Goal: Task Accomplishment & Management: Manage account settings

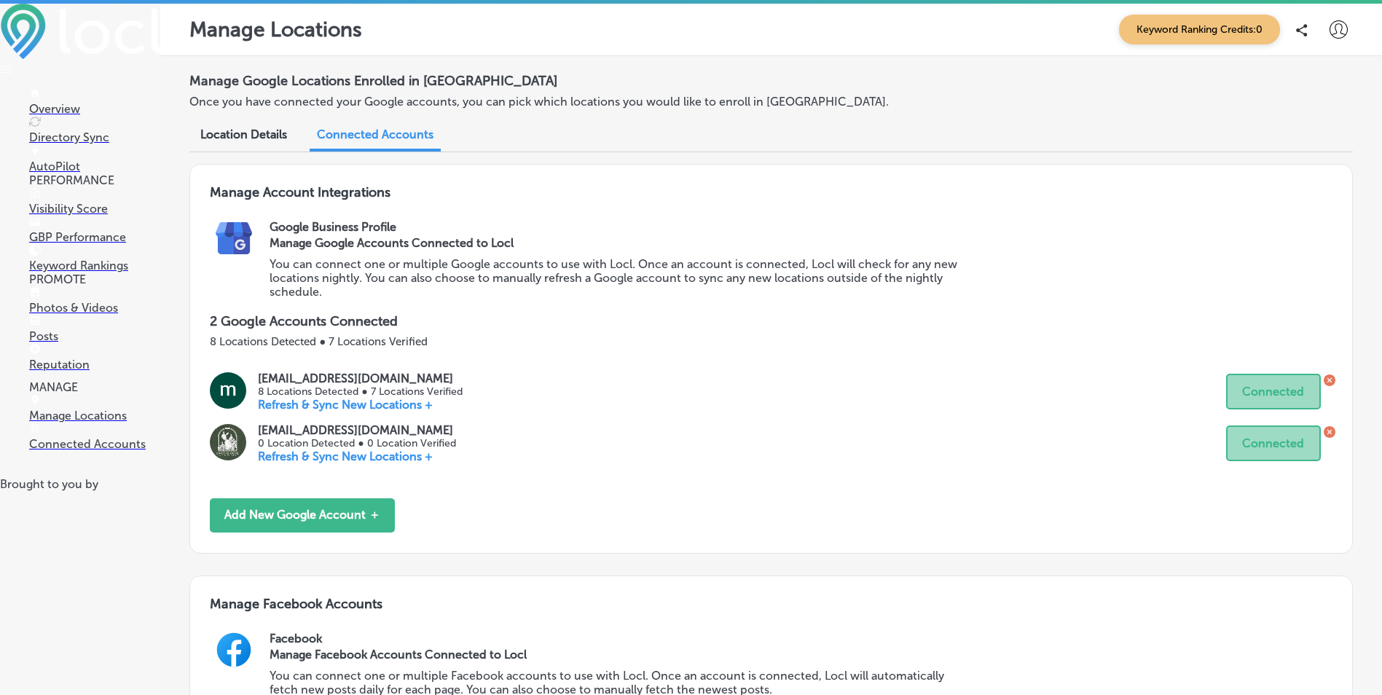
click at [50, 33] on img at bounding box center [81, 31] width 163 height 55
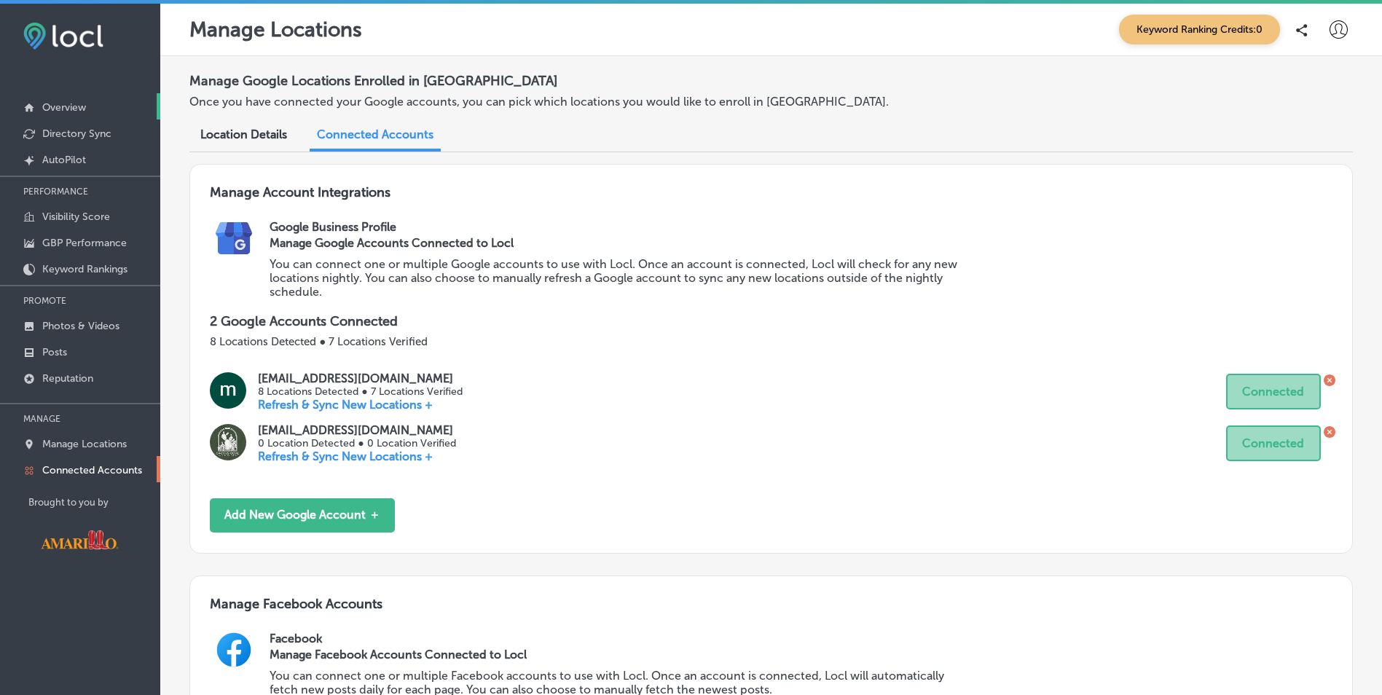
click at [65, 106] on p "Overview" at bounding box center [64, 107] width 44 height 12
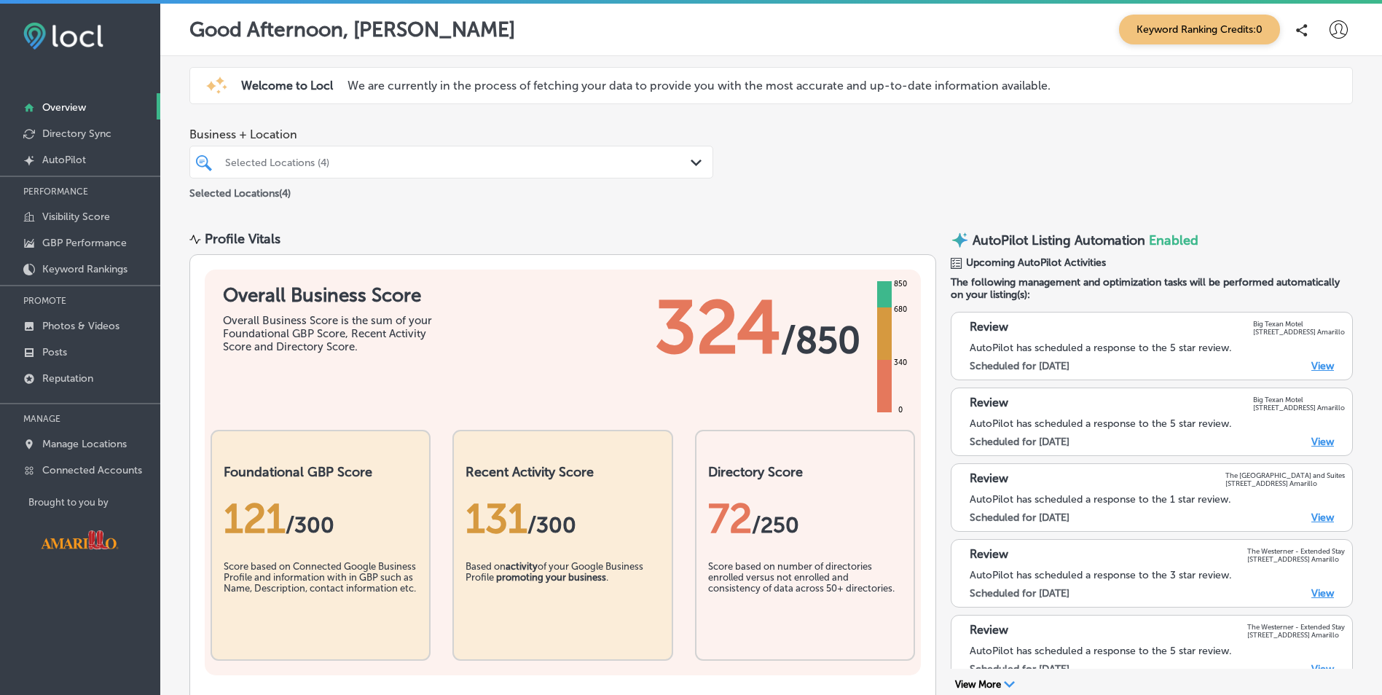
scroll to position [73, 0]
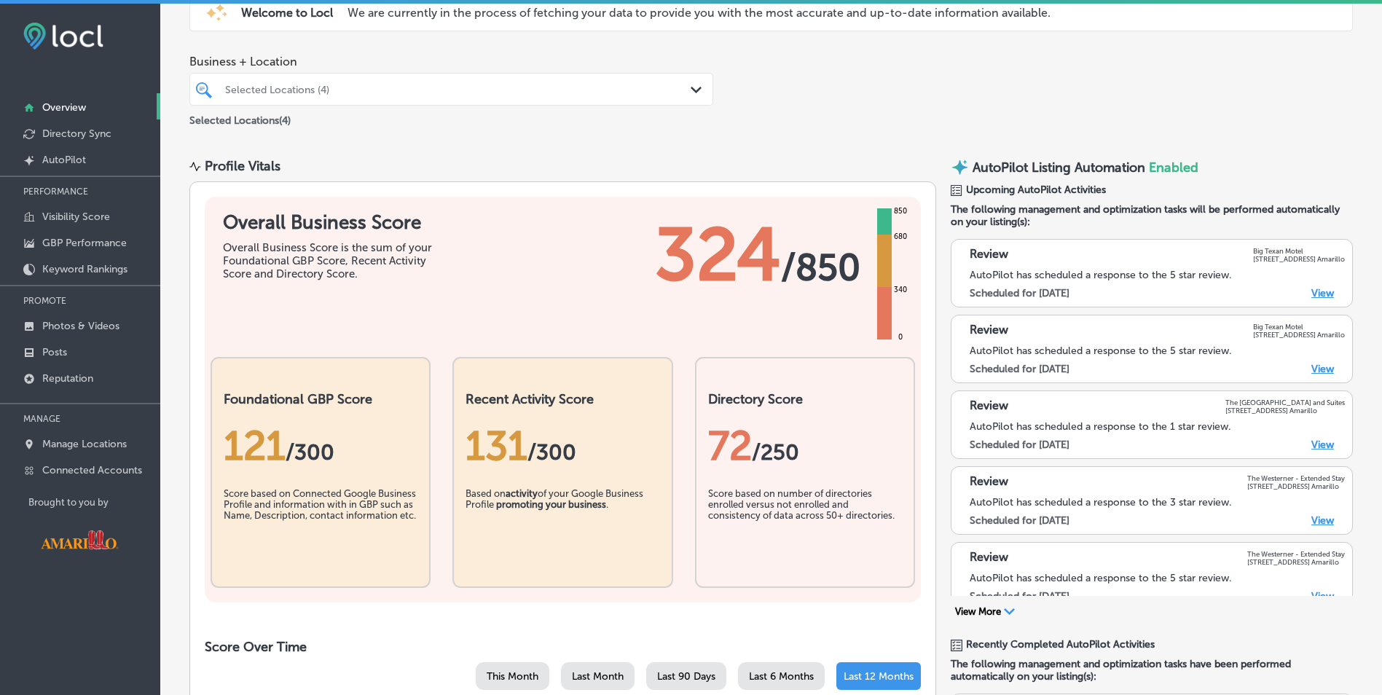
click at [701, 82] on div "Path Created with Sketch." at bounding box center [698, 90] width 16 height 16
click at [675, 97] on div "Selected Locations (4)" at bounding box center [451, 89] width 467 height 23
click at [381, 83] on div "Selected Locations (4)" at bounding box center [458, 89] width 467 height 12
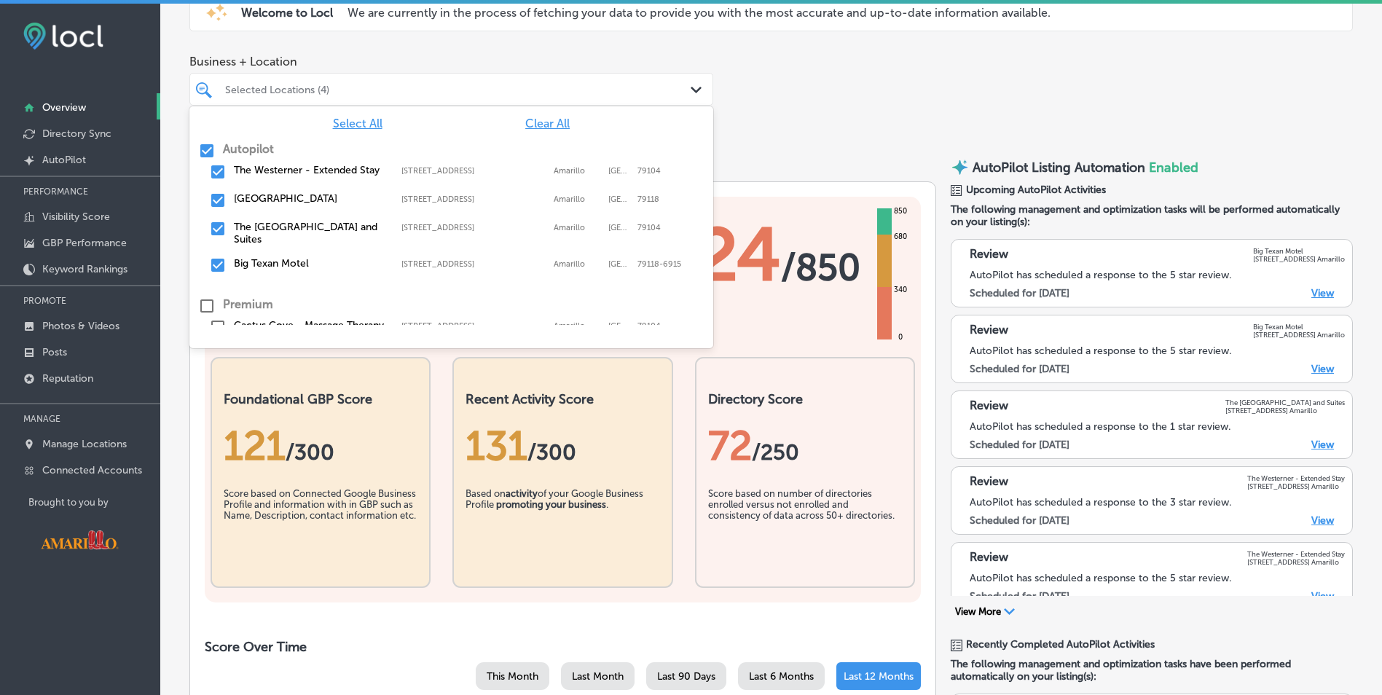
click at [200, 152] on input "checkbox" at bounding box center [206, 150] width 17 height 17
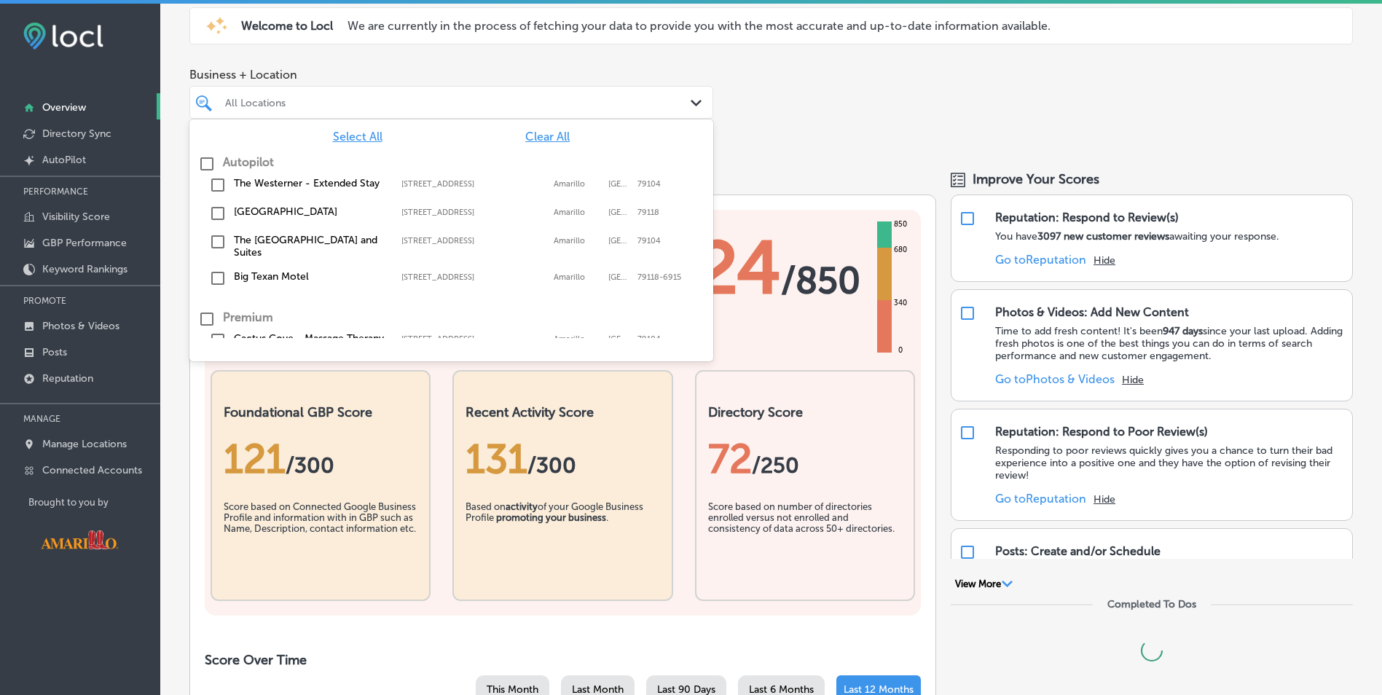
scroll to position [86, 0]
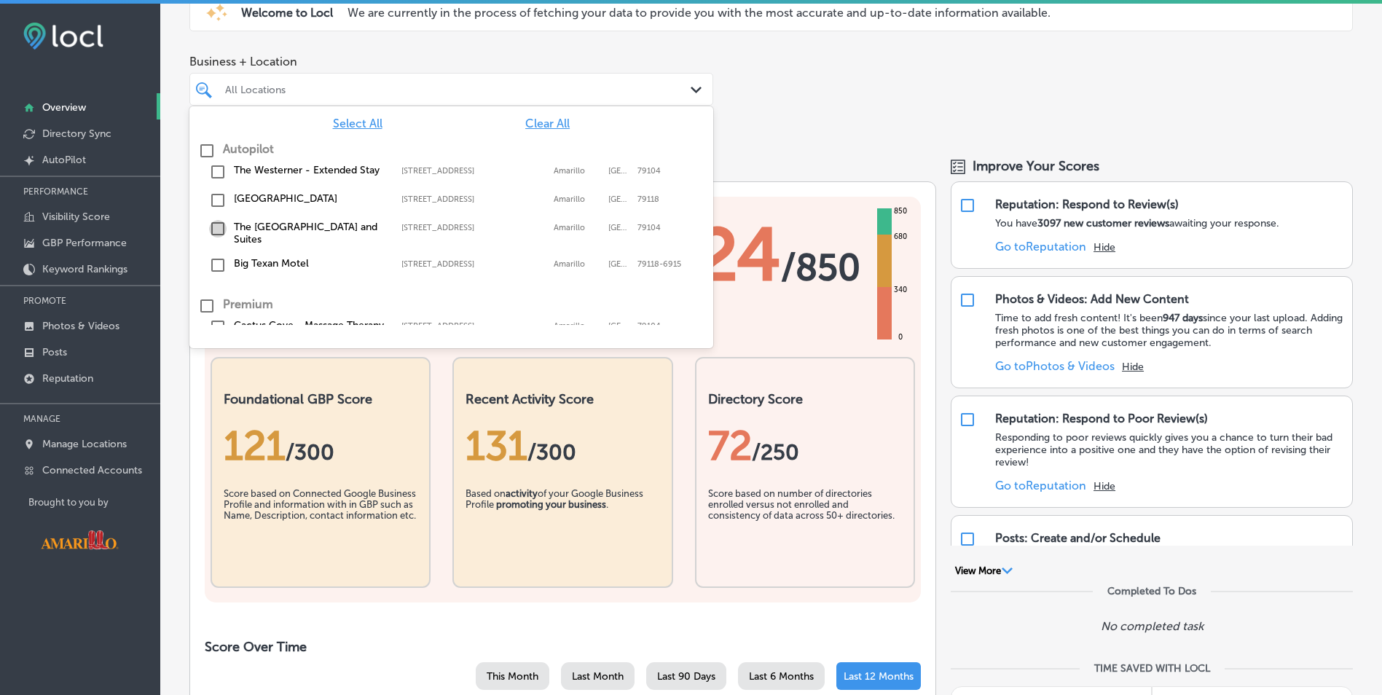
click at [218, 228] on input "checkbox" at bounding box center [217, 228] width 17 height 17
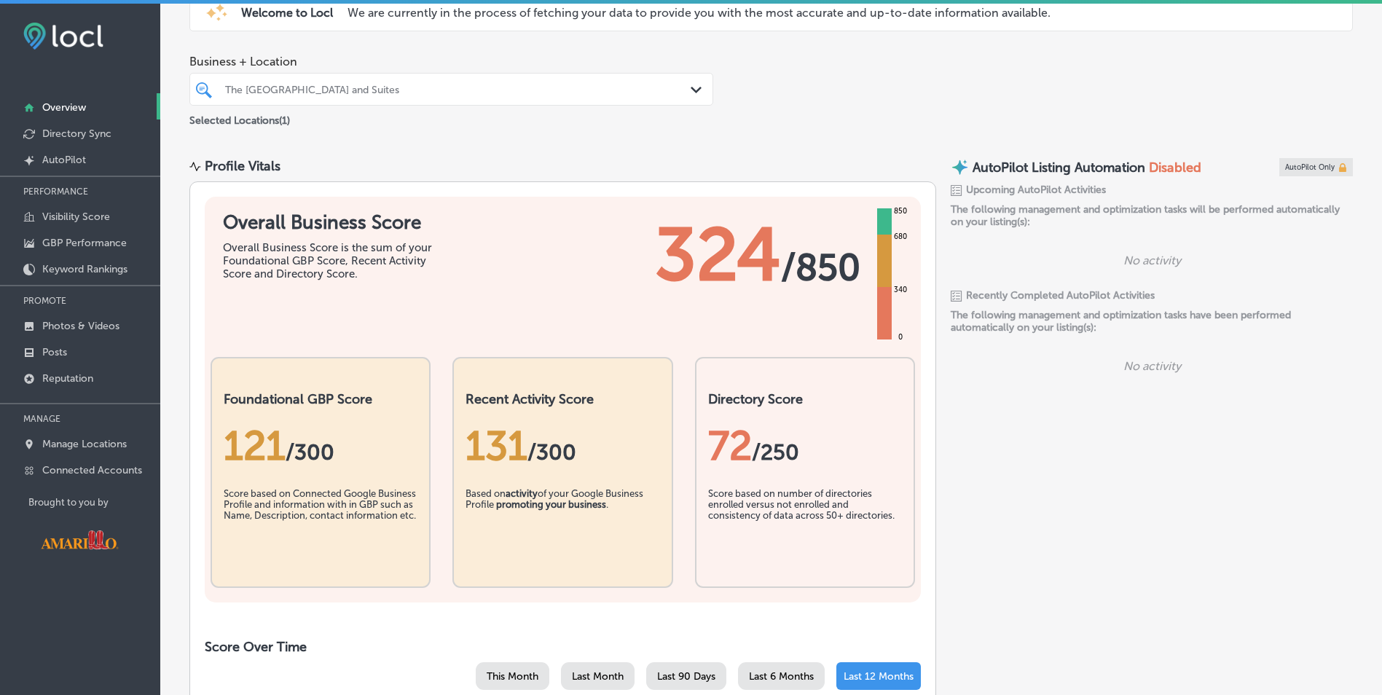
click at [800, 111] on div "Business + Location The Cactus Cove Inn and Suites Path Created with Sketch. Se…" at bounding box center [770, 92] width 1221 height 96
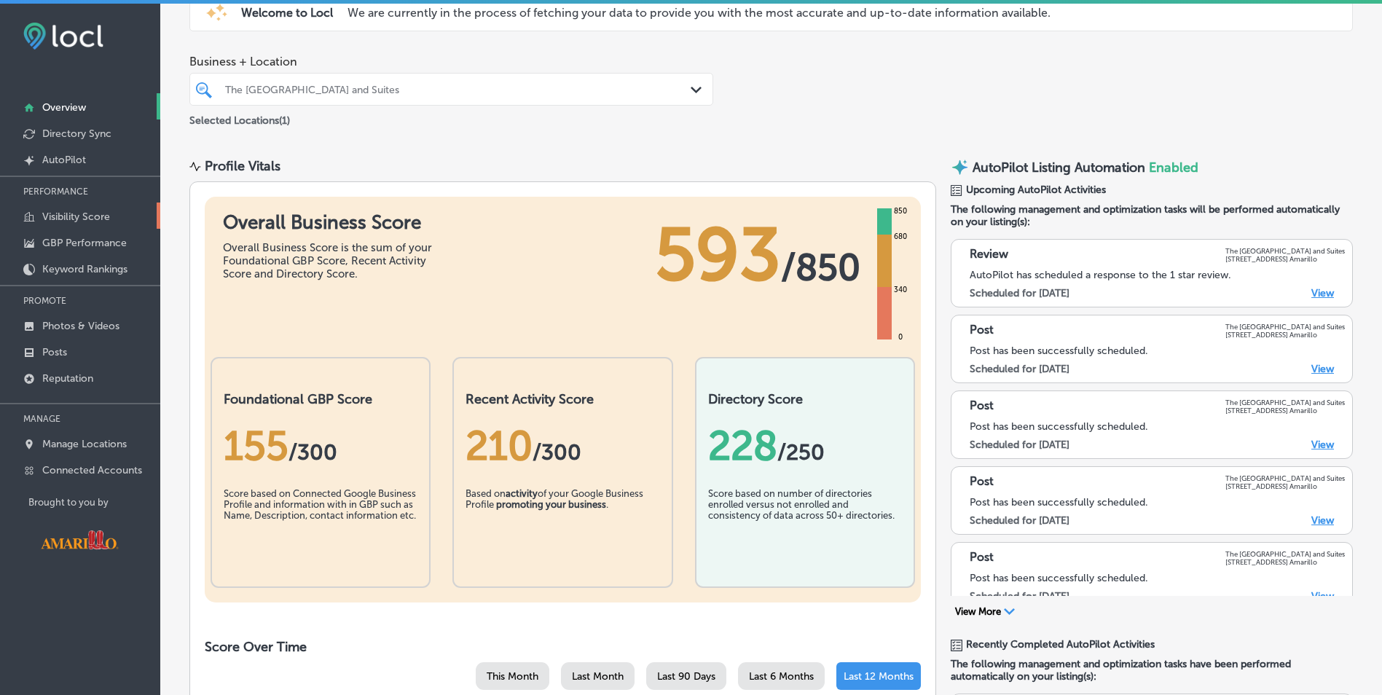
click at [73, 216] on p "Visibility Score" at bounding box center [76, 216] width 68 height 12
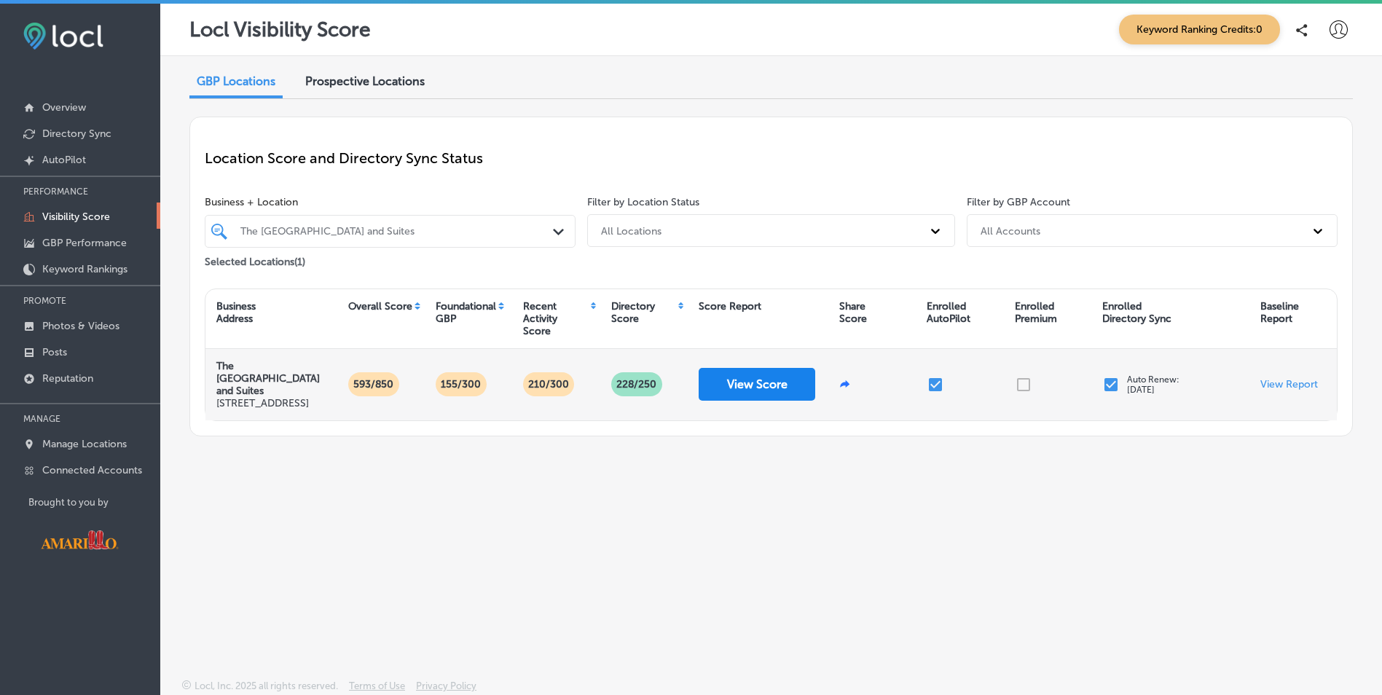
click at [762, 390] on button "View Score" at bounding box center [756, 384] width 117 height 33
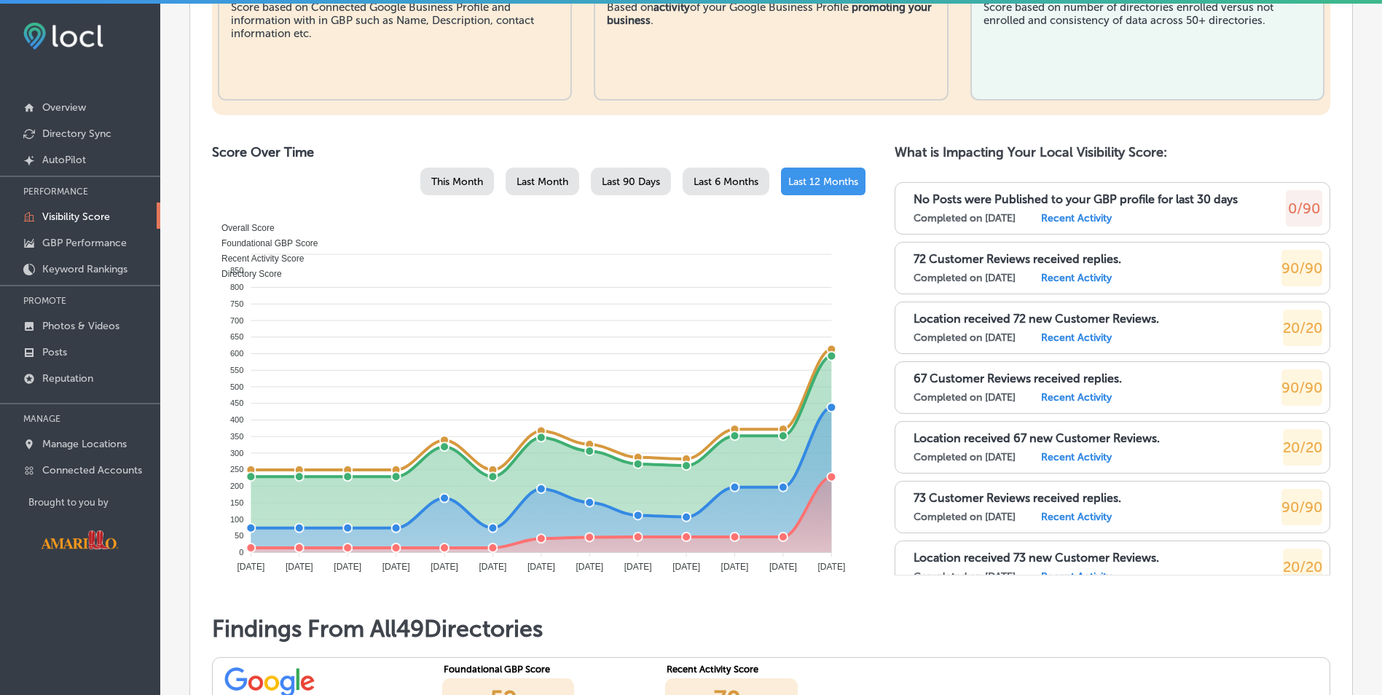
scroll to position [655, 0]
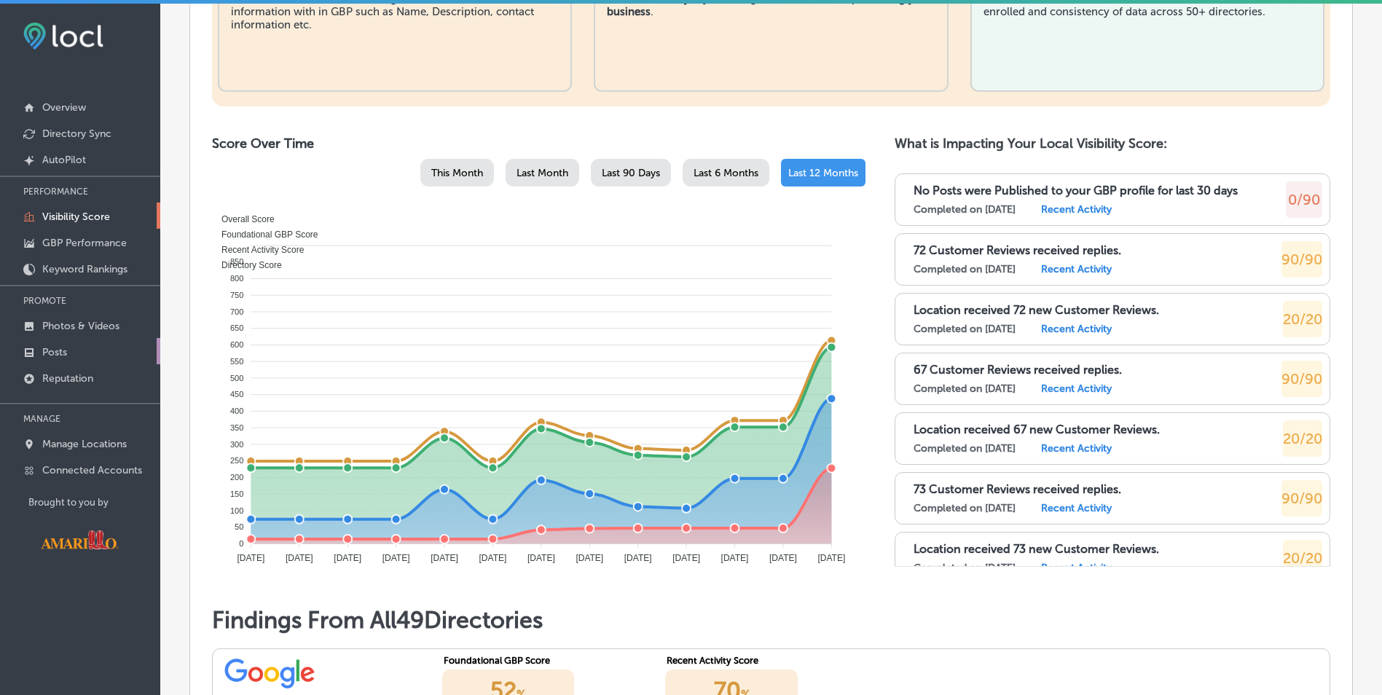
click at [54, 349] on p "Posts" at bounding box center [54, 352] width 25 height 12
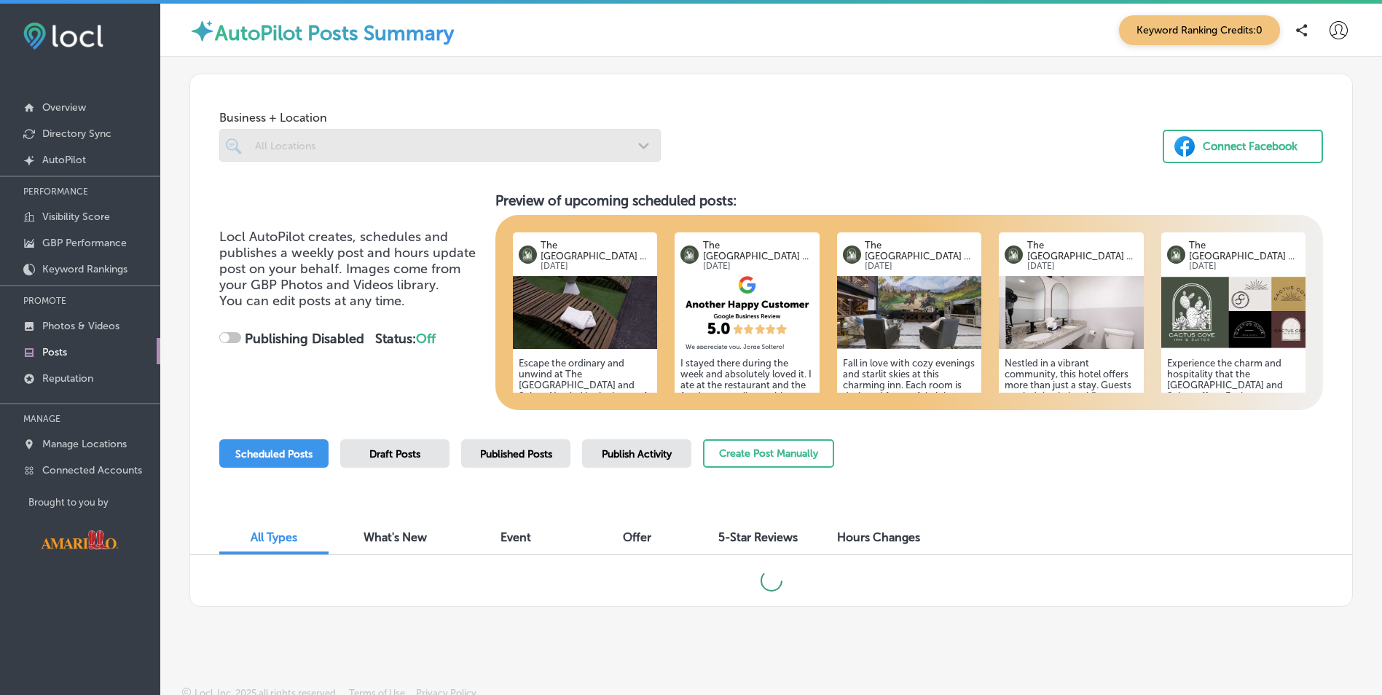
checkbox input "true"
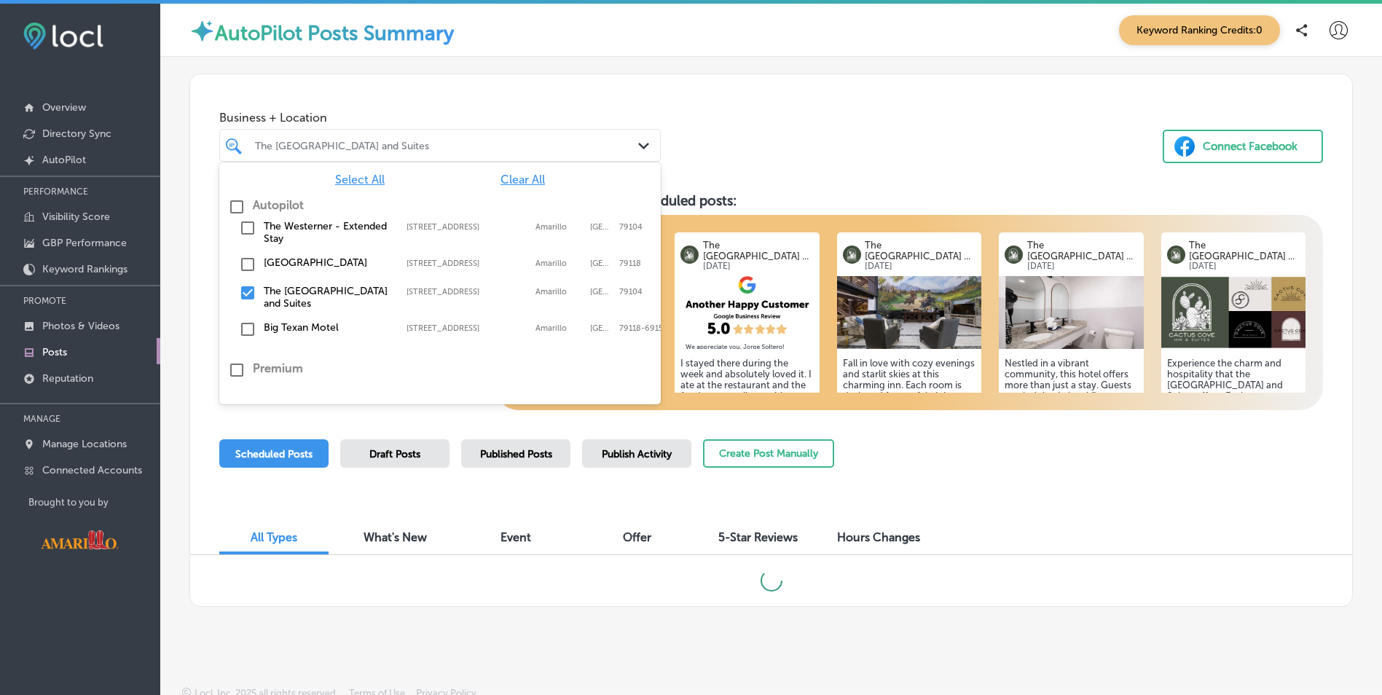
click at [503, 148] on div "The Cactus Cove Inn and Suites" at bounding box center [447, 145] width 385 height 12
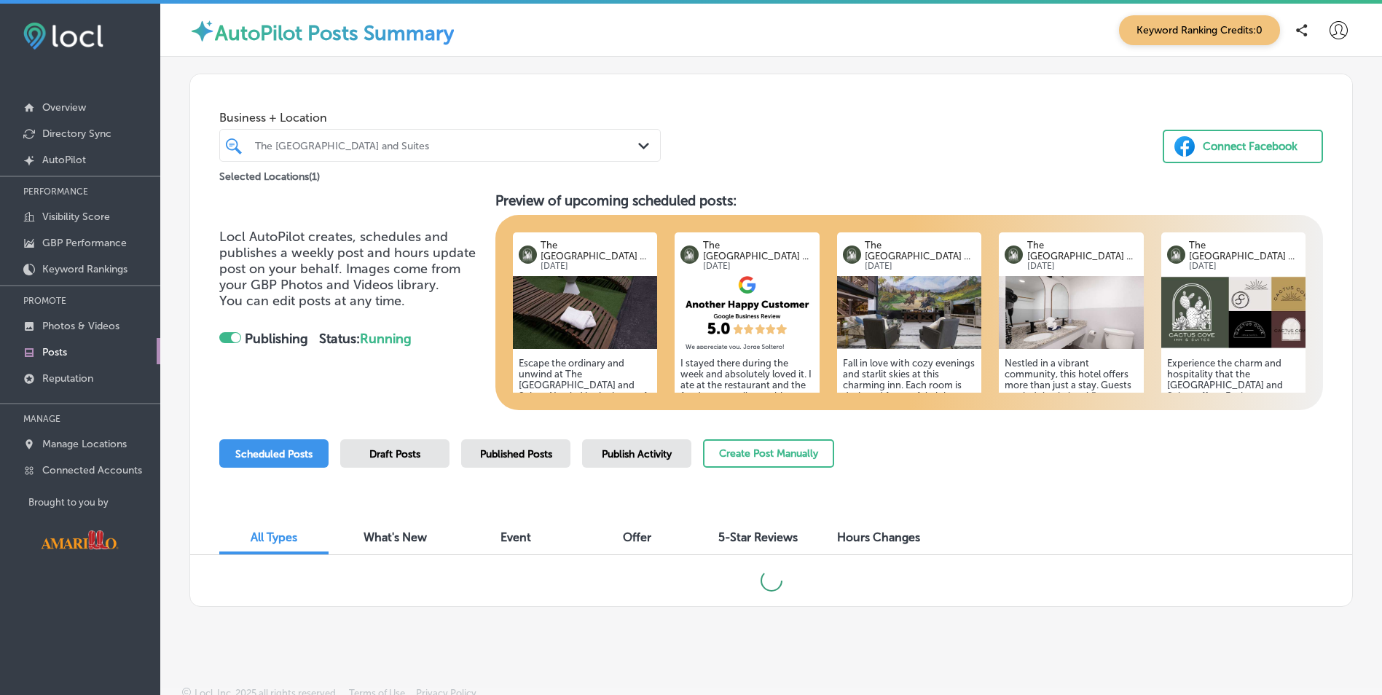
click at [754, 113] on div "Business + Location The Cactus Cove Inn and Suites Path Created with Sketch. Se…" at bounding box center [771, 129] width 1162 height 111
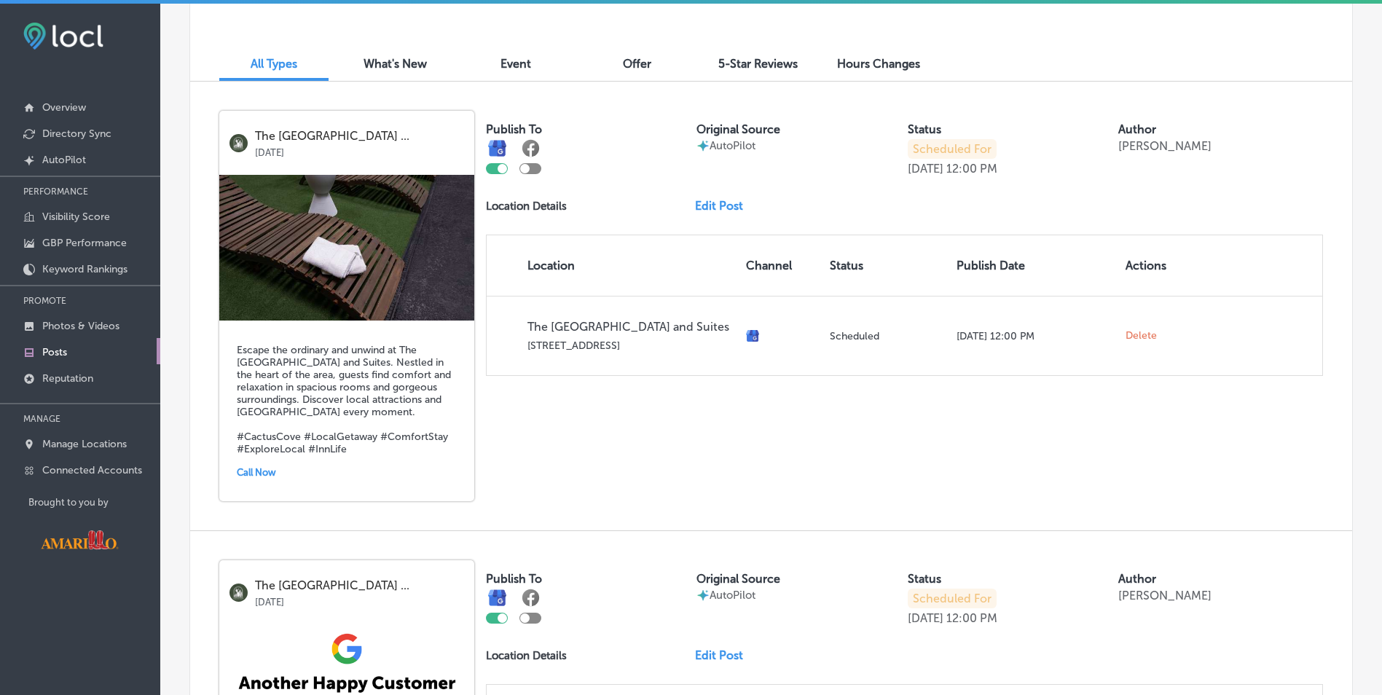
scroll to position [546, 0]
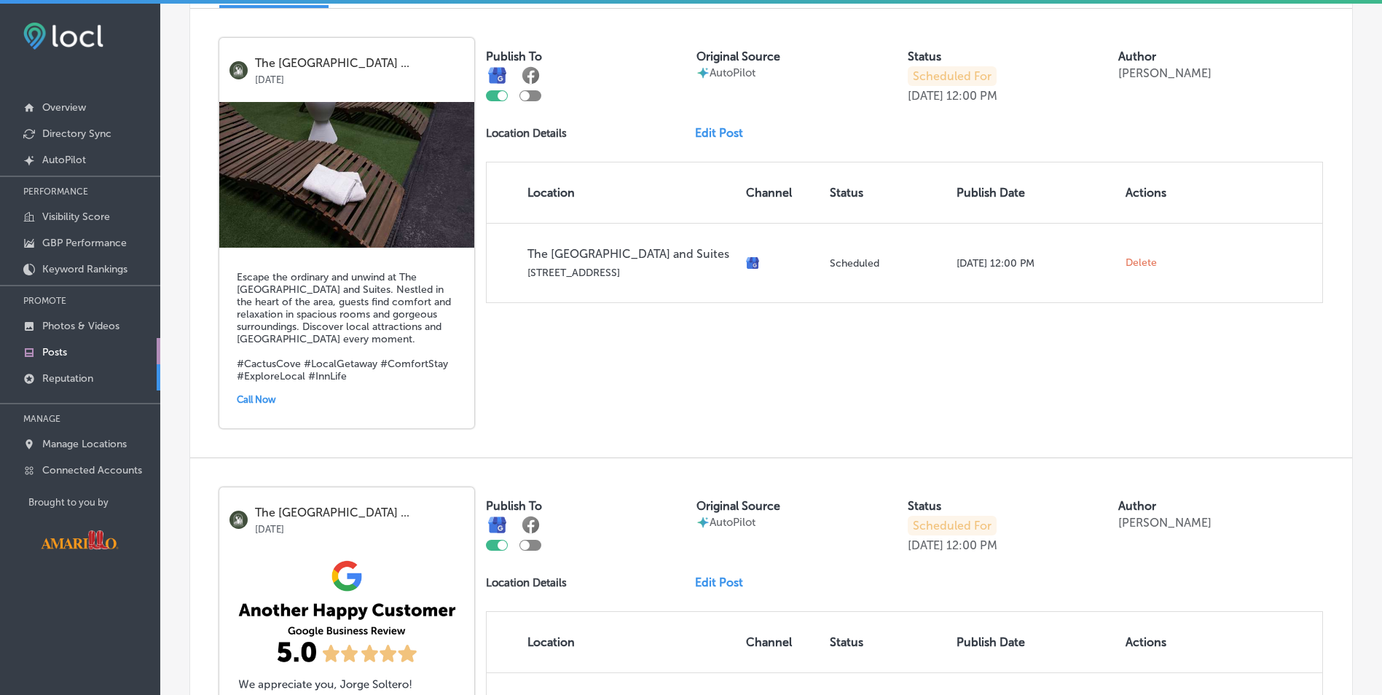
click at [81, 376] on p "Reputation" at bounding box center [67, 378] width 51 height 12
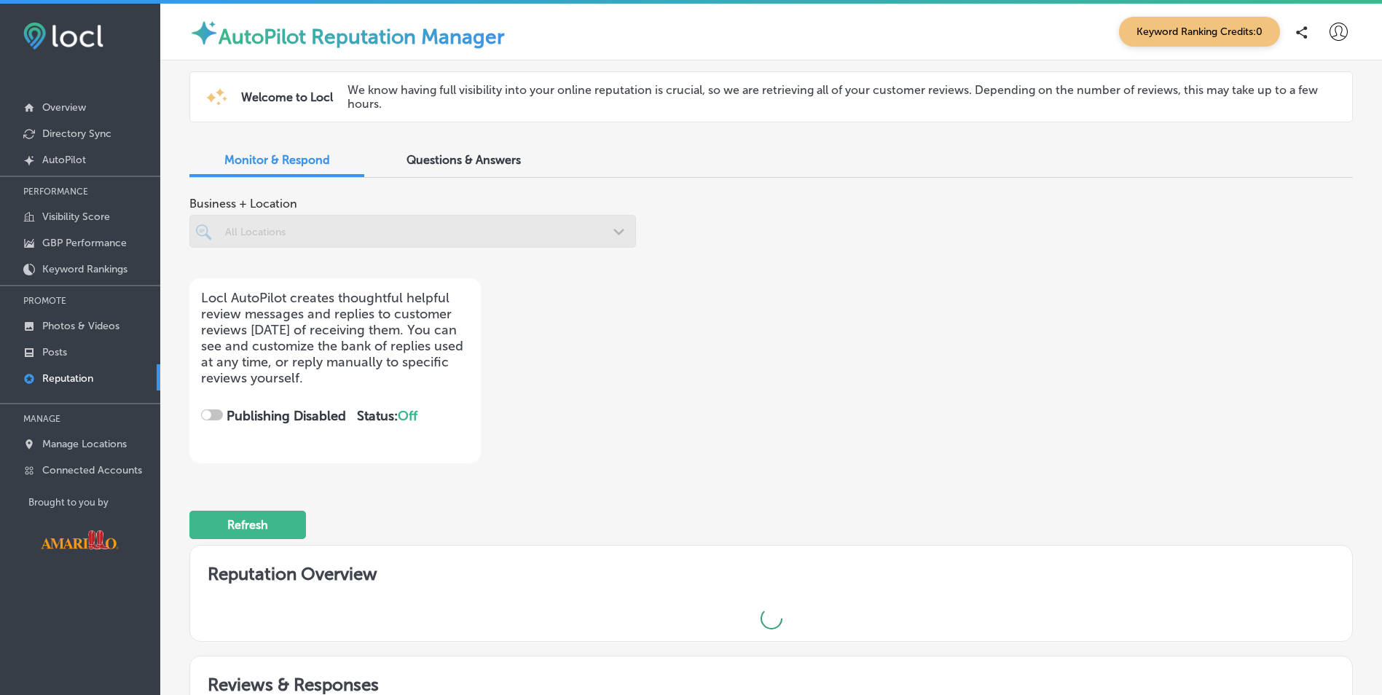
checkbox input "true"
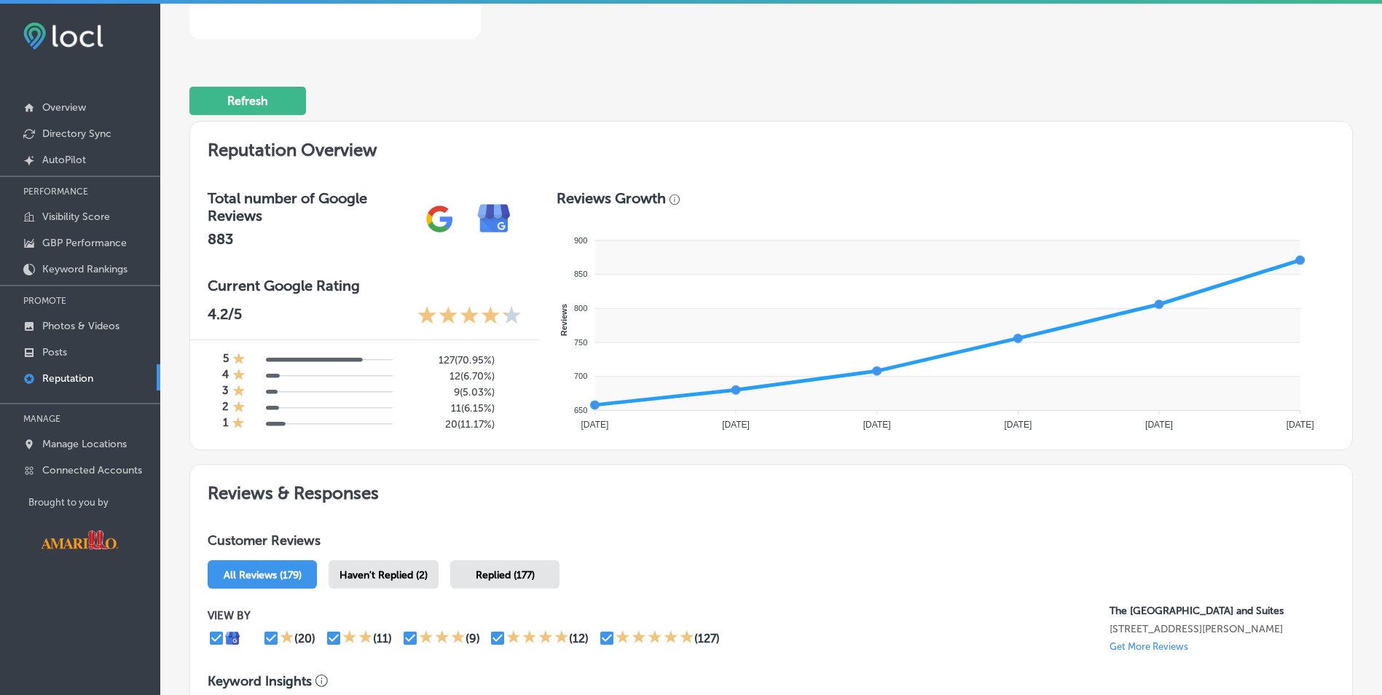
scroll to position [655, 0]
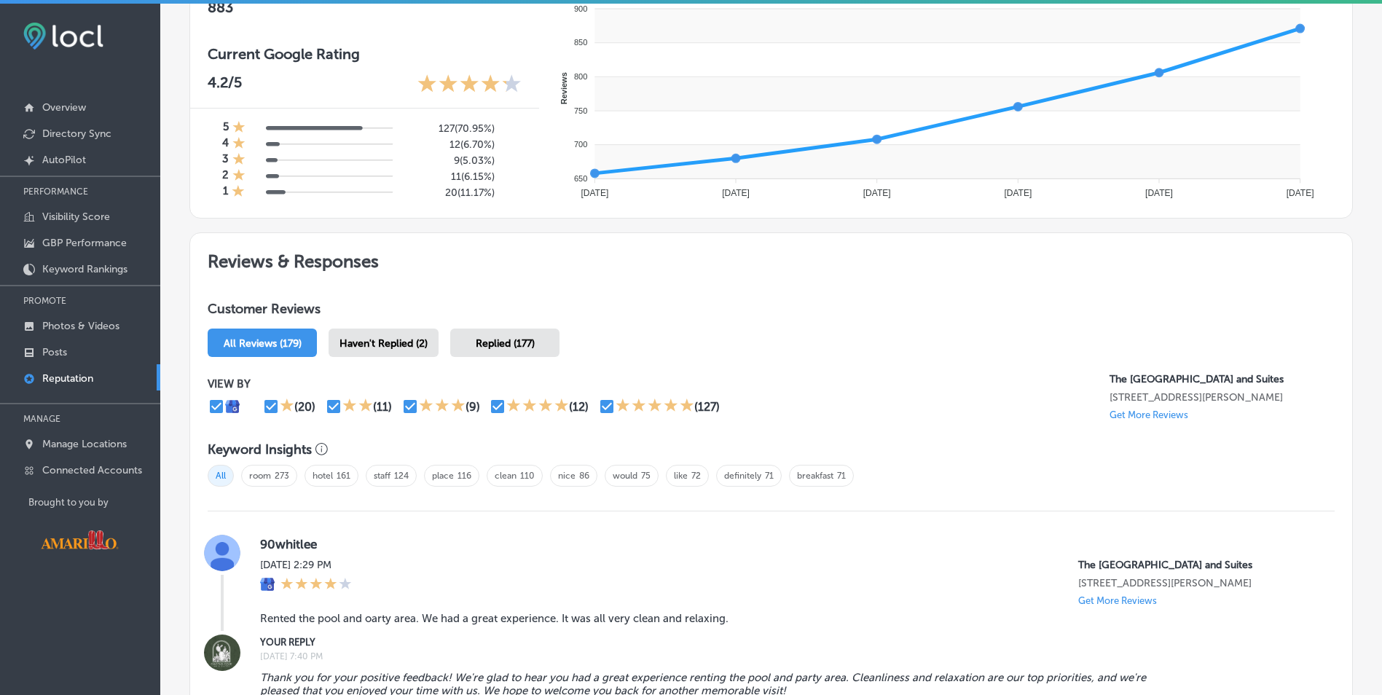
click at [264, 352] on div "All Reviews (179)" at bounding box center [262, 342] width 109 height 28
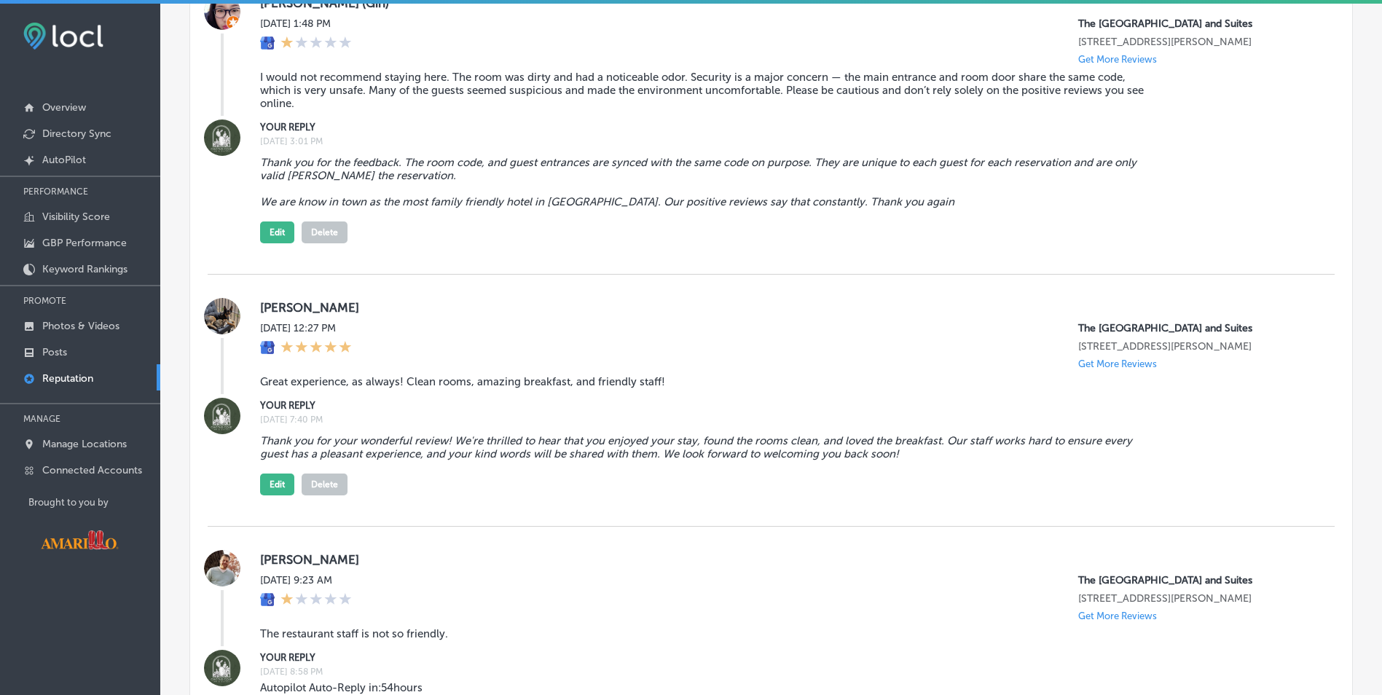
scroll to position [1457, 0]
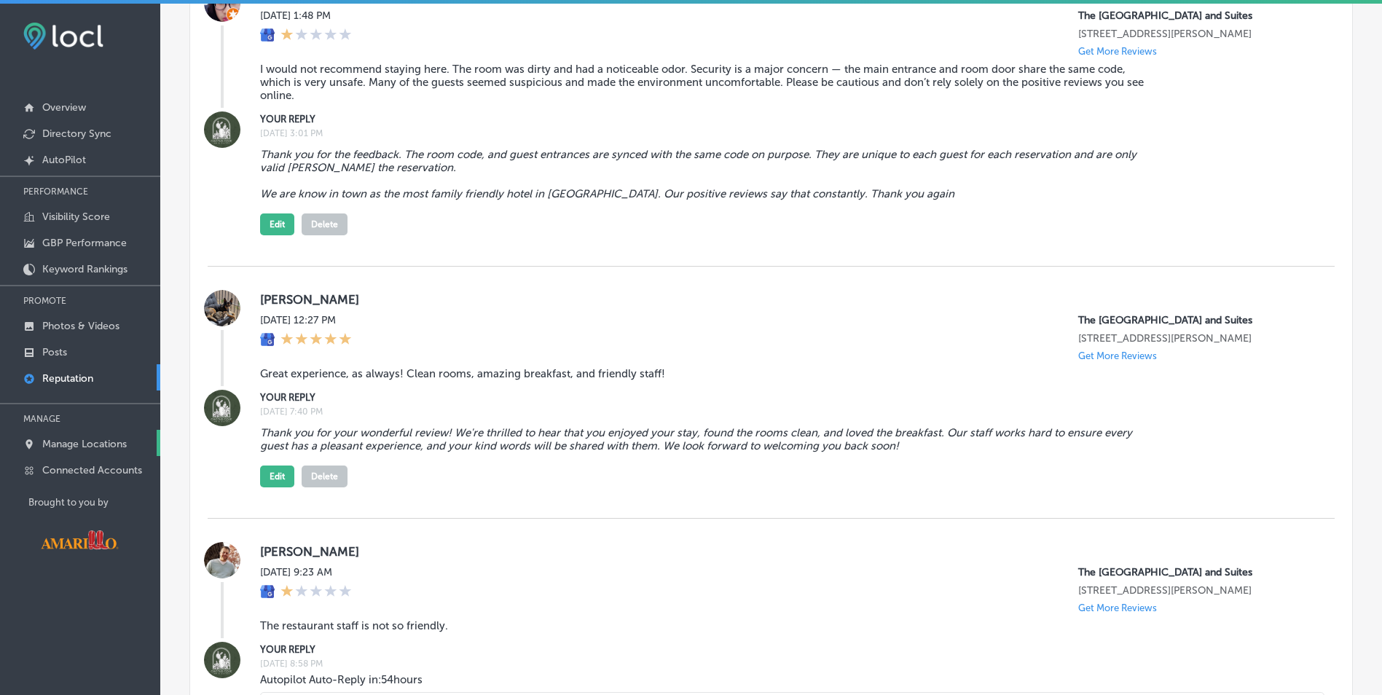
click at [83, 446] on p "Manage Locations" at bounding box center [84, 444] width 84 height 12
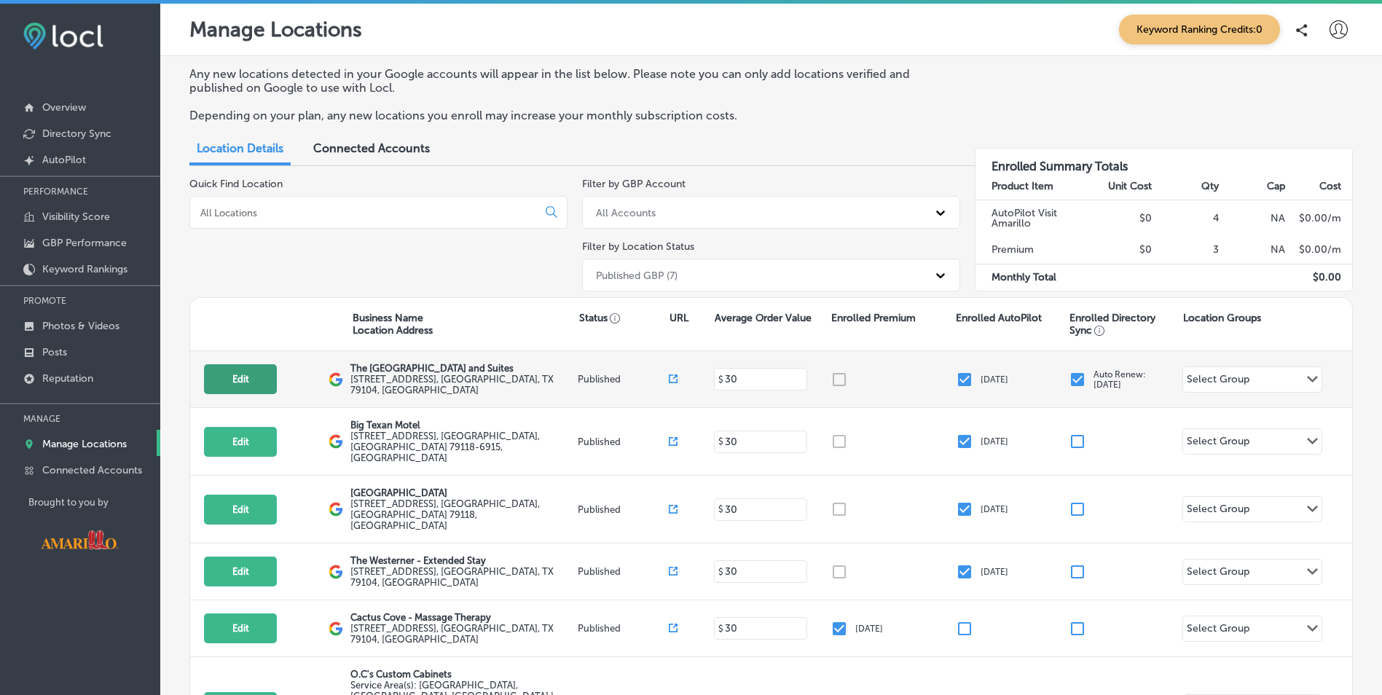
click at [259, 379] on button "Edit" at bounding box center [240, 379] width 73 height 30
select select "US"
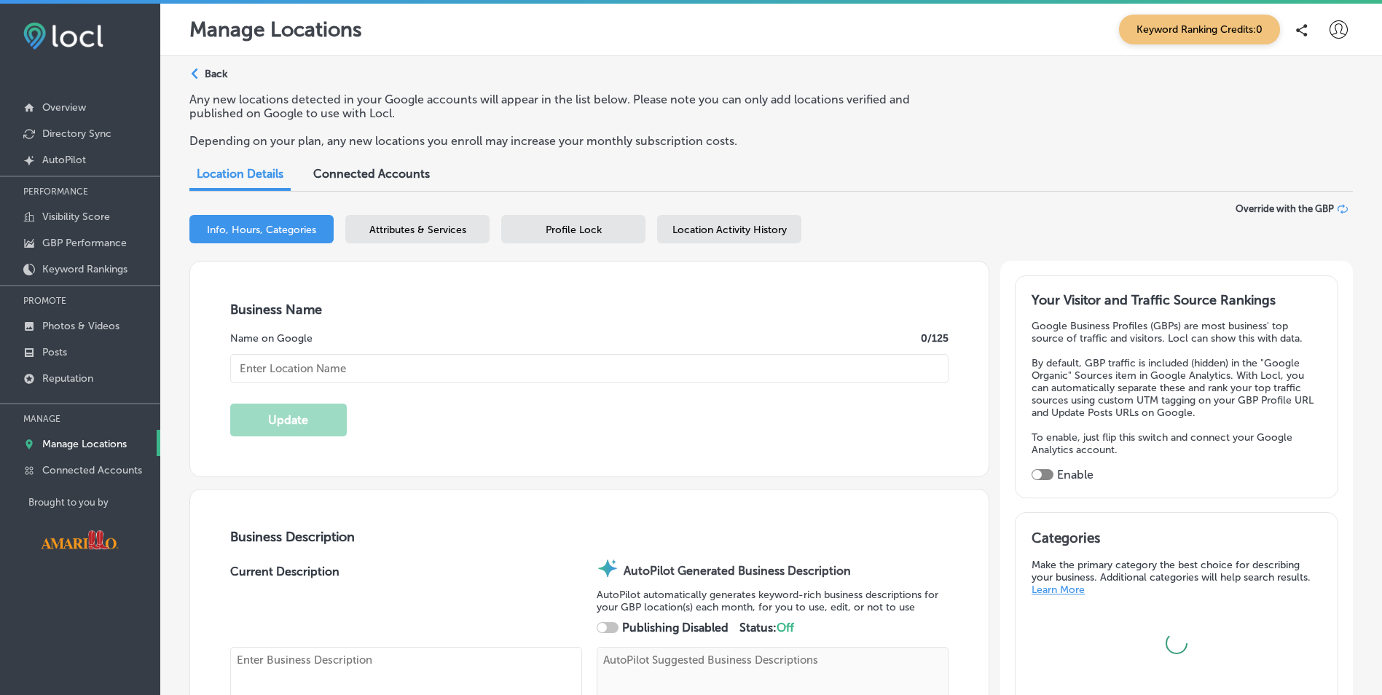
checkbox input "true"
type input "The Cactus Cove Inn and Suites"
type input "2501 E Interstate 40 Dr"
type input "Amarillo"
type input "79104"
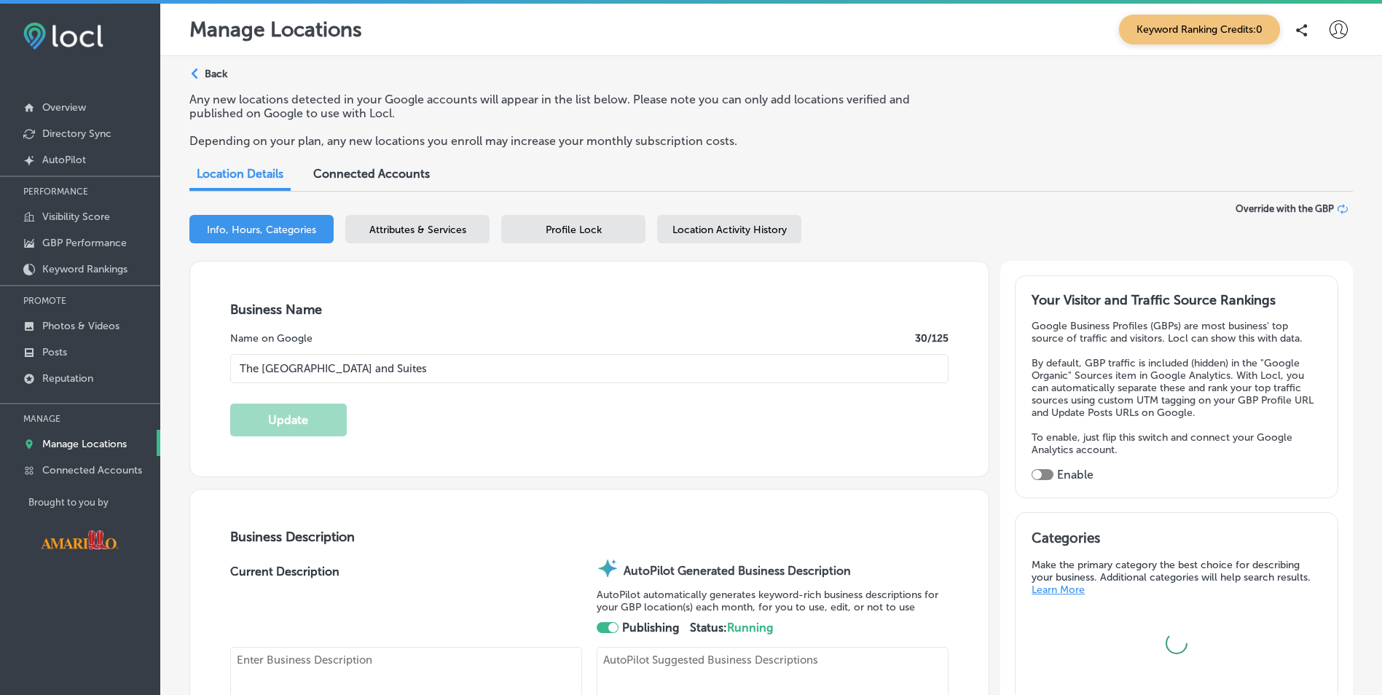
type input "US"
type input "https://www.cactuscoveinn.com/"
type textarea "Discover comfort, convenience, and unforgettable amenities, located right off I…"
type input "+1 806 905 6089"
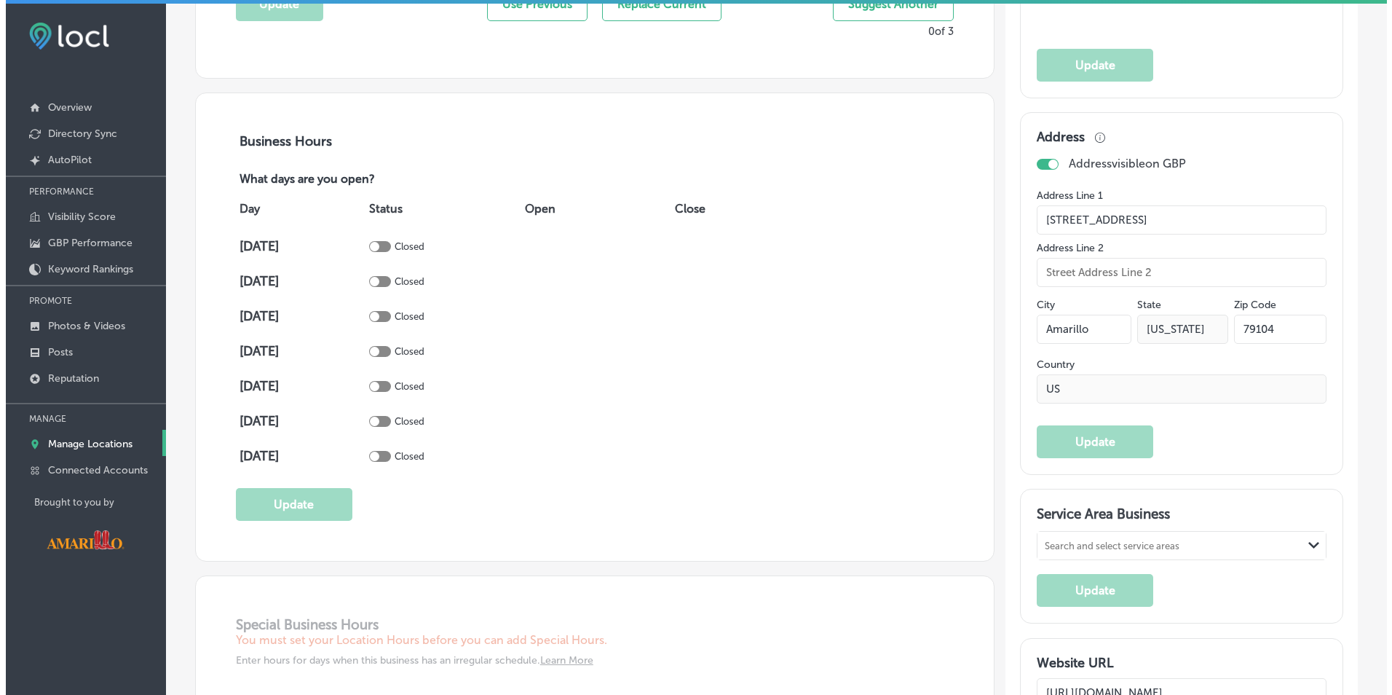
scroll to position [947, 0]
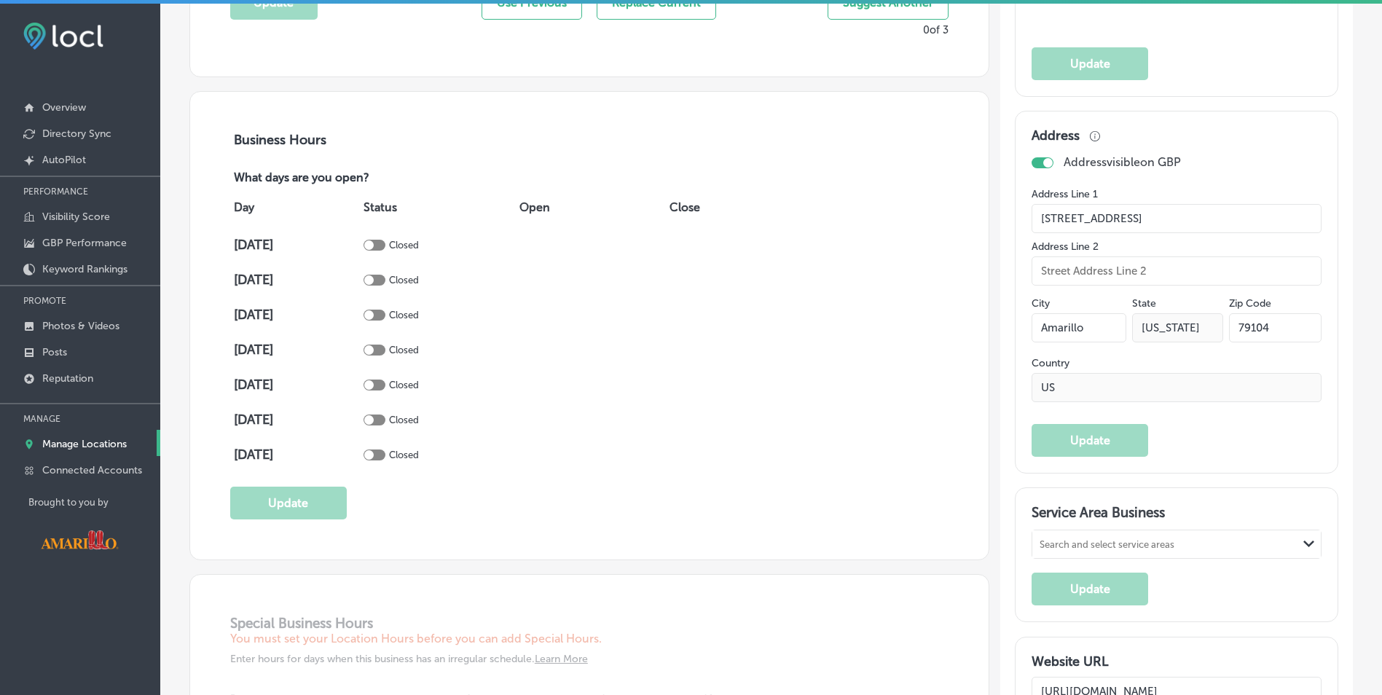
click at [392, 236] on td "Closed" at bounding box center [438, 244] width 156 height 35
click at [385, 243] on div at bounding box center [374, 245] width 22 height 11
checkbox input "true"
drag, startPoint x: 383, startPoint y: 280, endPoint x: 385, endPoint y: 289, distance: 8.9
click at [374, 281] on div at bounding box center [368, 279] width 9 height 9
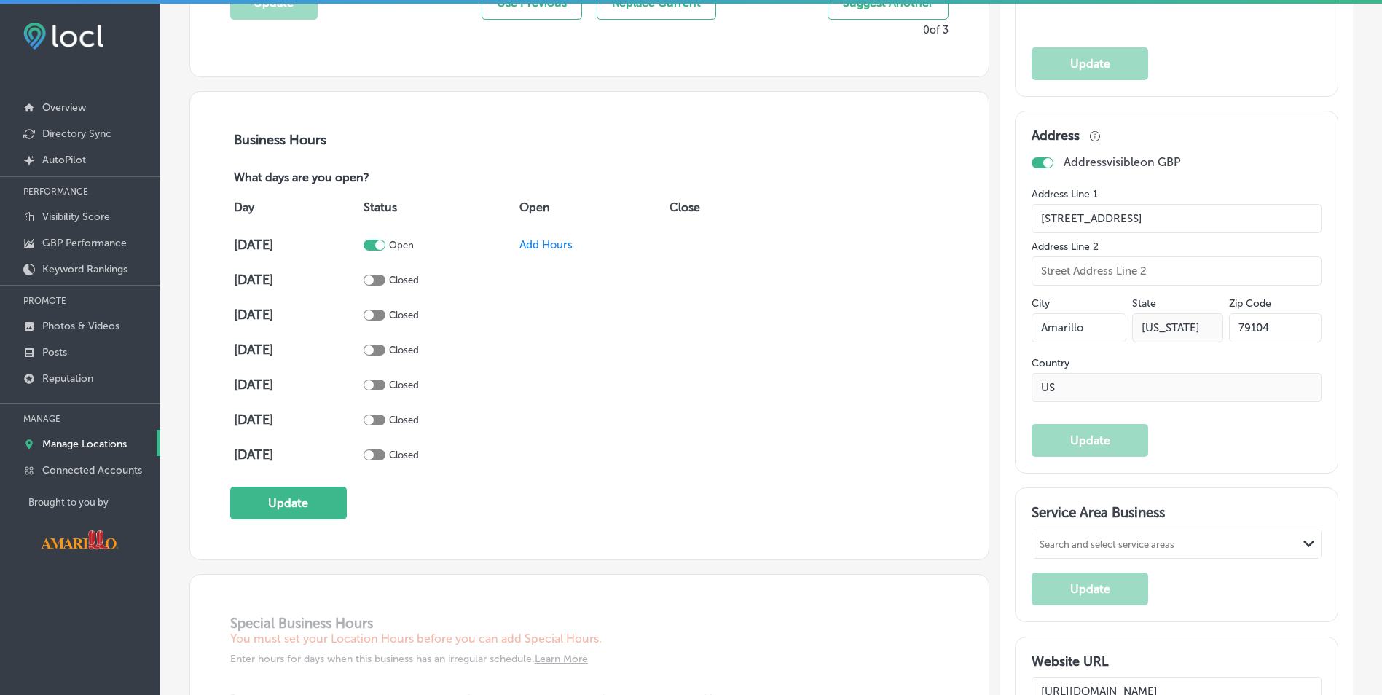
checkbox input "true"
click at [385, 315] on div at bounding box center [374, 315] width 22 height 11
checkbox input "true"
click at [374, 347] on div at bounding box center [368, 349] width 9 height 9
checkbox input "true"
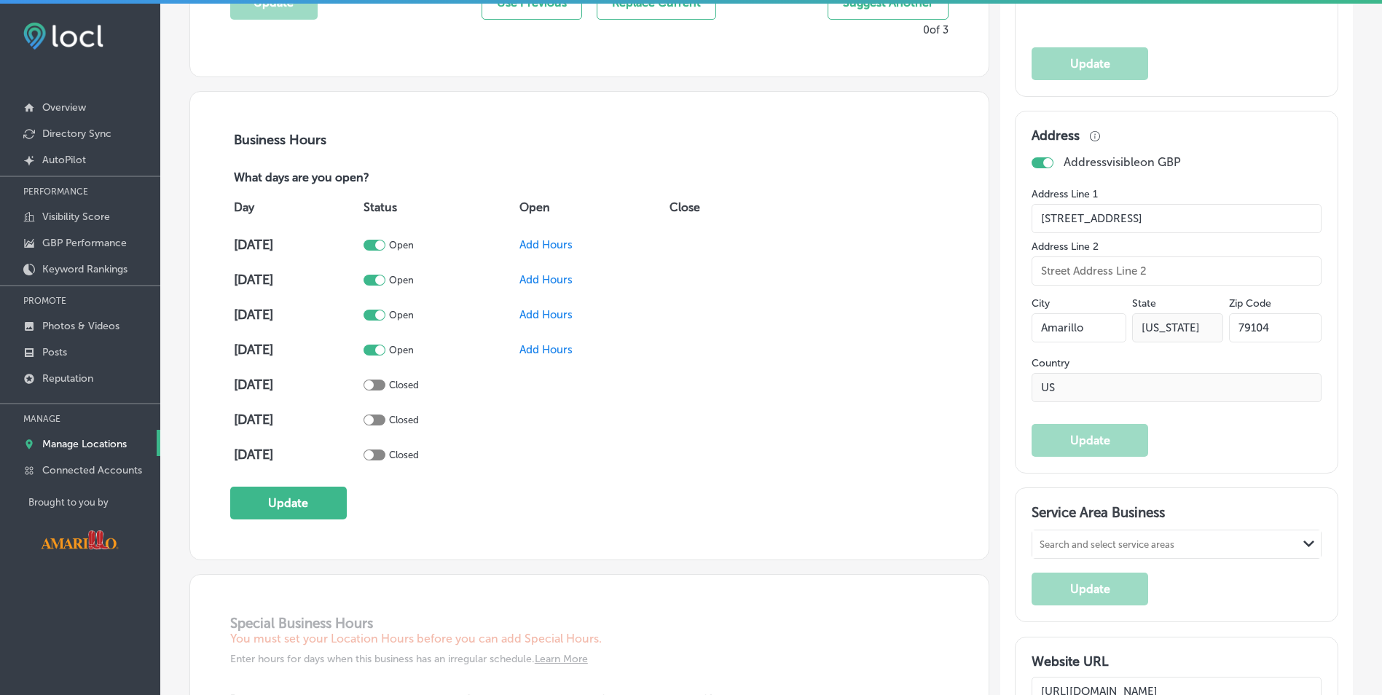
click at [385, 379] on div at bounding box center [374, 384] width 22 height 11
checkbox input "true"
click at [395, 424] on td "Closed" at bounding box center [438, 419] width 156 height 35
click at [374, 419] on div at bounding box center [368, 419] width 9 height 9
checkbox input "true"
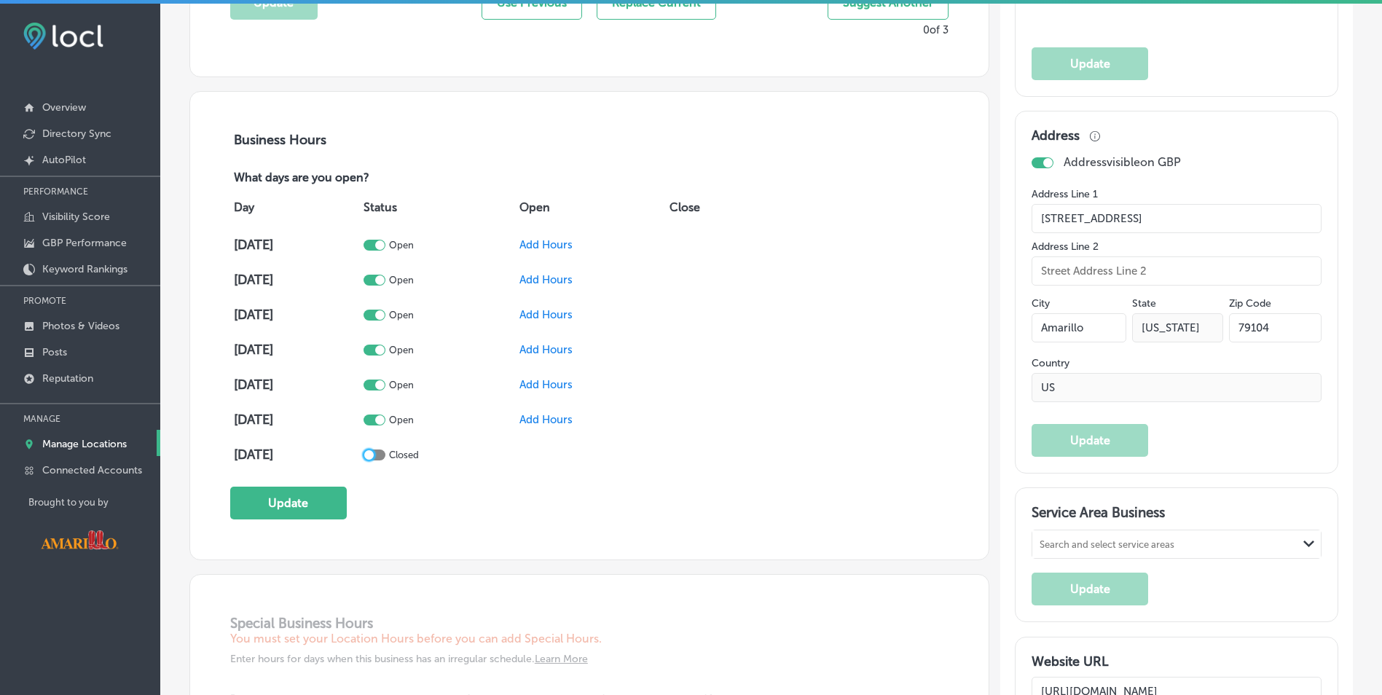
click at [374, 452] on div at bounding box center [368, 454] width 9 height 9
checkbox input "true"
click at [550, 240] on span "Add Hours" at bounding box center [545, 244] width 53 height 13
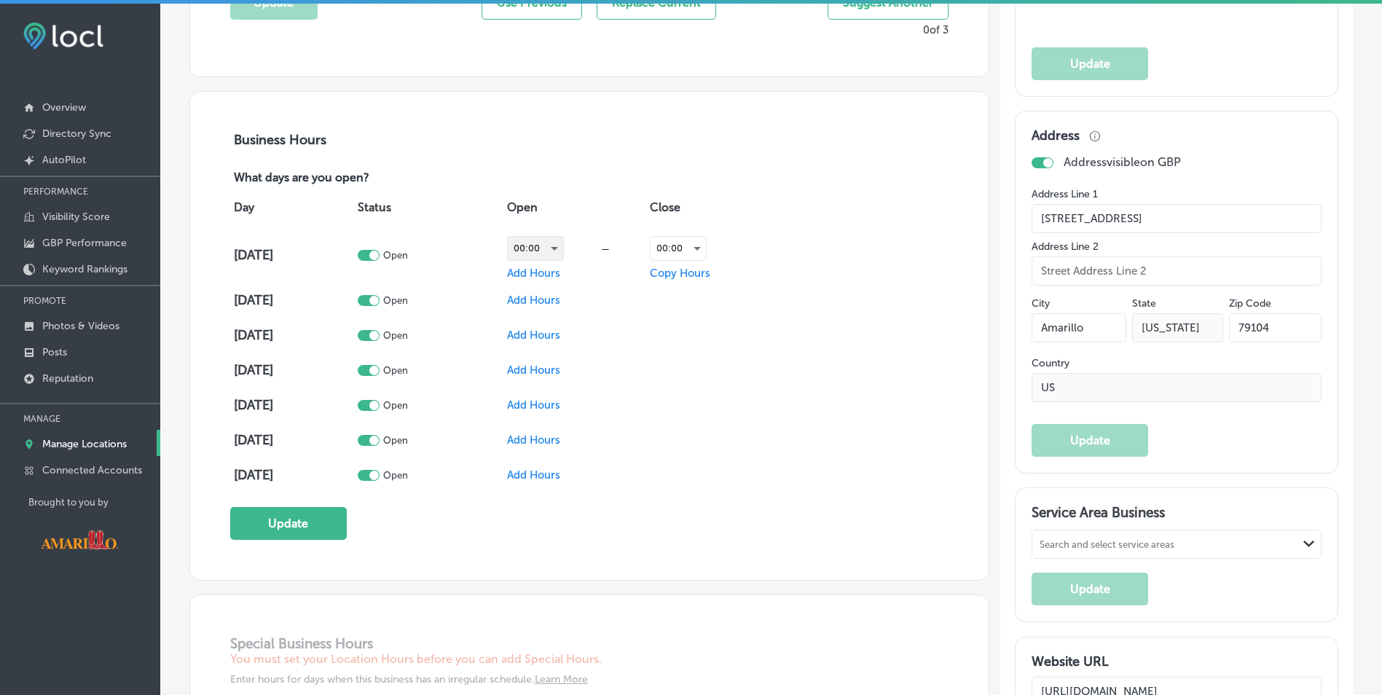
click at [558, 251] on div "00:00" at bounding box center [535, 248] width 55 height 23
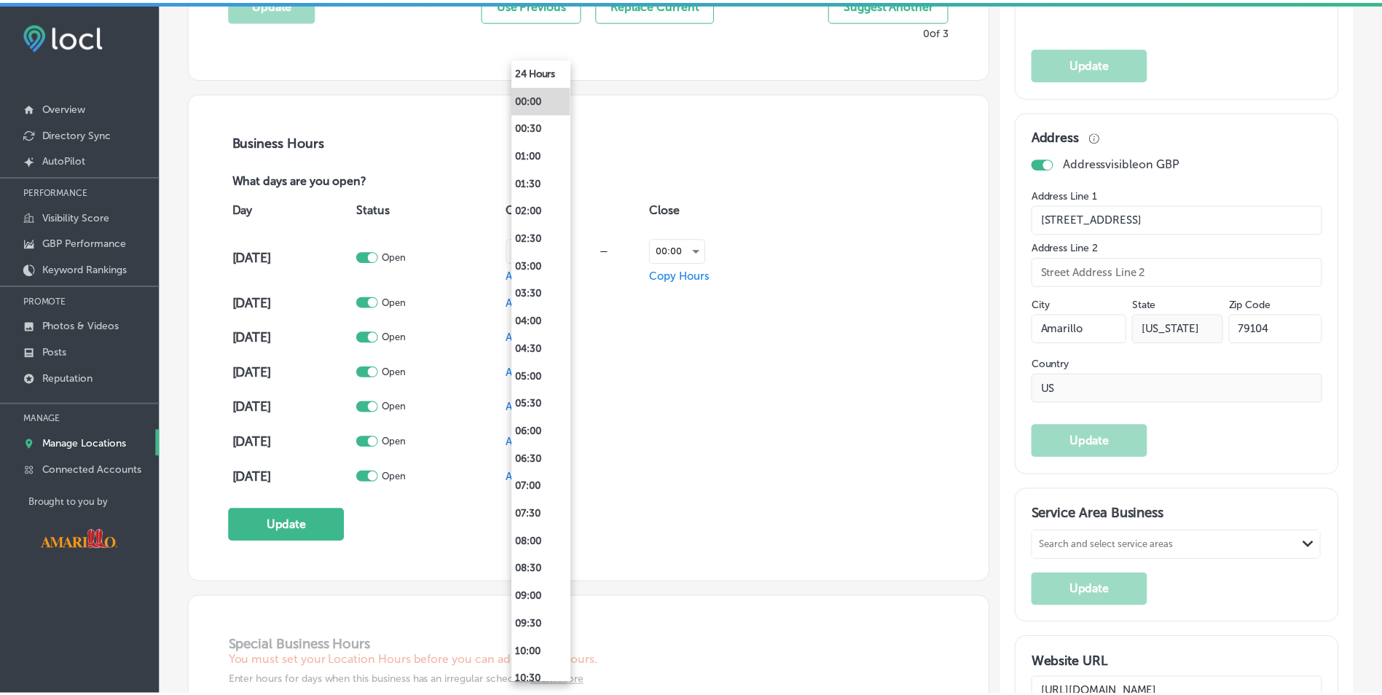
scroll to position [947, 0]
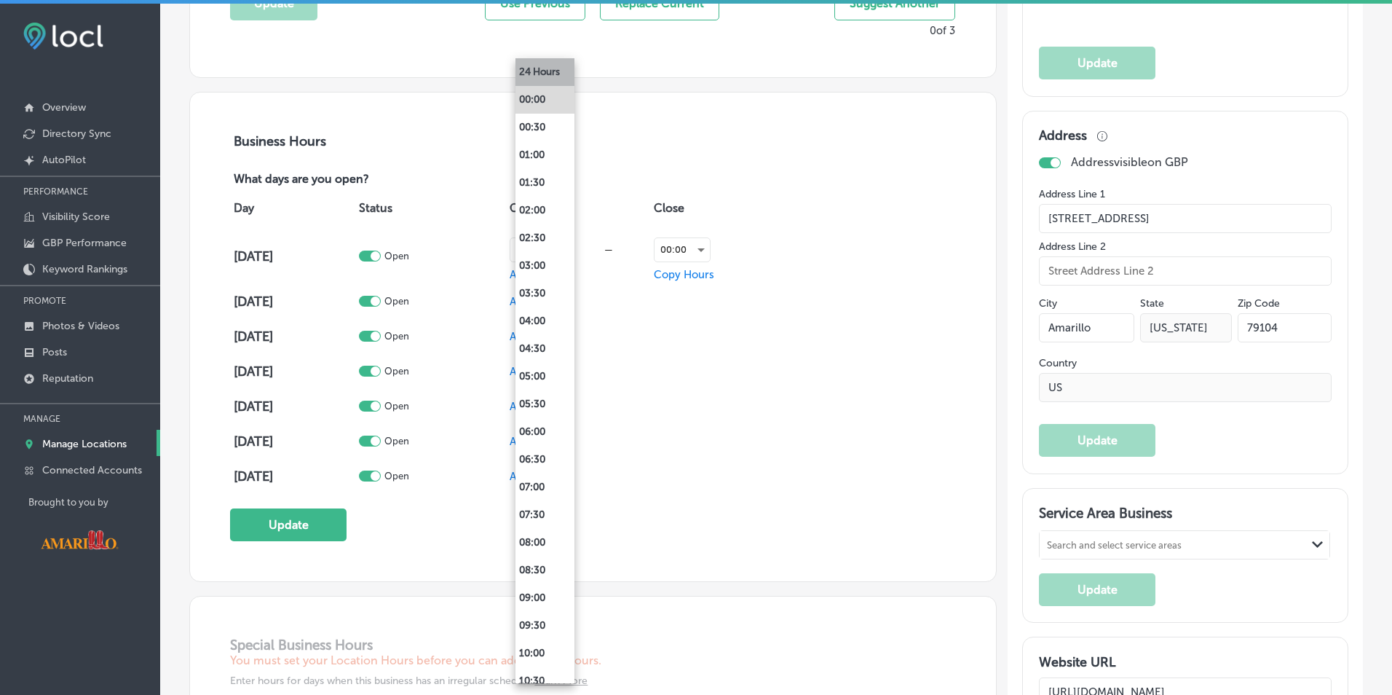
click at [538, 62] on li "24 Hours" at bounding box center [545, 72] width 59 height 28
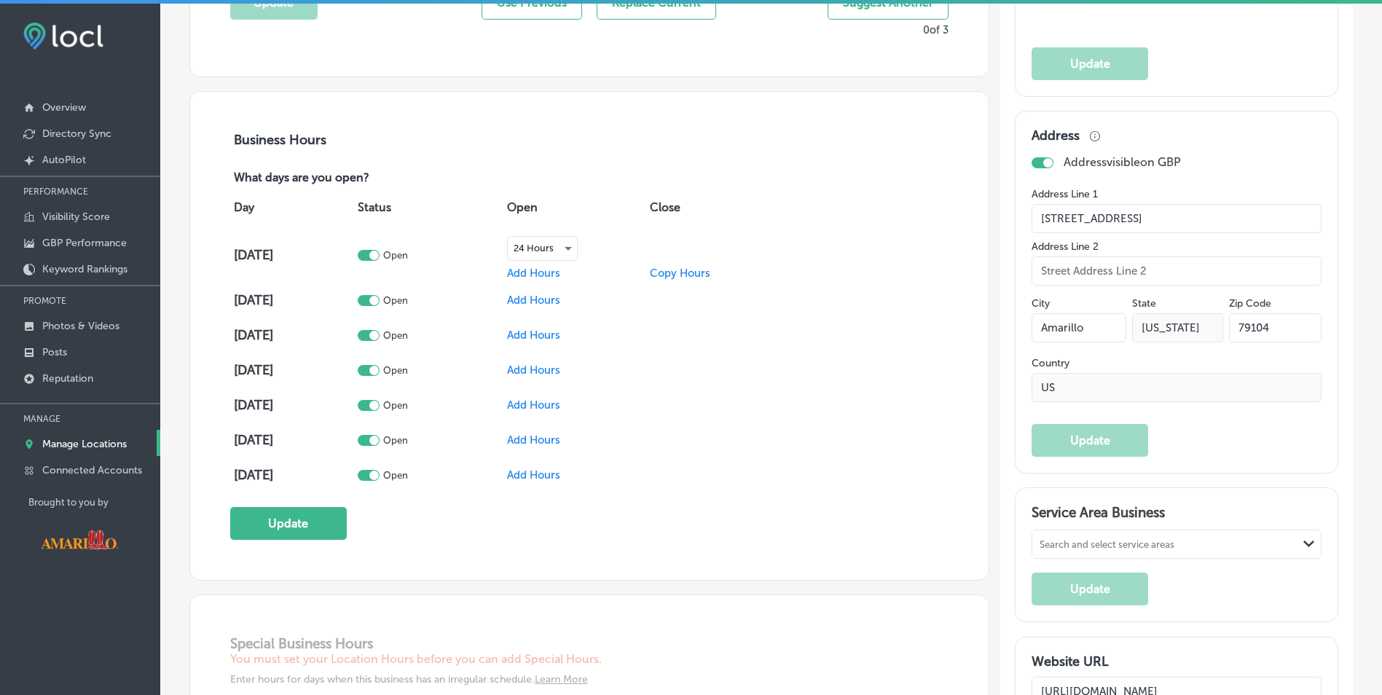
click at [557, 275] on span "Add Hours" at bounding box center [533, 273] width 53 height 13
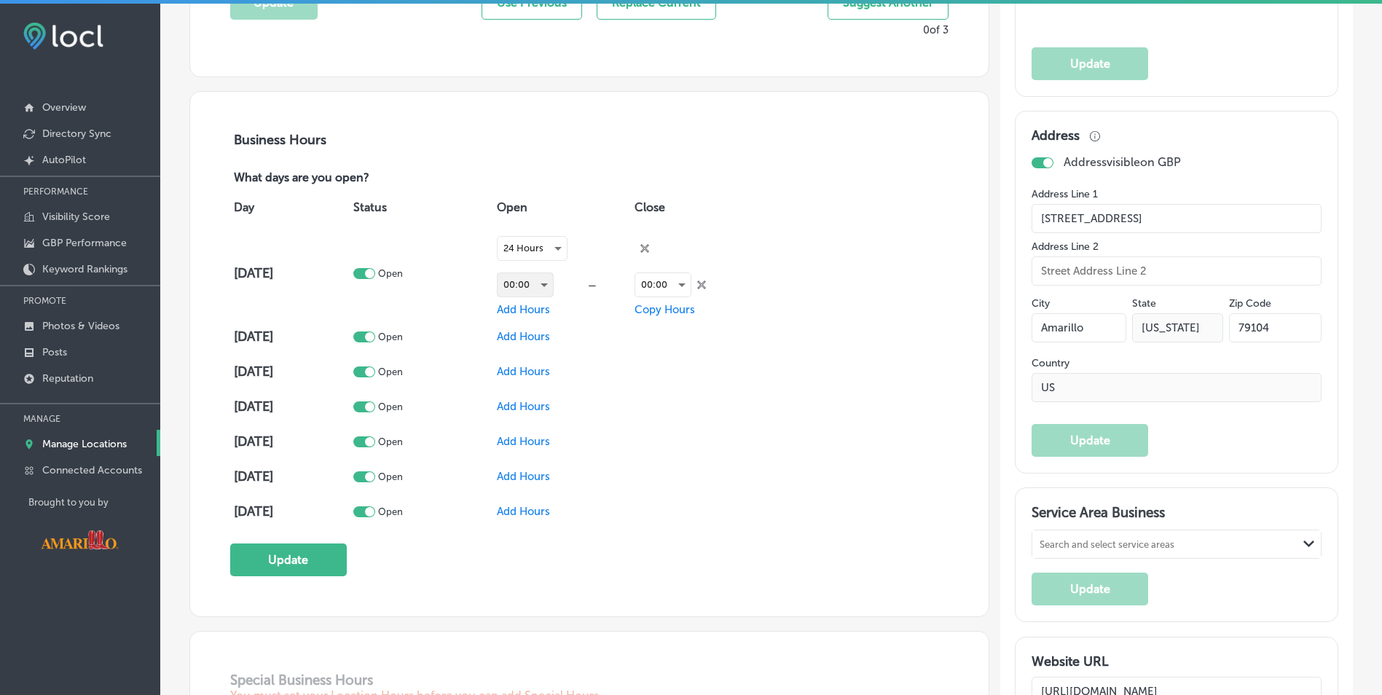
click at [548, 283] on div "00:00" at bounding box center [524, 284] width 55 height 23
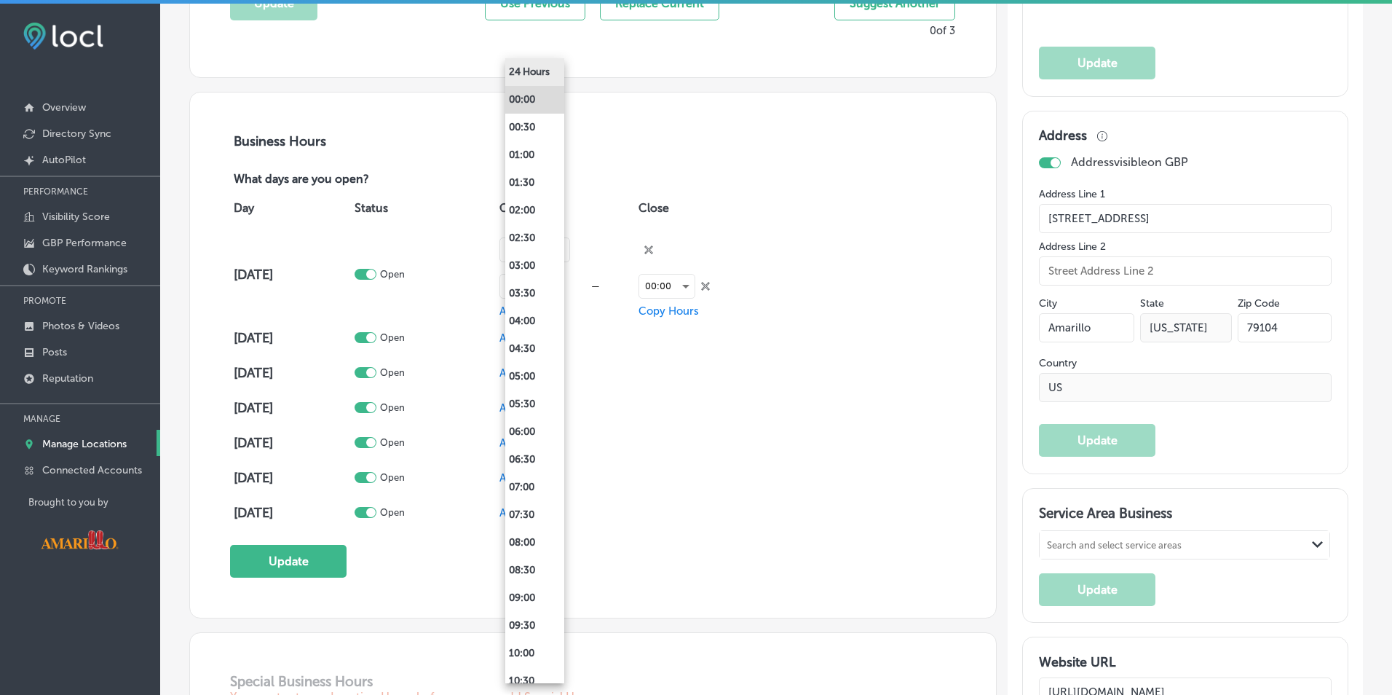
click at [532, 79] on li "24 Hours" at bounding box center [534, 72] width 59 height 28
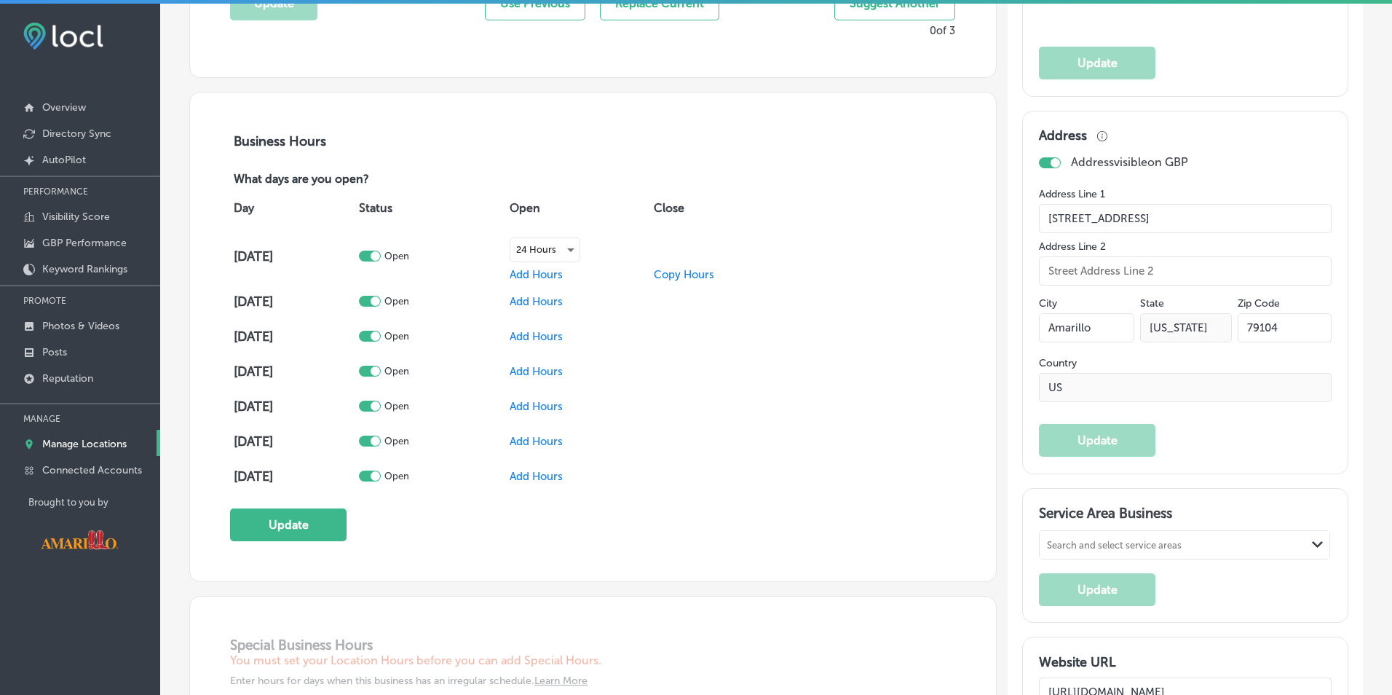
scroll to position [947, 0]
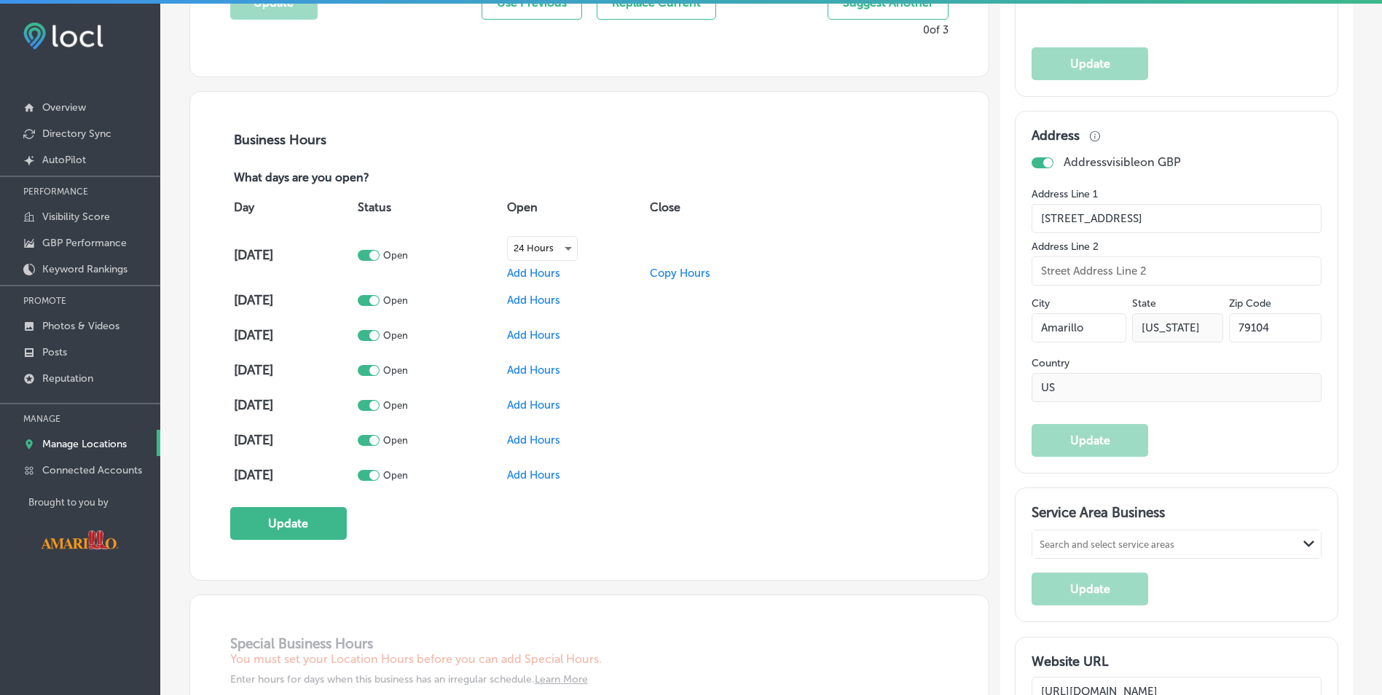
click at [552, 302] on span "Add Hours" at bounding box center [533, 299] width 53 height 13
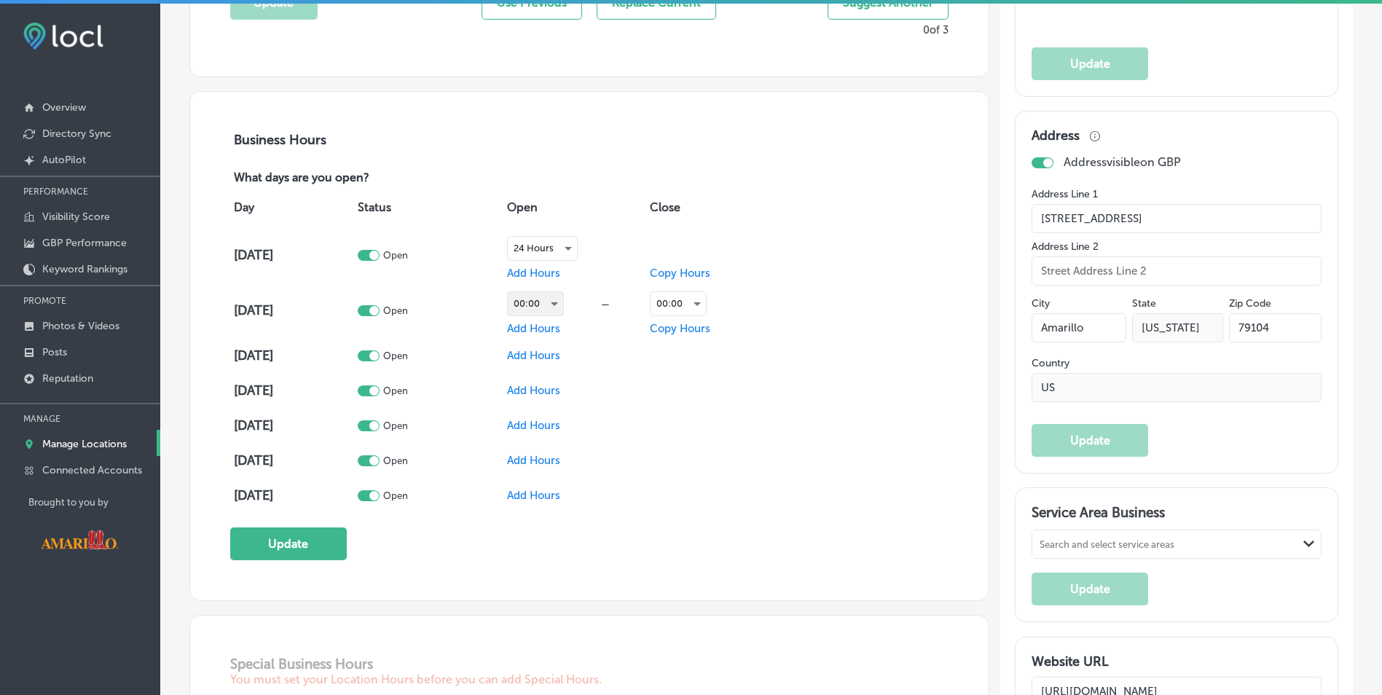
click at [559, 303] on div "00:00" at bounding box center [535, 303] width 55 height 23
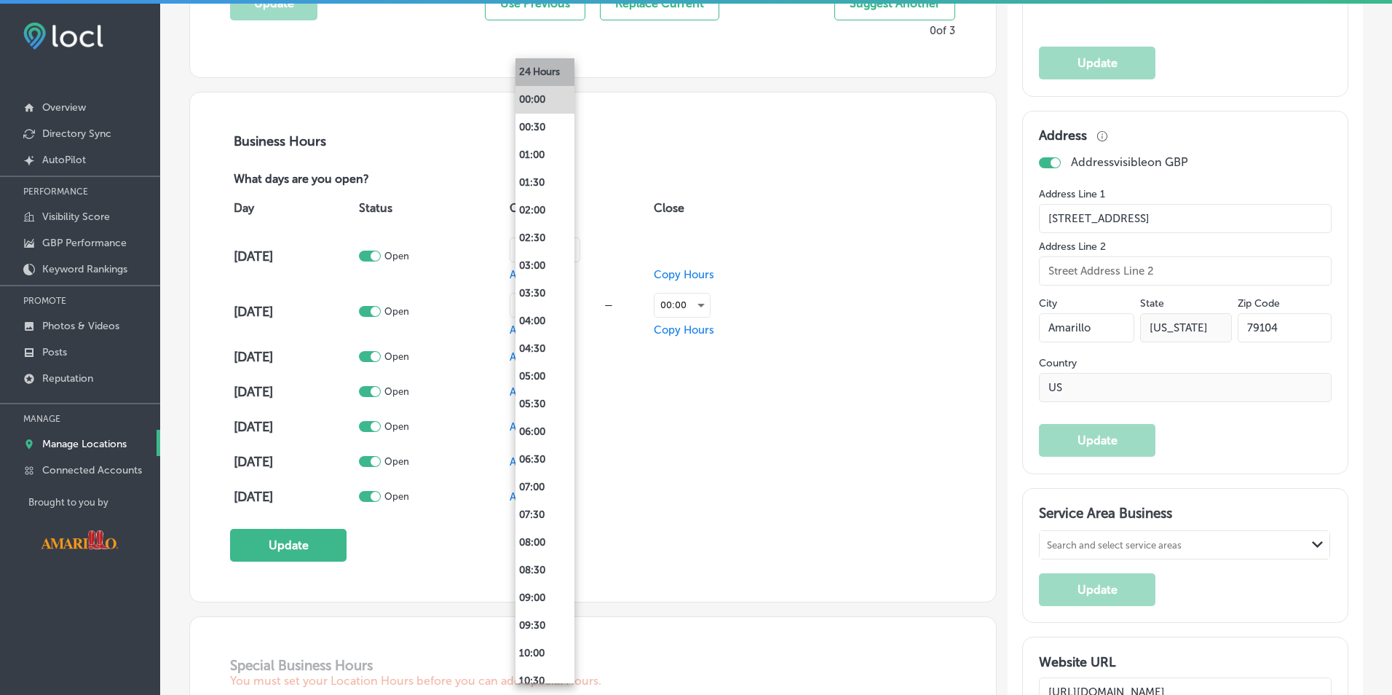
click at [540, 76] on li "24 Hours" at bounding box center [545, 72] width 59 height 28
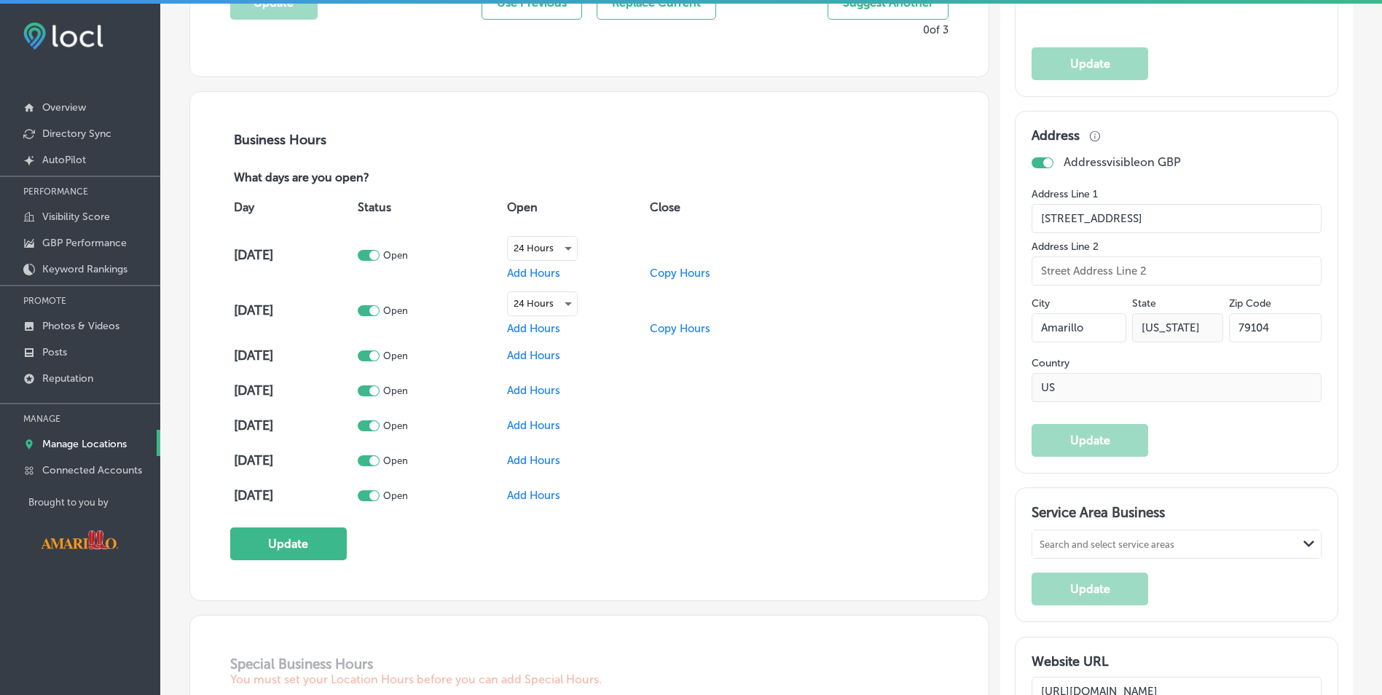
click at [550, 357] on span "Add Hours" at bounding box center [533, 355] width 53 height 13
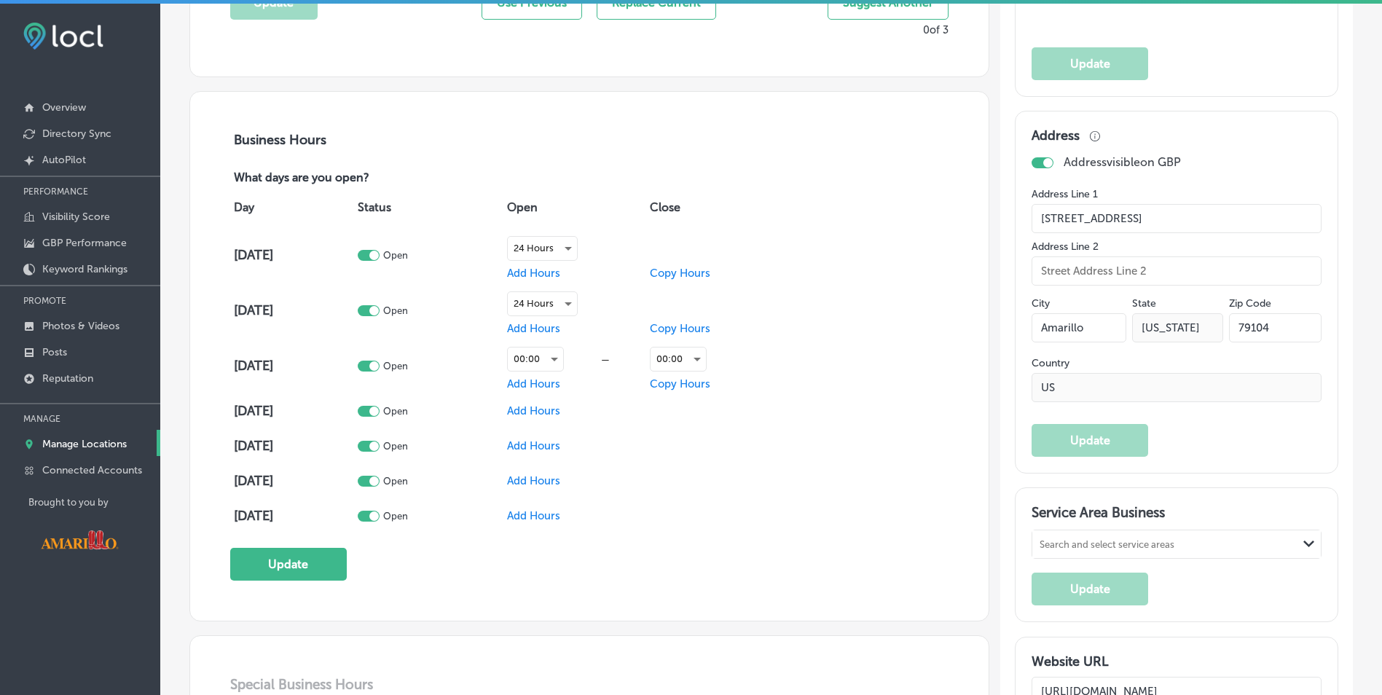
click at [564, 357] on div "00:00" at bounding box center [535, 359] width 57 height 25
click at [563, 356] on div "00:00" at bounding box center [535, 358] width 55 height 23
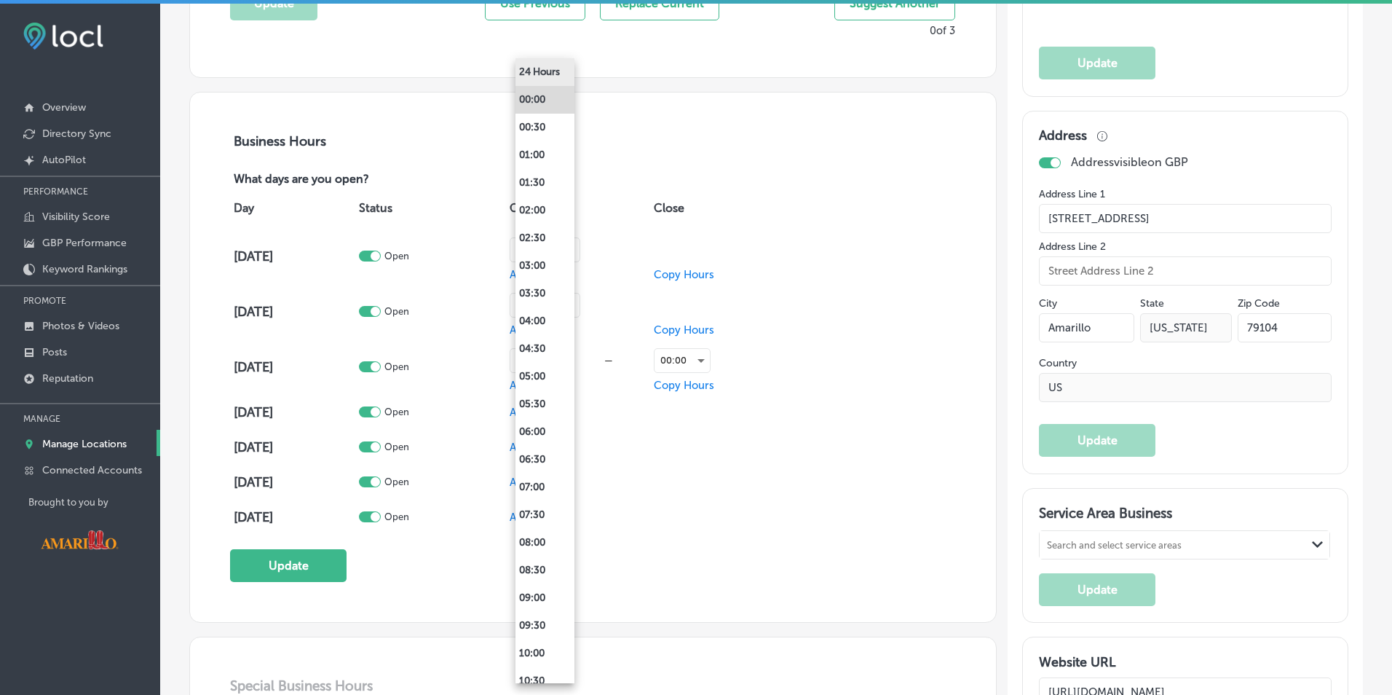
click at [548, 69] on li "24 Hours" at bounding box center [545, 72] width 59 height 28
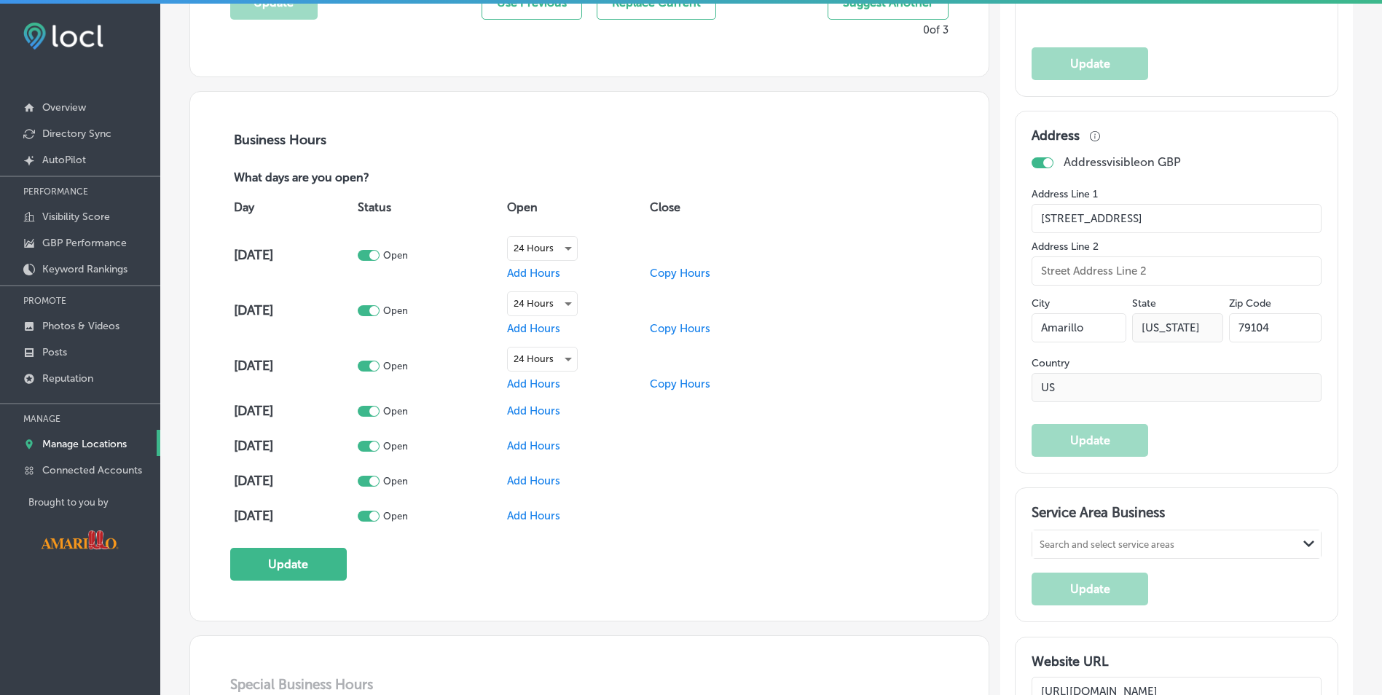
click at [553, 422] on td "Add Hours" at bounding box center [574, 410] width 143 height 35
click at [547, 413] on span "Add Hours" at bounding box center [533, 410] width 53 height 13
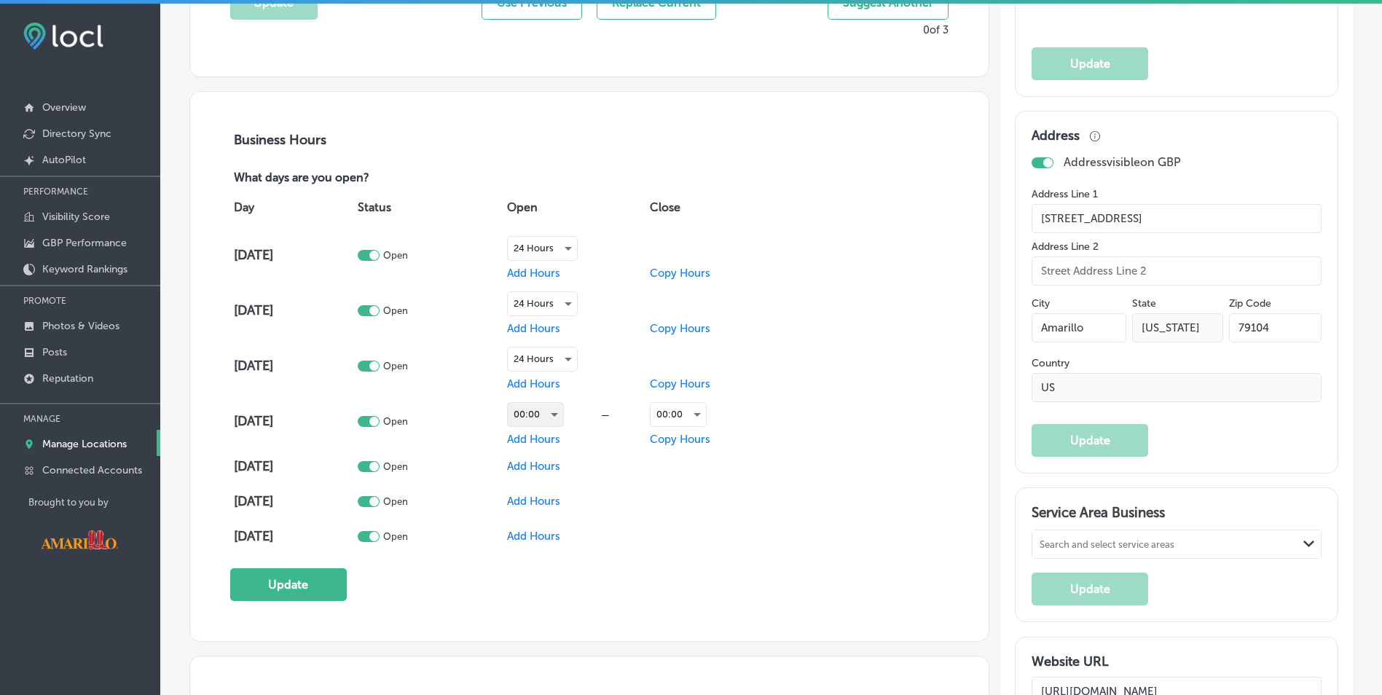
click at [563, 411] on div "00:00" at bounding box center [535, 414] width 55 height 23
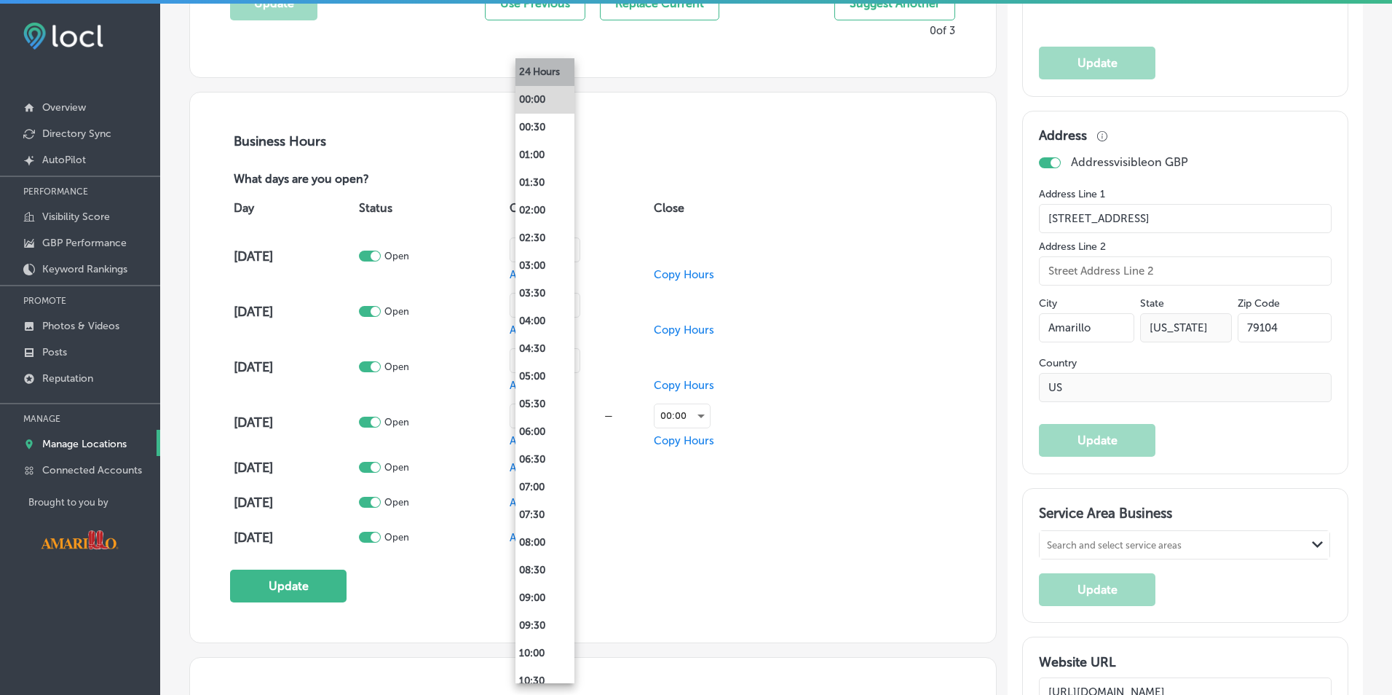
click at [548, 72] on li "24 Hours" at bounding box center [545, 72] width 59 height 28
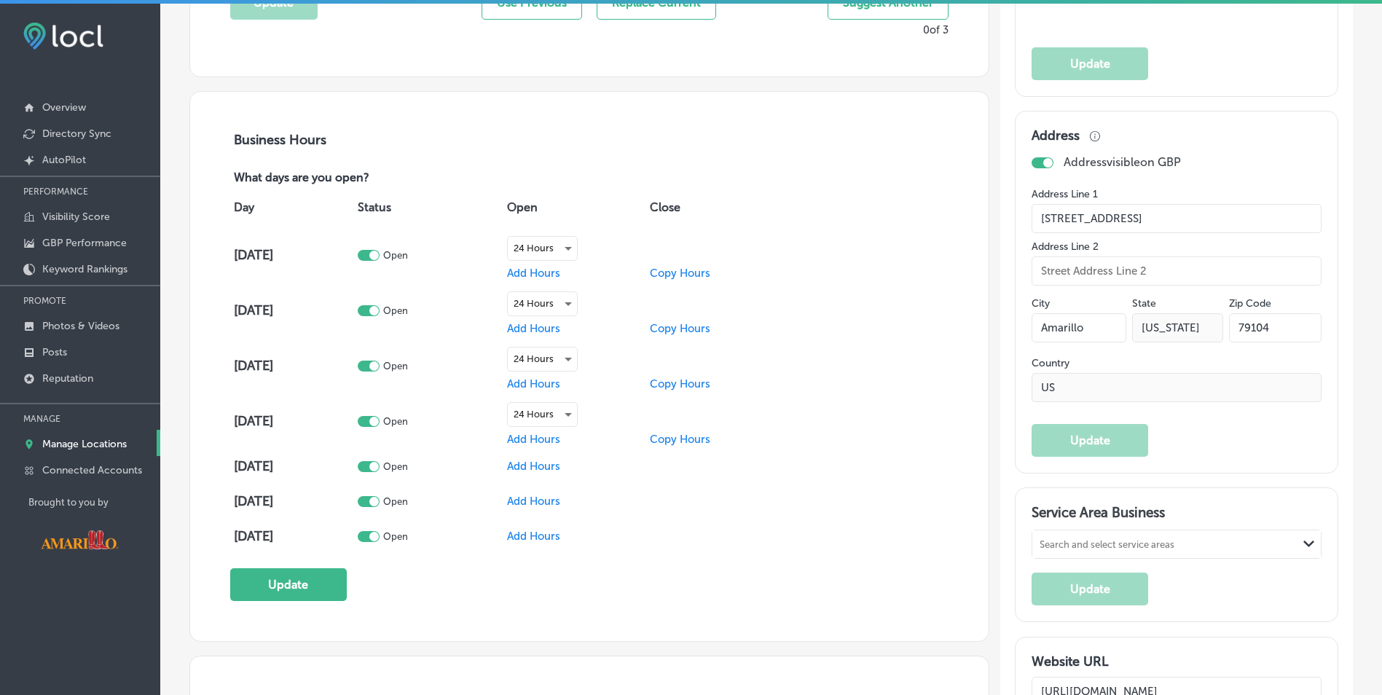
click at [549, 466] on span "Add Hours" at bounding box center [533, 466] width 53 height 13
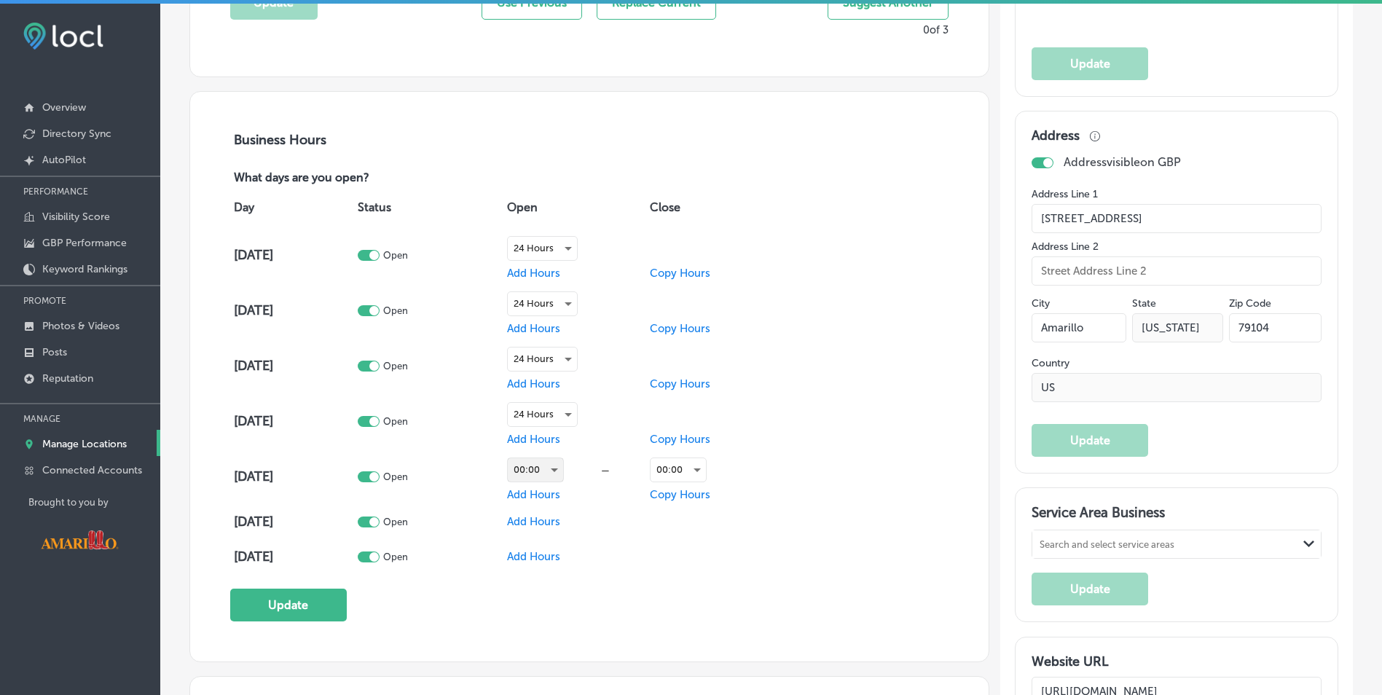
click at [556, 472] on div "00:00" at bounding box center [535, 469] width 55 height 23
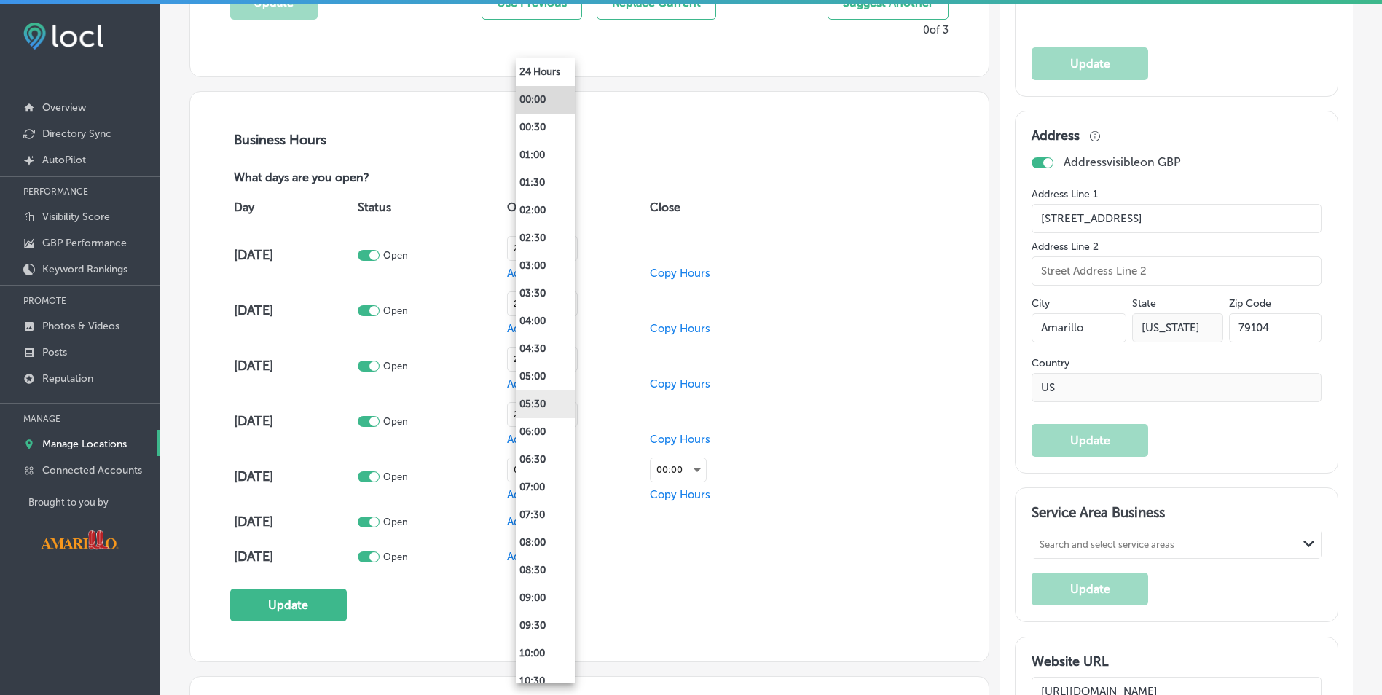
scroll to position [947, 0]
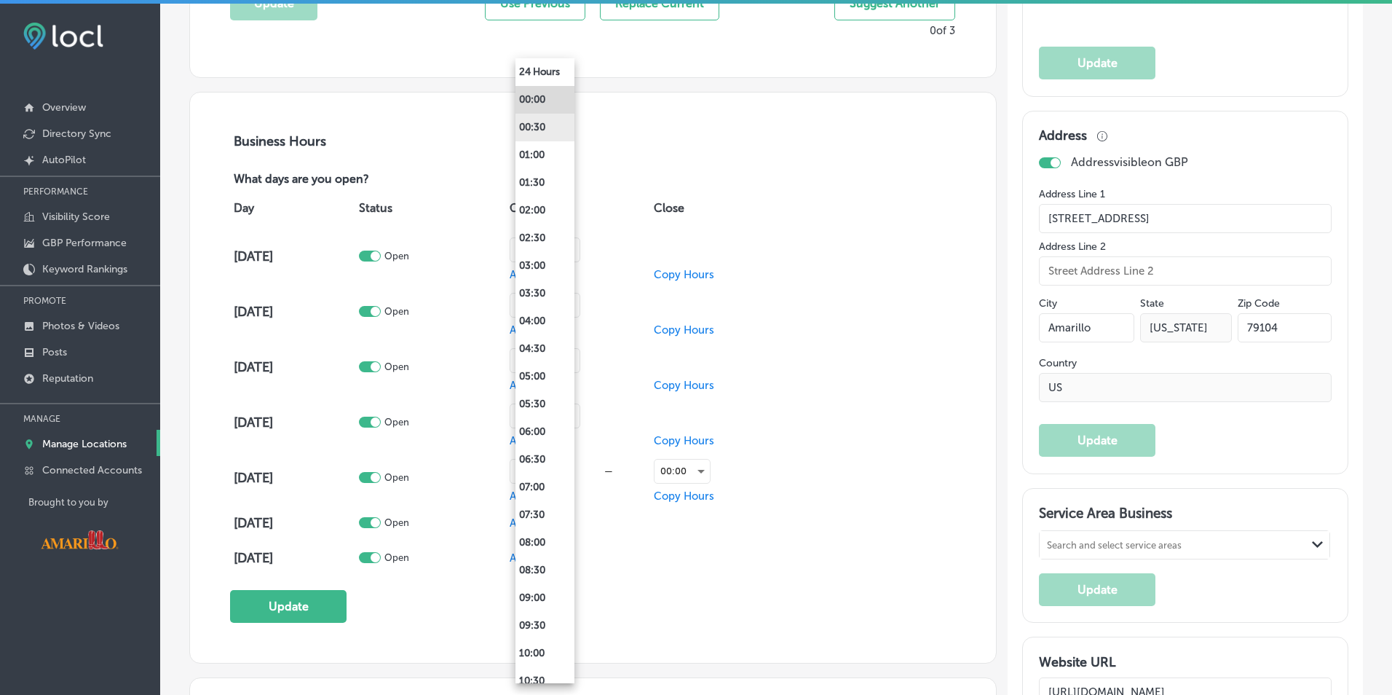
click at [542, 79] on li "24 Hours" at bounding box center [545, 72] width 59 height 28
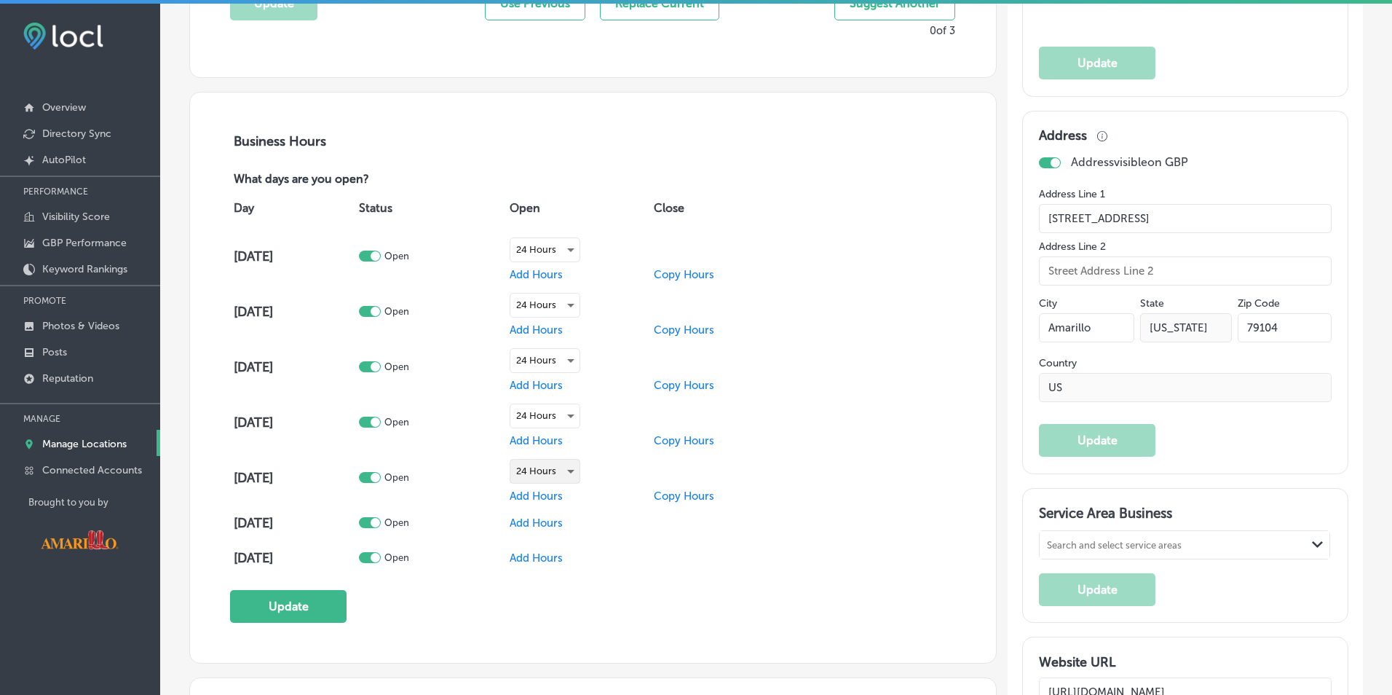
scroll to position [947, 0]
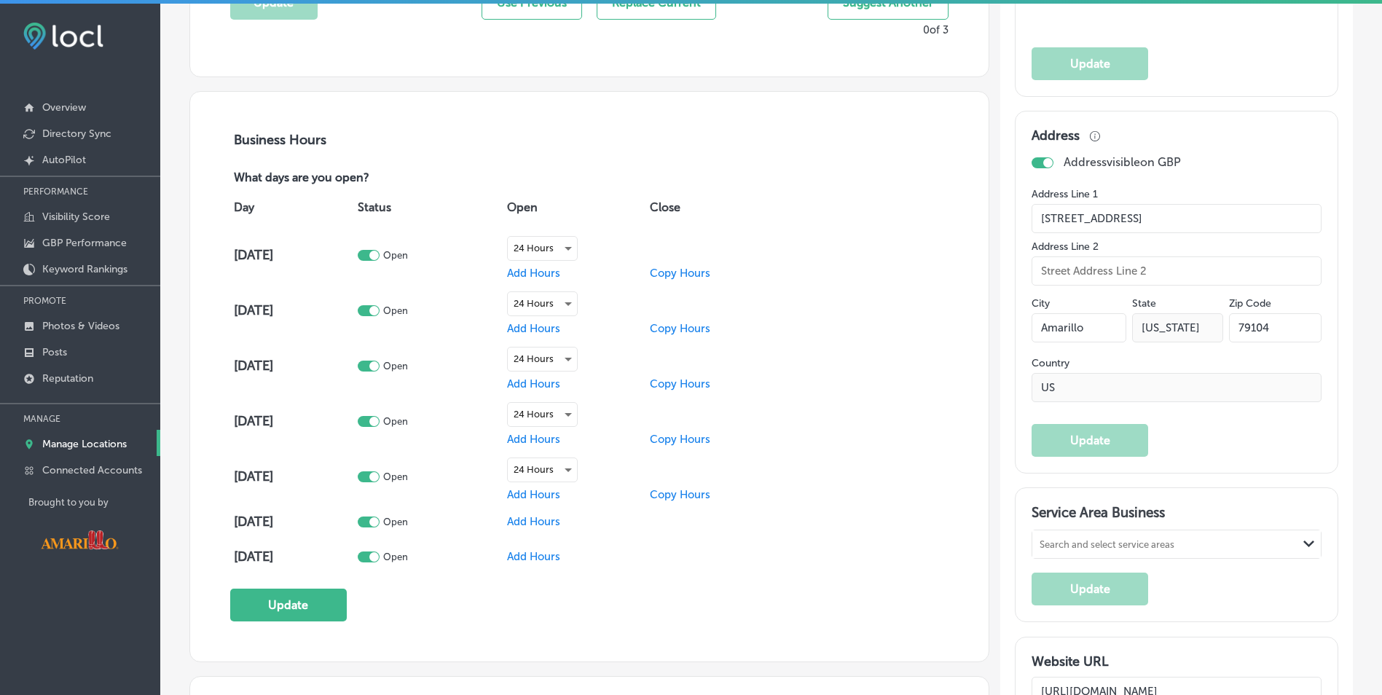
click at [547, 520] on span "Add Hours" at bounding box center [533, 521] width 53 height 13
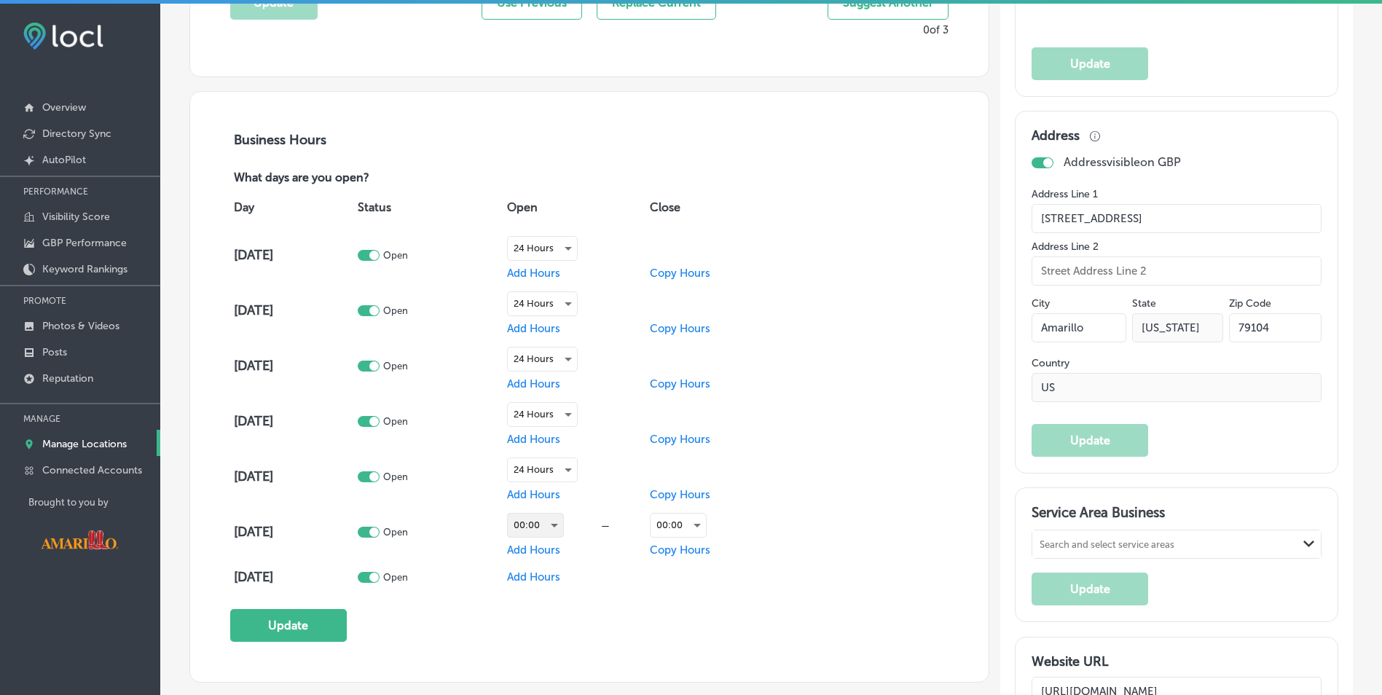
click at [560, 522] on div "00:00" at bounding box center [535, 524] width 55 height 23
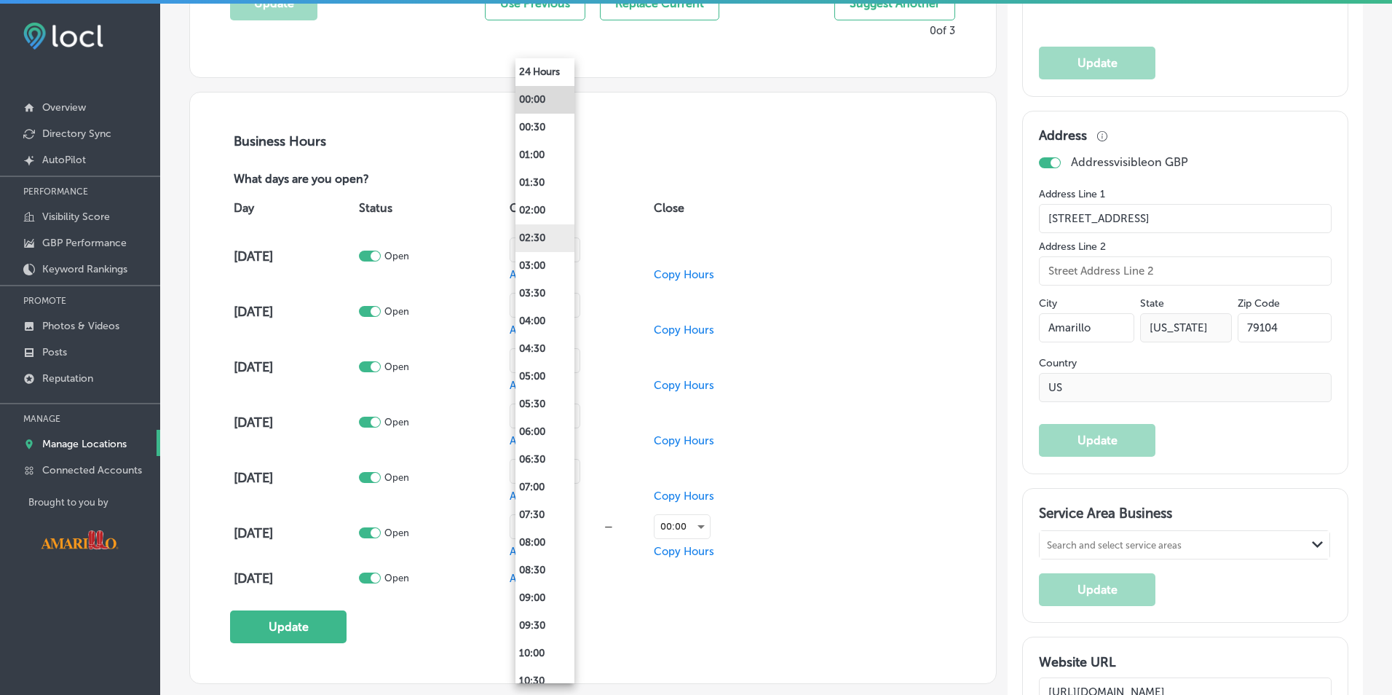
drag, startPoint x: 544, startPoint y: 74, endPoint x: 529, endPoint y: 244, distance: 171.1
click at [544, 82] on li "24 Hours" at bounding box center [545, 72] width 59 height 28
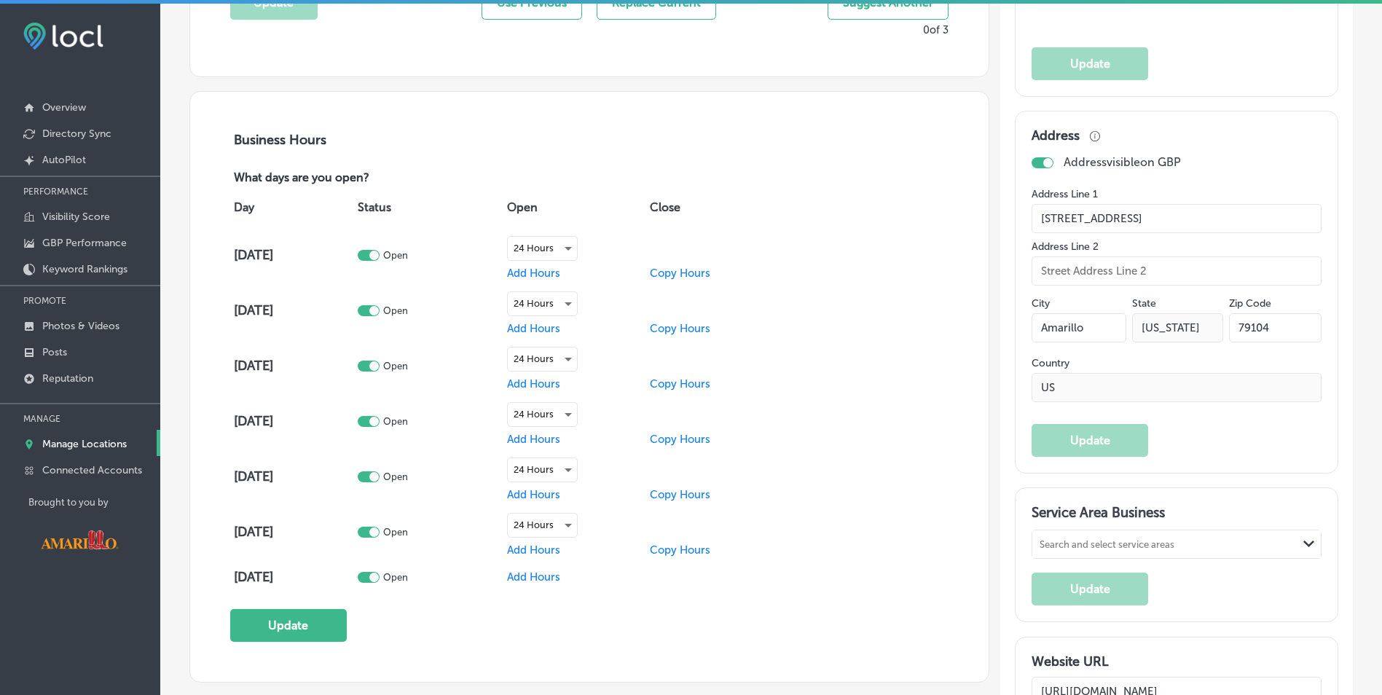
click at [548, 579] on span "Add Hours" at bounding box center [533, 576] width 53 height 13
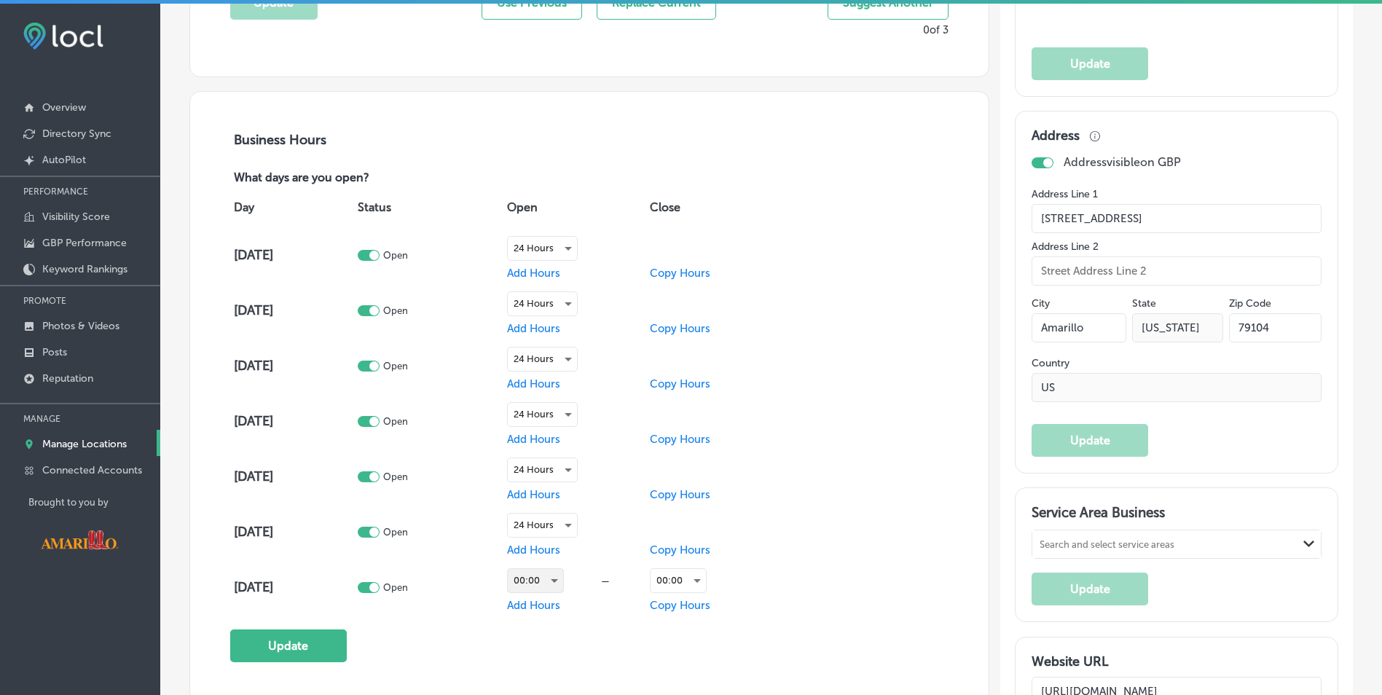
click at [560, 580] on div "00:00" at bounding box center [535, 580] width 55 height 23
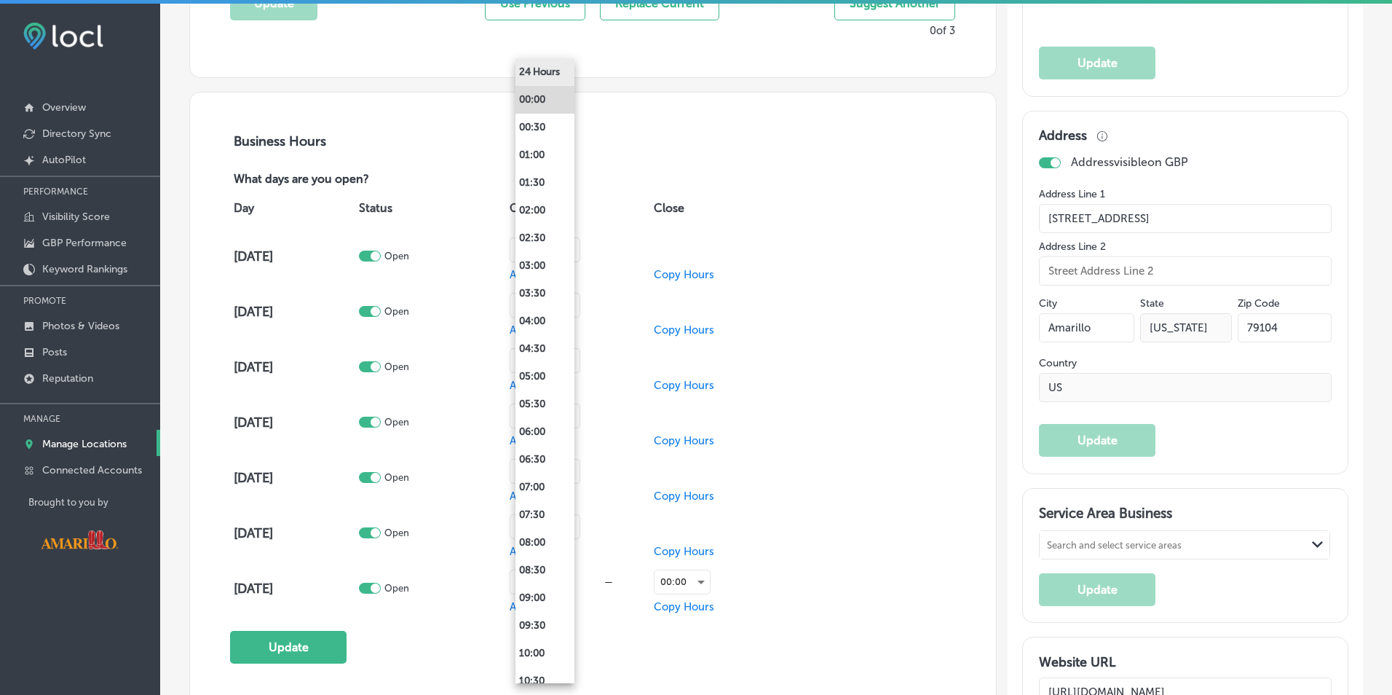
click at [550, 82] on li "24 Hours" at bounding box center [545, 72] width 59 height 28
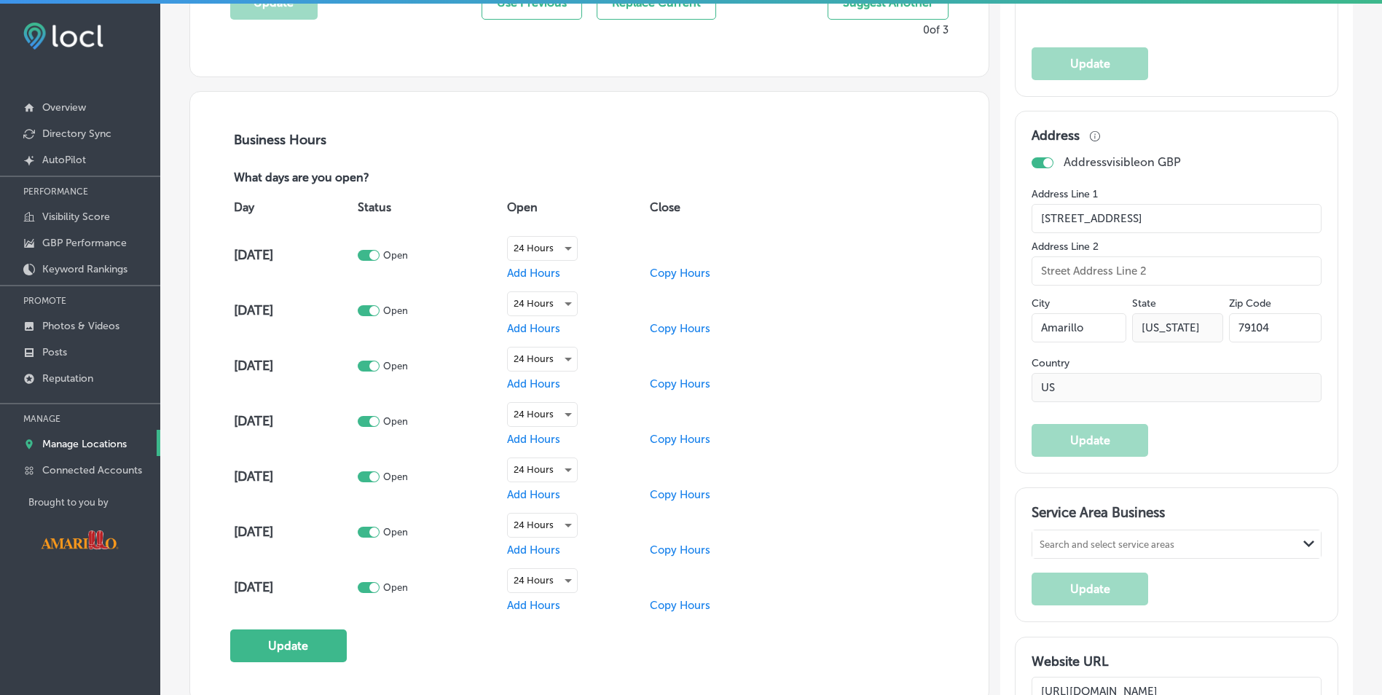
click at [679, 275] on span "Copy Hours" at bounding box center [680, 273] width 60 height 13
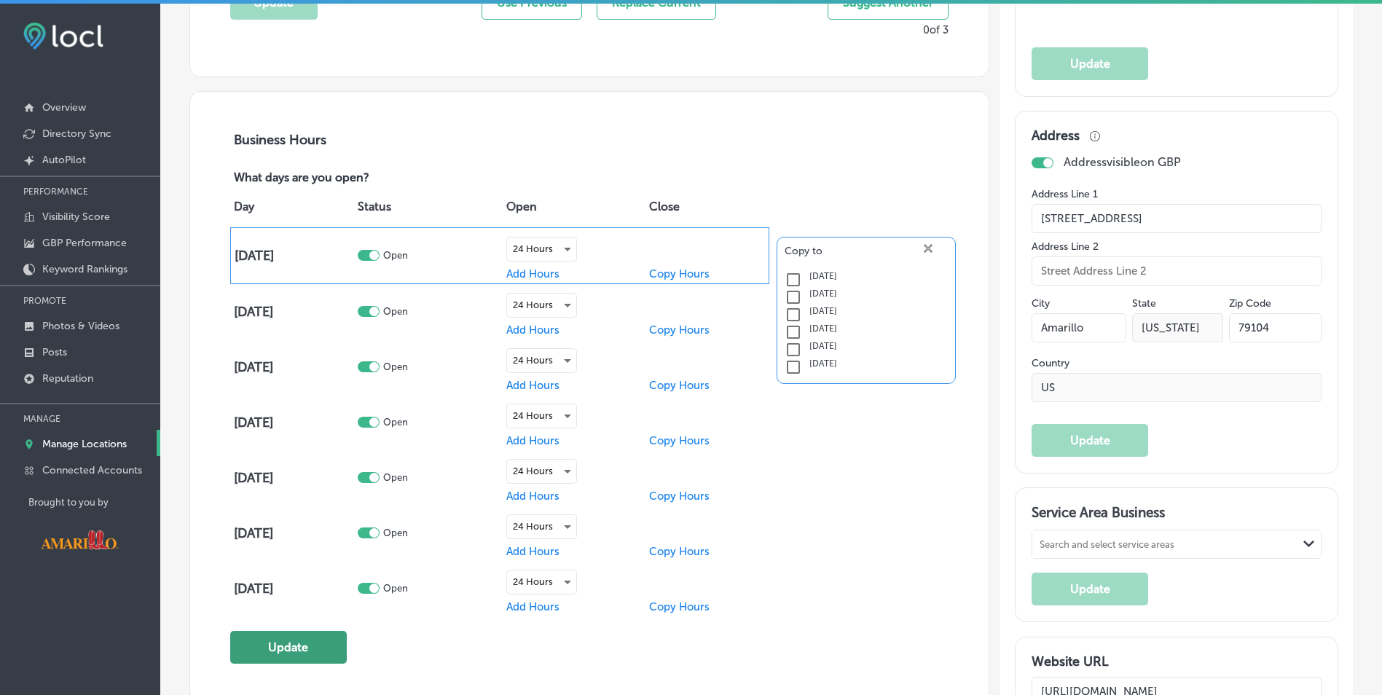
click at [277, 642] on button "Update" at bounding box center [288, 647] width 117 height 33
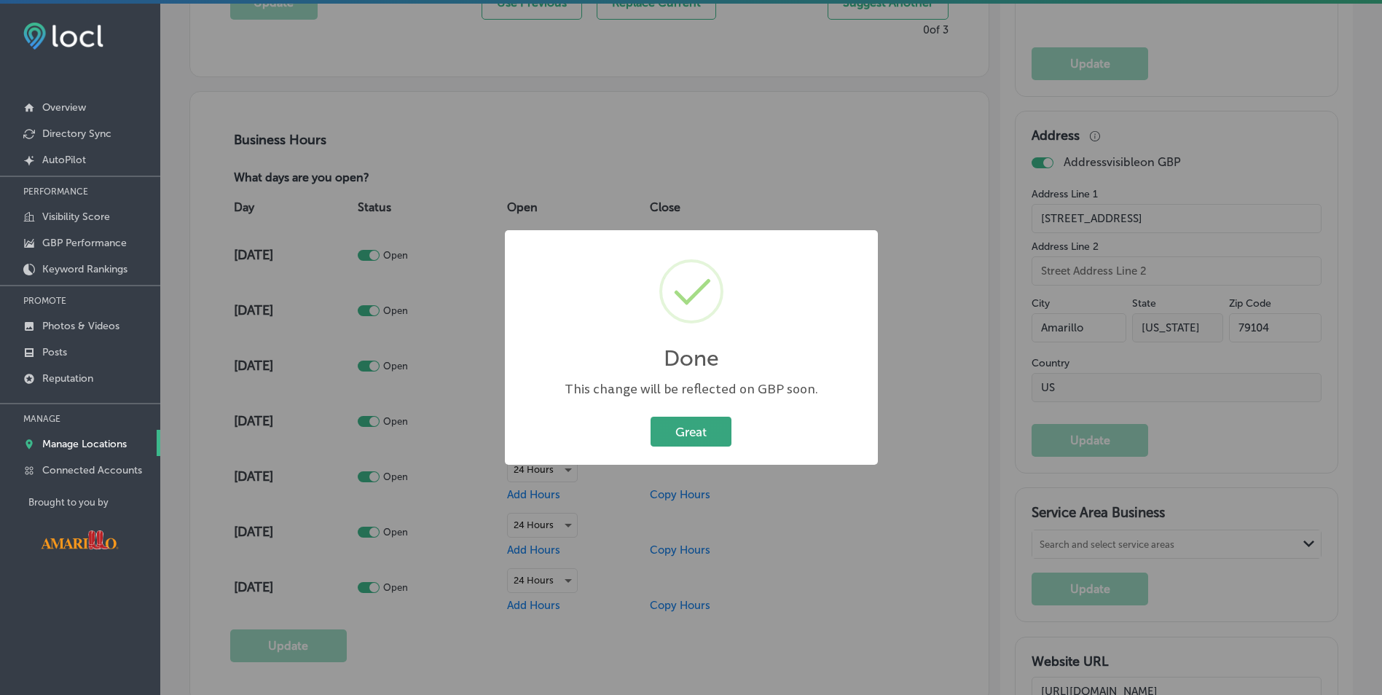
click at [680, 431] on button "Great" at bounding box center [690, 432] width 81 height 30
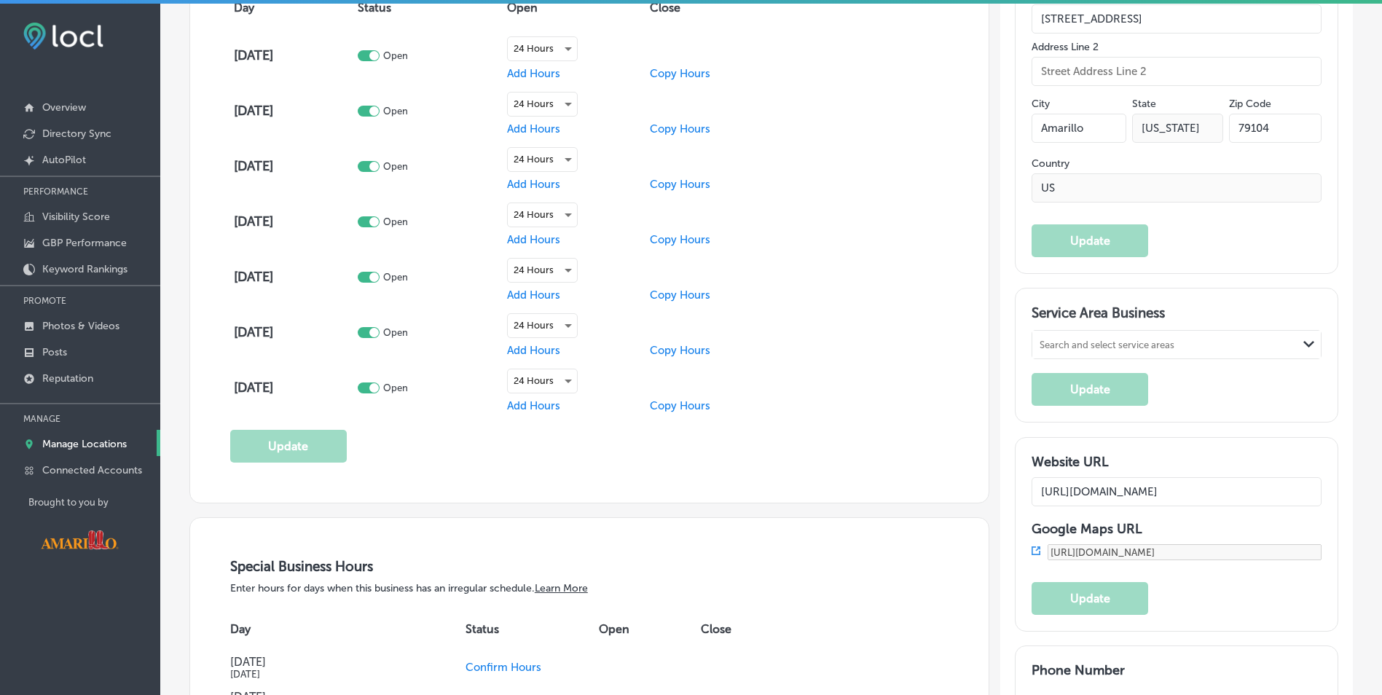
scroll to position [1165, 0]
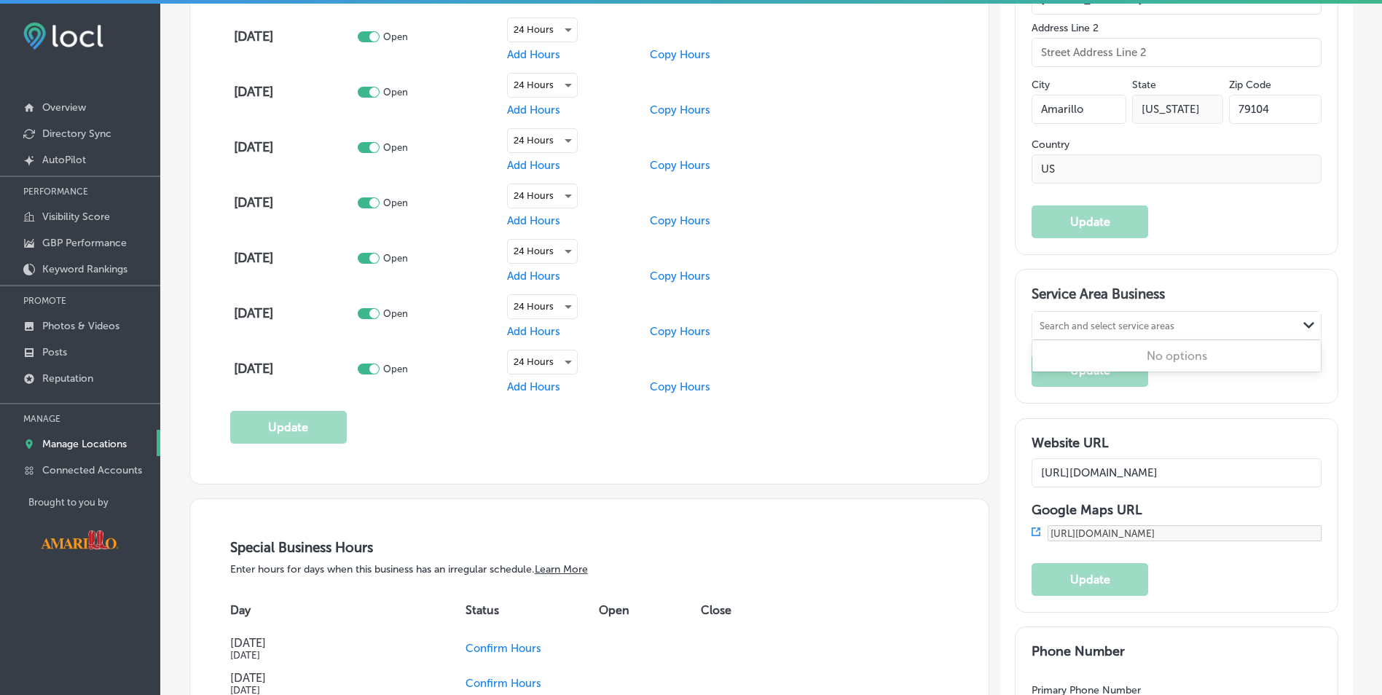
click at [1255, 326] on div "Search and select service areas" at bounding box center [1164, 326] width 265 height 20
click at [1136, 327] on div "Search and select service areas" at bounding box center [1106, 325] width 135 height 11
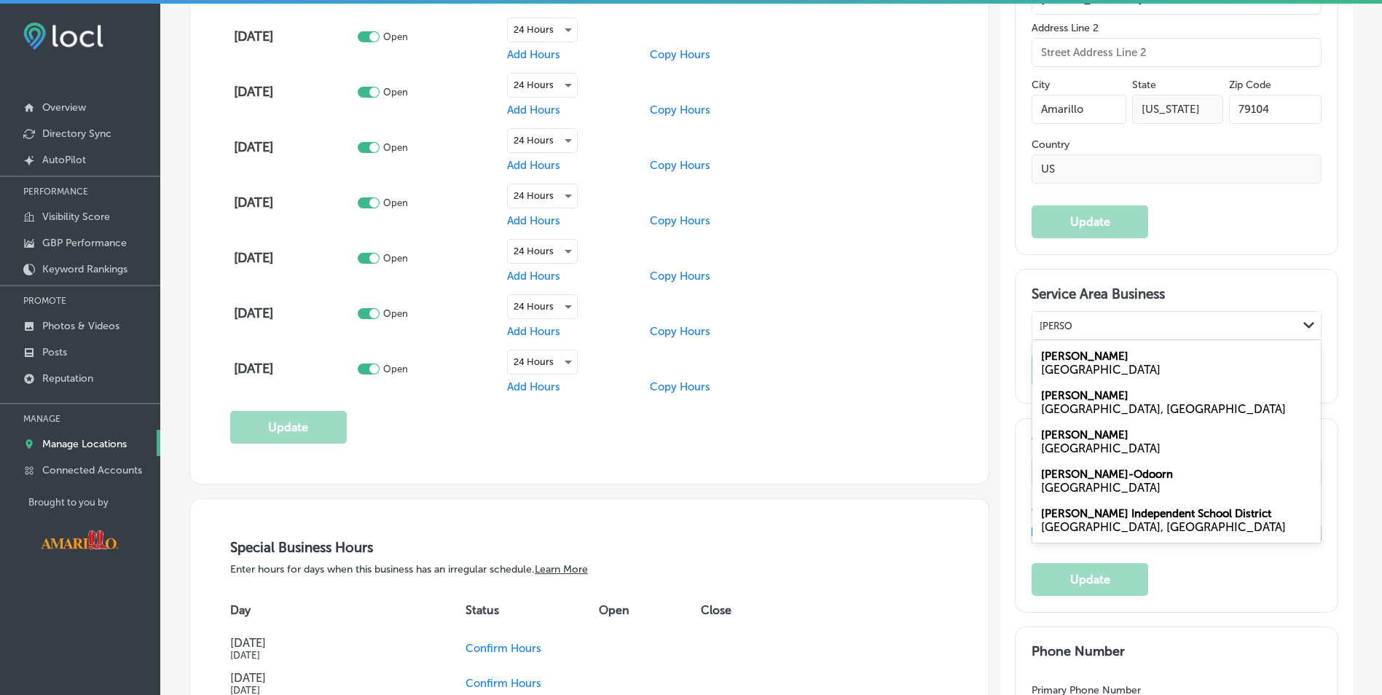
click at [1052, 398] on label "Borger" at bounding box center [1084, 395] width 87 height 13
type input "Borger"
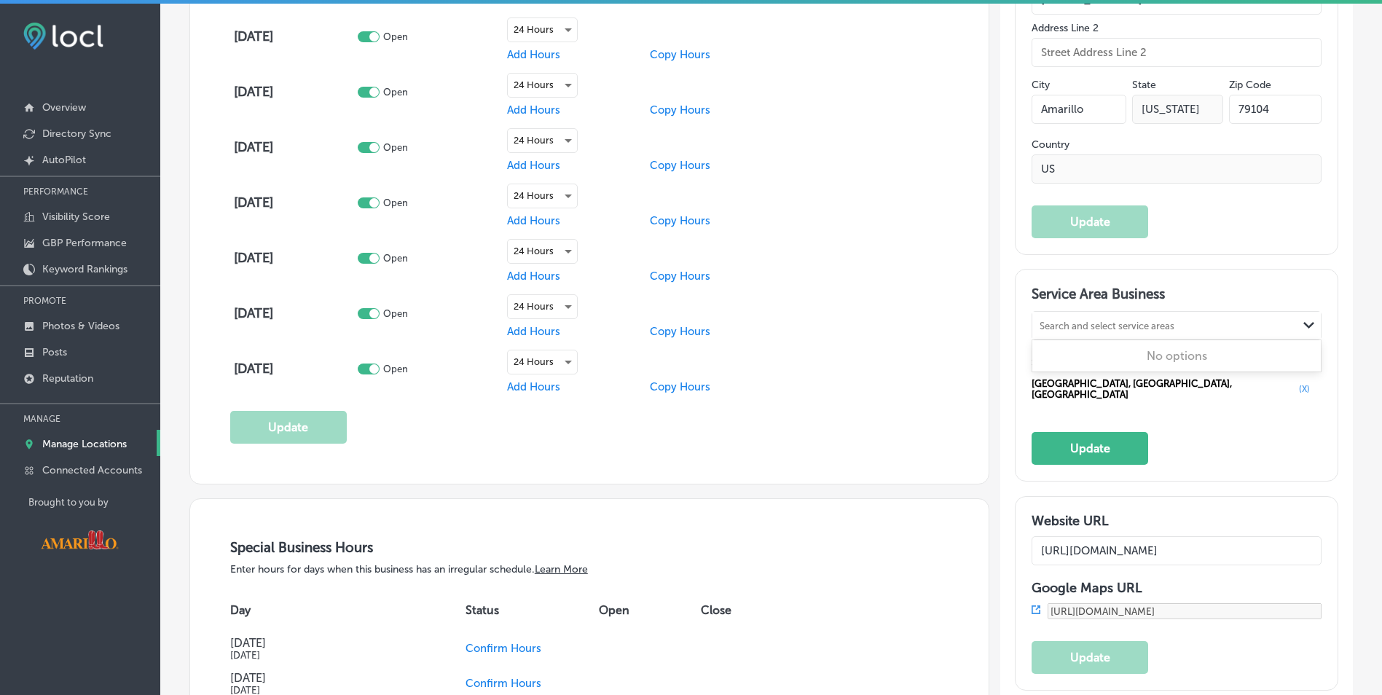
click at [1068, 326] on div "Search and select service areas" at bounding box center [1106, 325] width 135 height 11
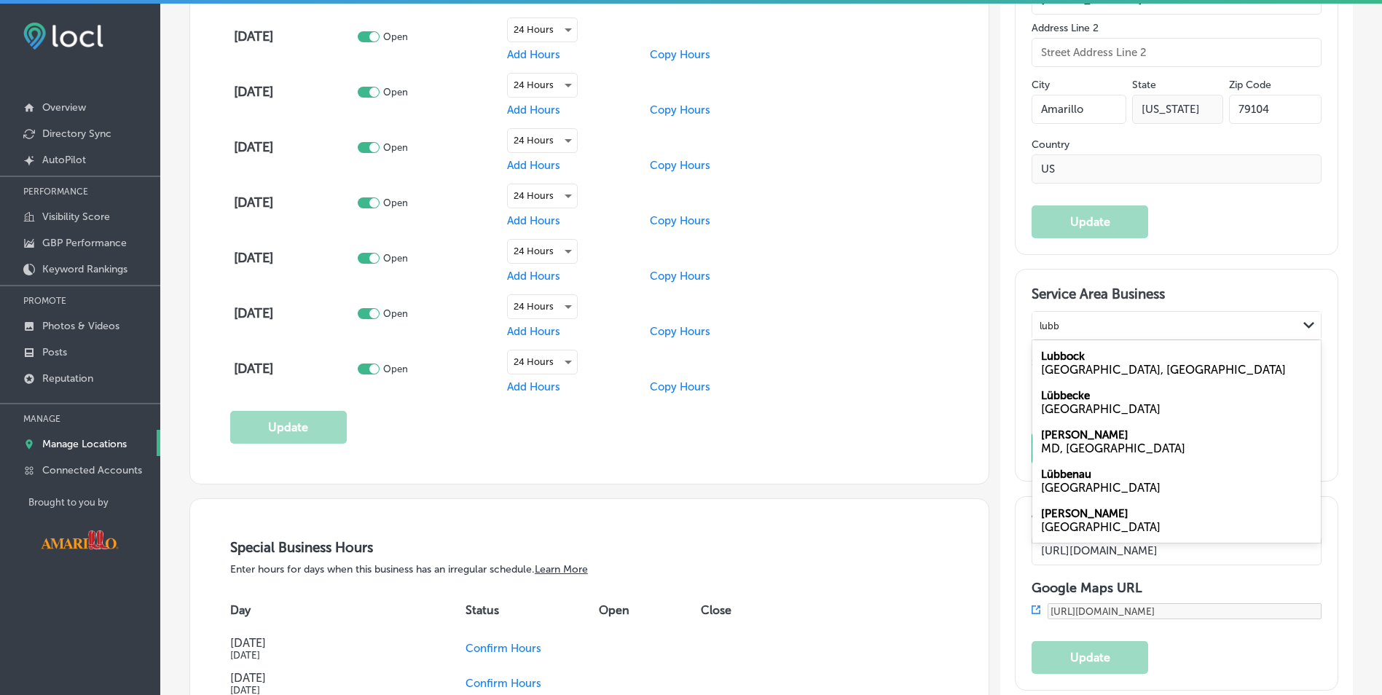
click at [1072, 369] on div "TX, USA" at bounding box center [1176, 370] width 271 height 14
type input "lubb"
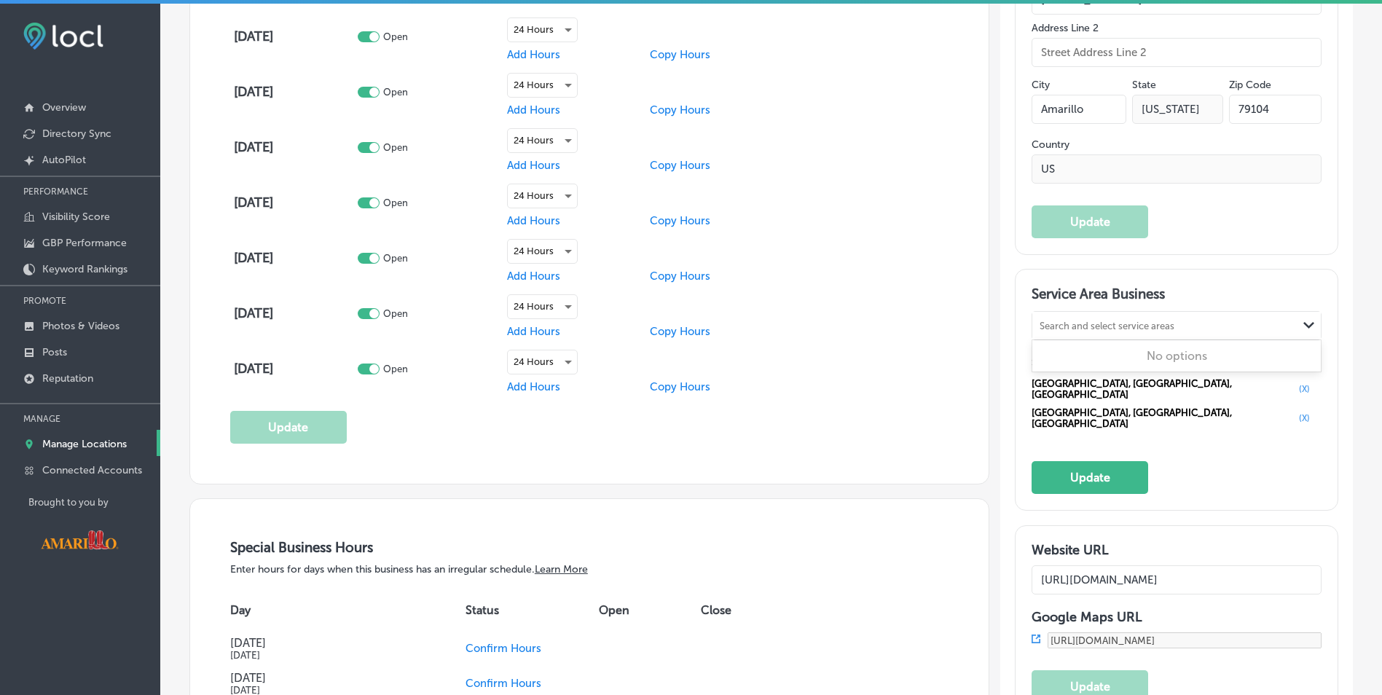
click at [1123, 325] on div "Search and select service areas" at bounding box center [1106, 325] width 135 height 11
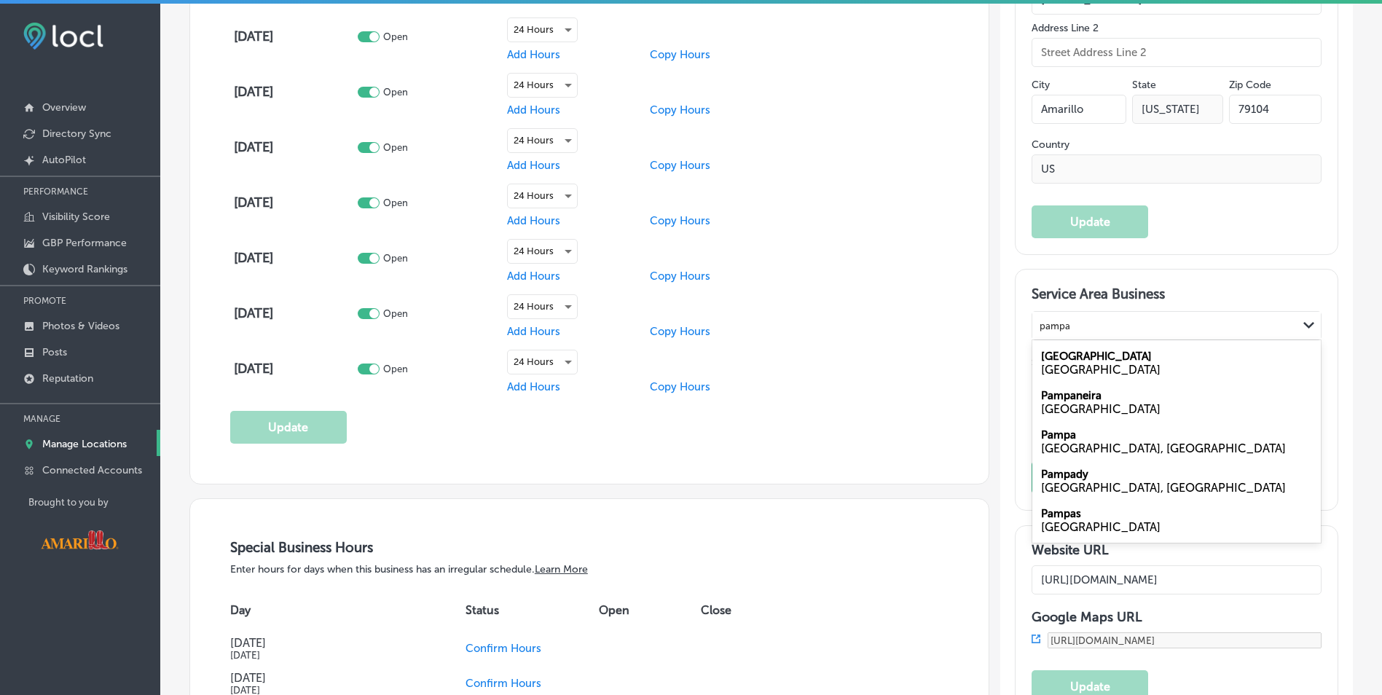
click at [1089, 449] on div "TX, USA" at bounding box center [1176, 448] width 271 height 14
type input "pampa"
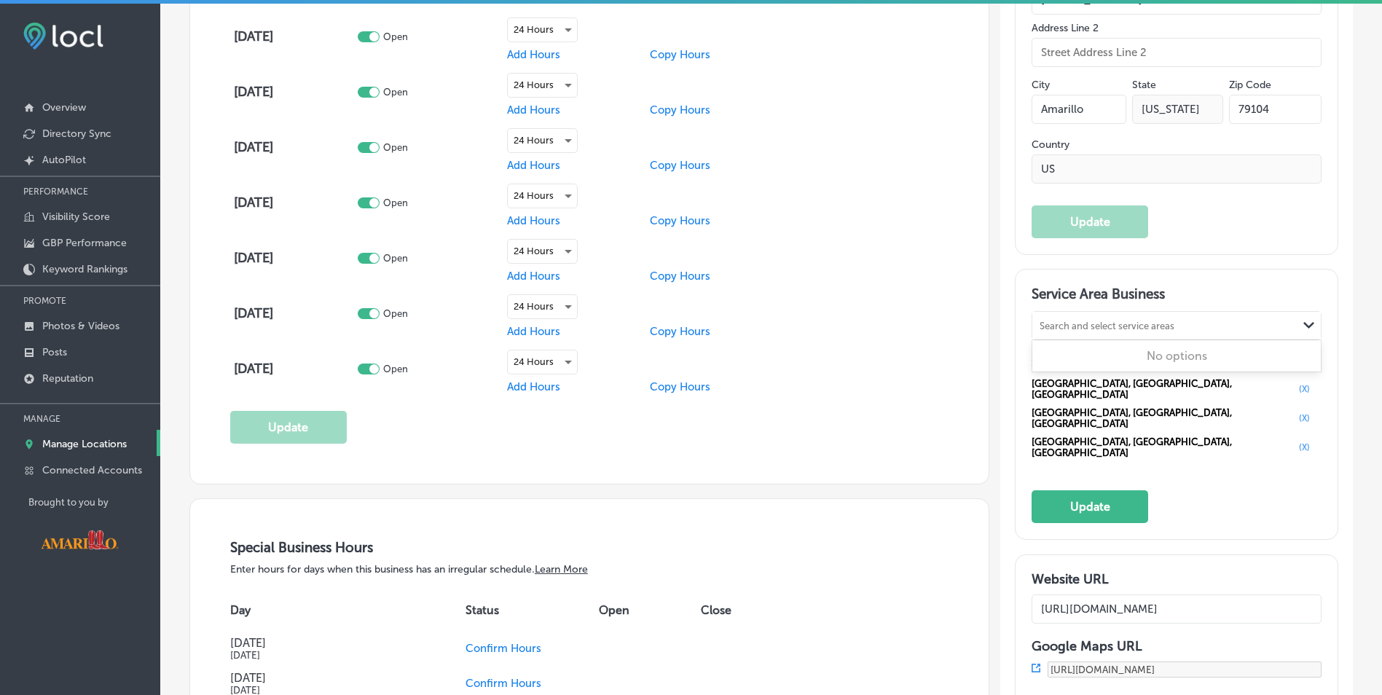
click at [1055, 322] on div "Search and select service areas" at bounding box center [1106, 325] width 135 height 11
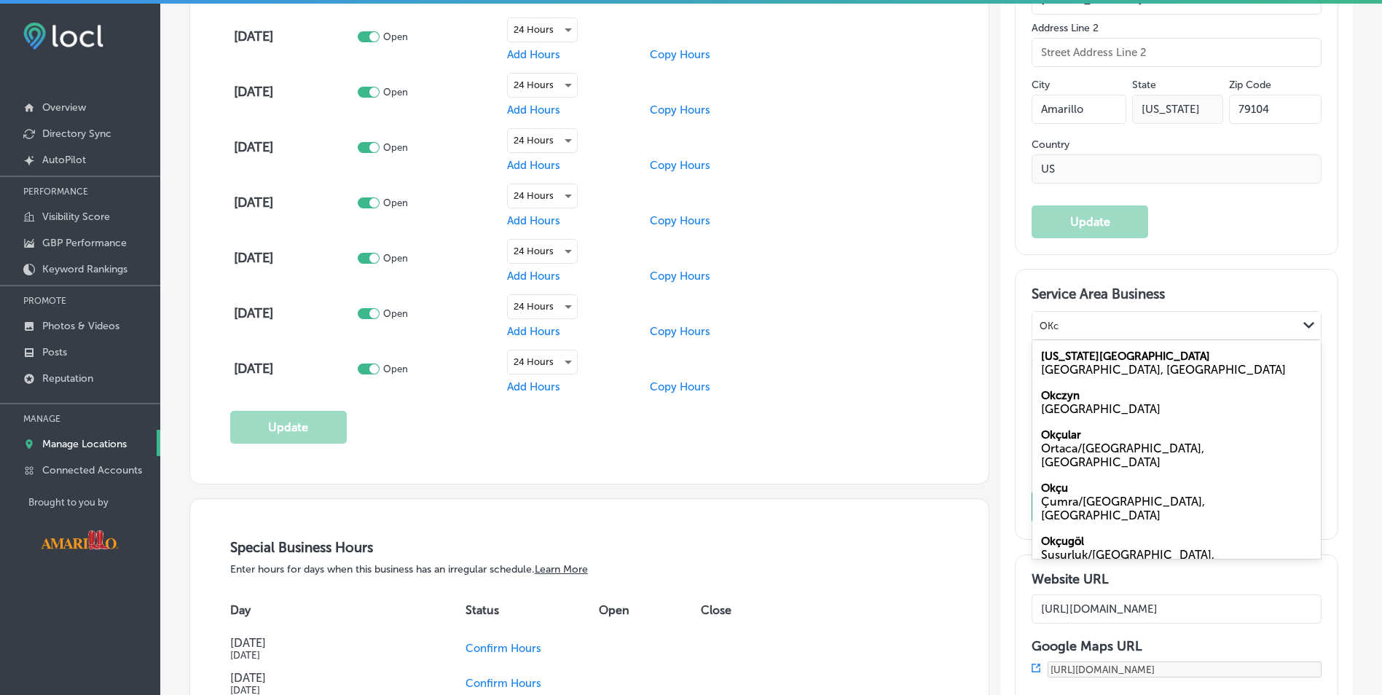
click at [1095, 358] on label "Oklahoma City" at bounding box center [1125, 356] width 169 height 13
type input "OKc"
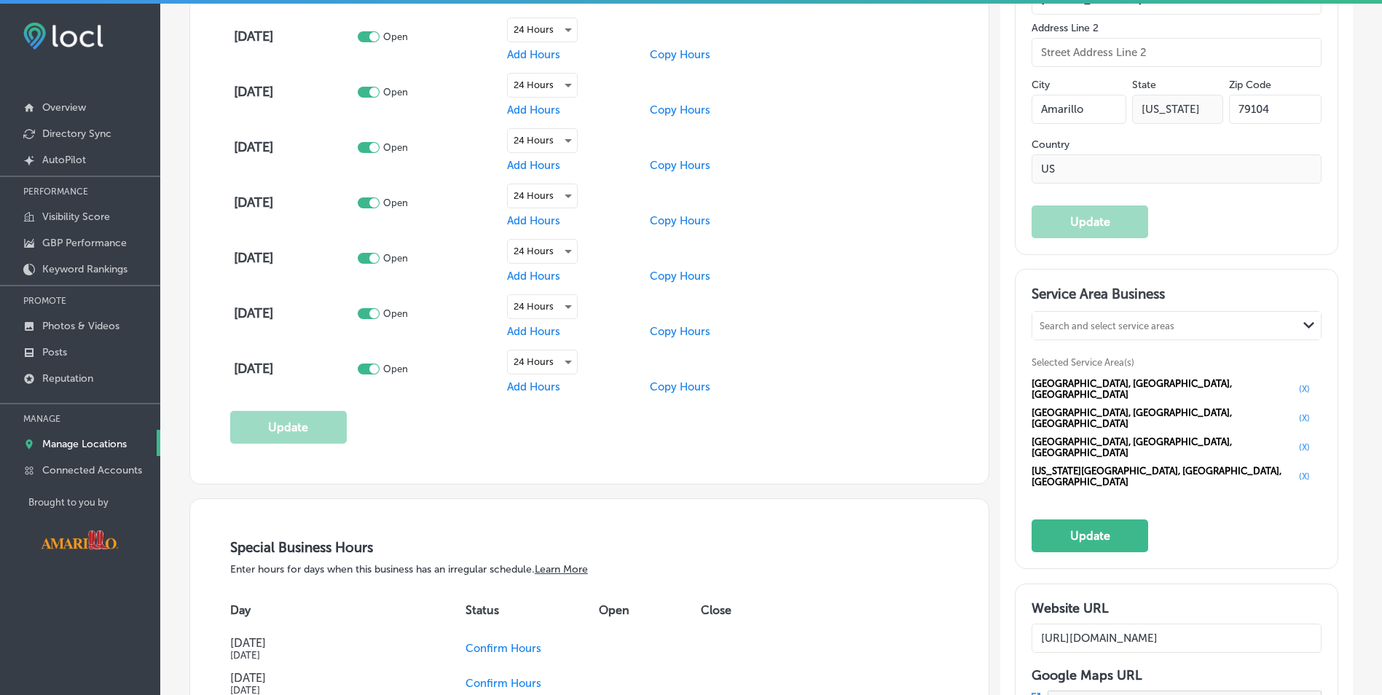
click at [1087, 324] on div "Search and select service areas" at bounding box center [1106, 325] width 135 height 11
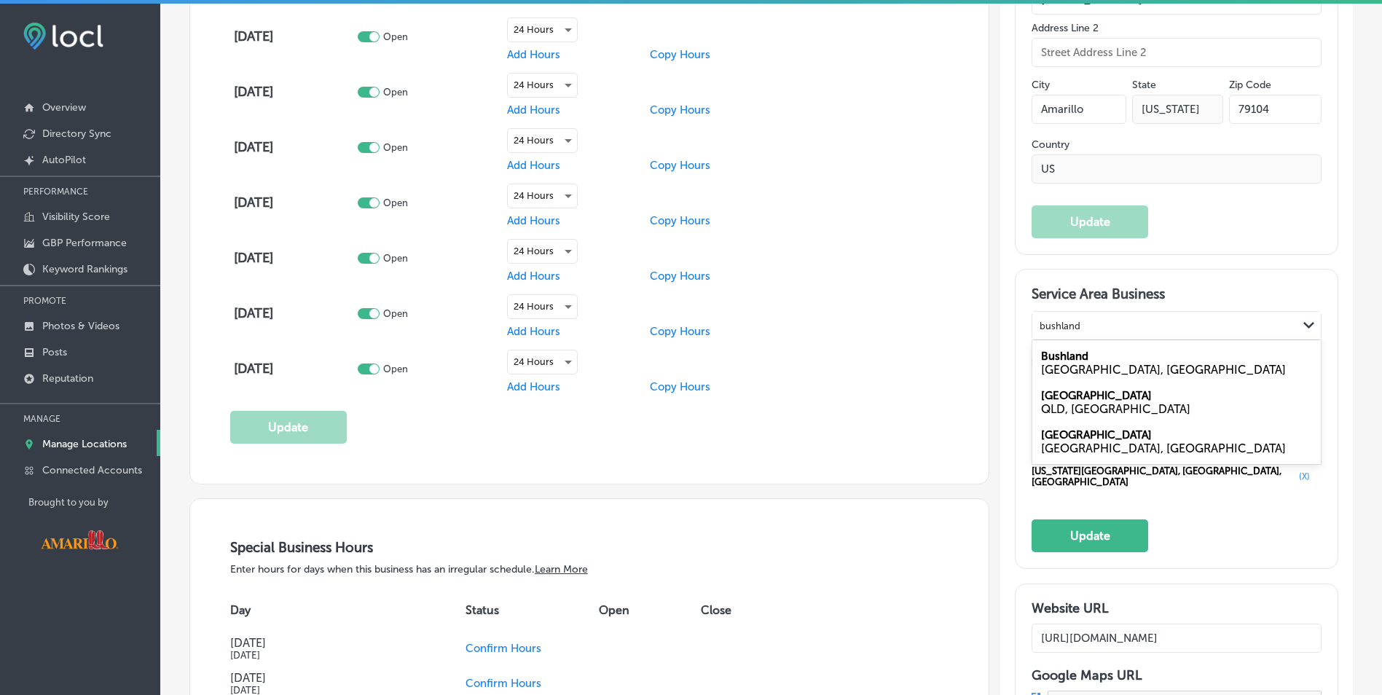
click at [1140, 373] on div "TX, USA" at bounding box center [1176, 370] width 271 height 14
type input "bushland"
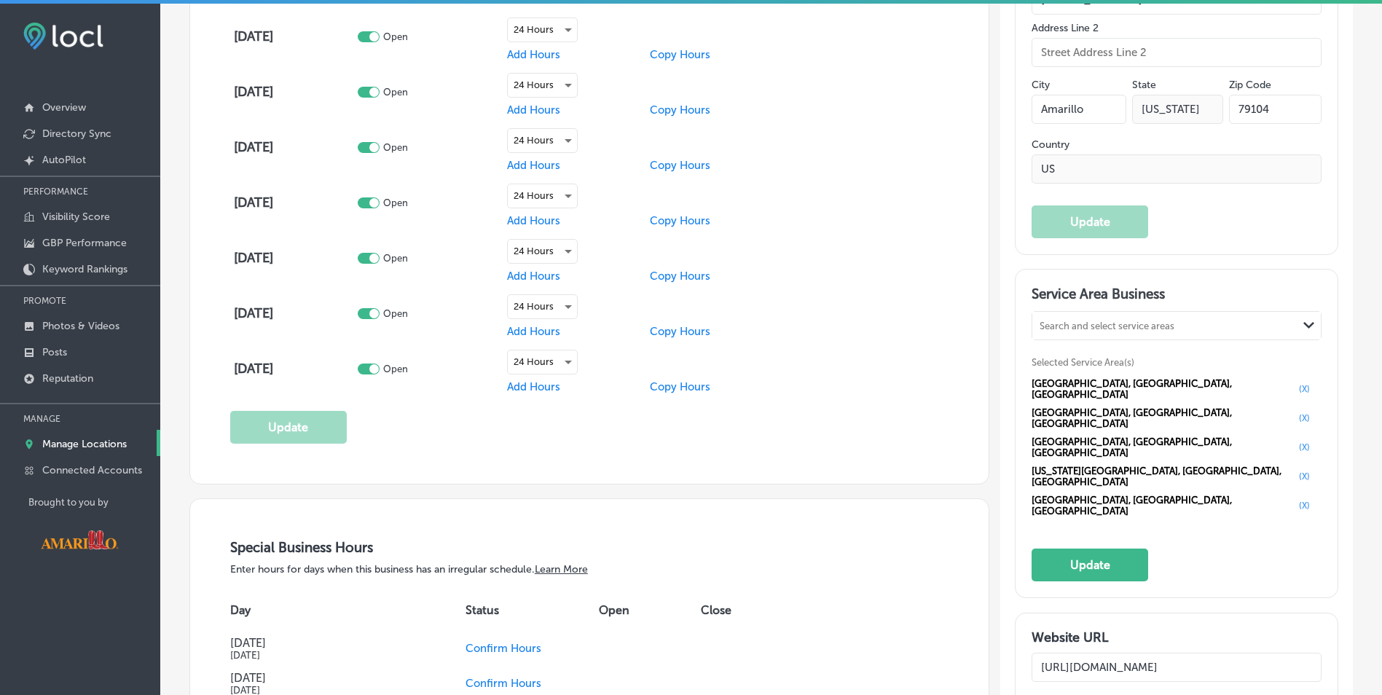
click at [1105, 333] on div "Search and select service areas" at bounding box center [1164, 326] width 265 height 20
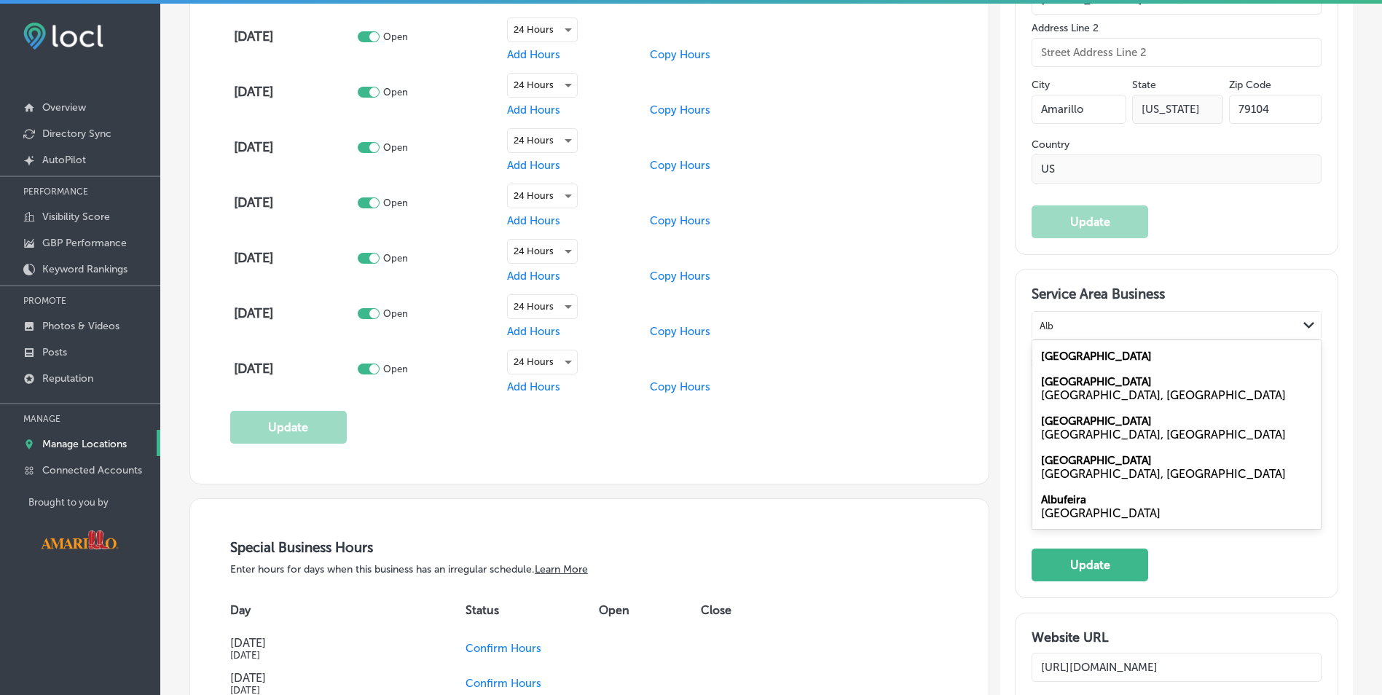
click at [1071, 418] on label "Albuquerque" at bounding box center [1096, 420] width 111 height 13
type input "Alb"
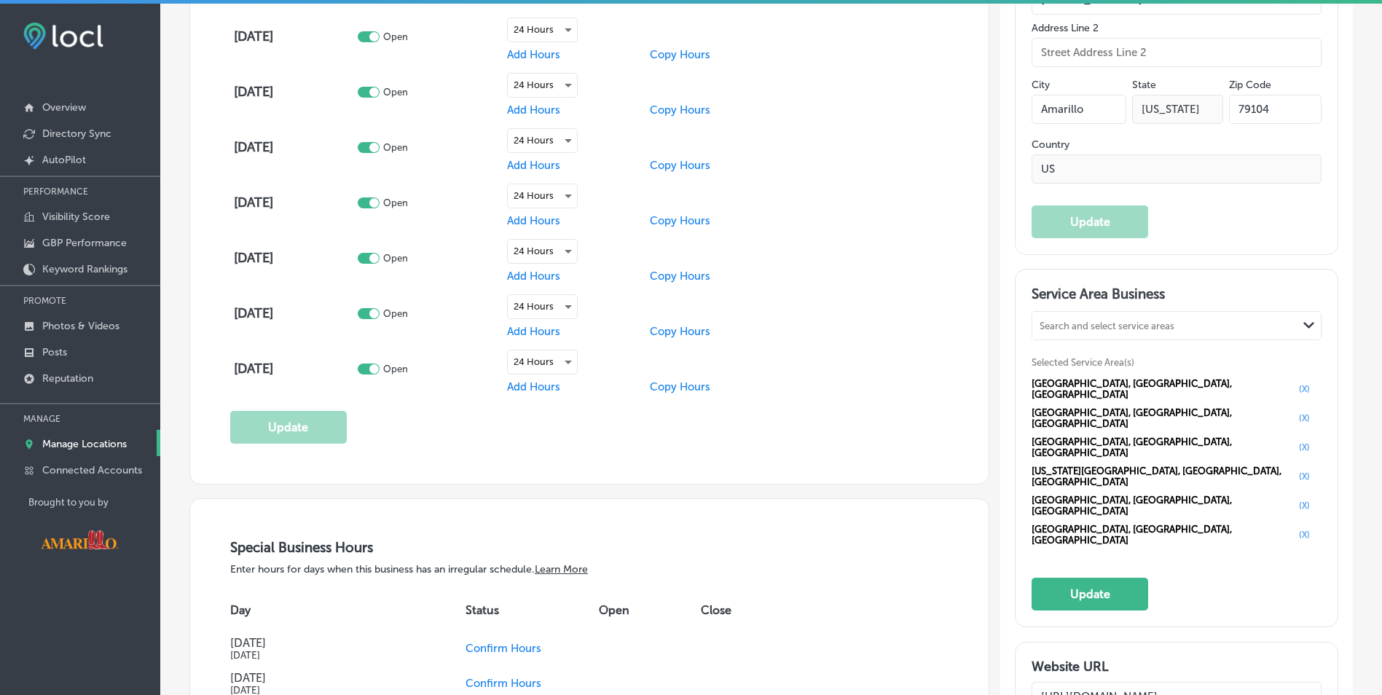
click at [1068, 326] on div "Search and select service areas" at bounding box center [1106, 325] width 135 height 11
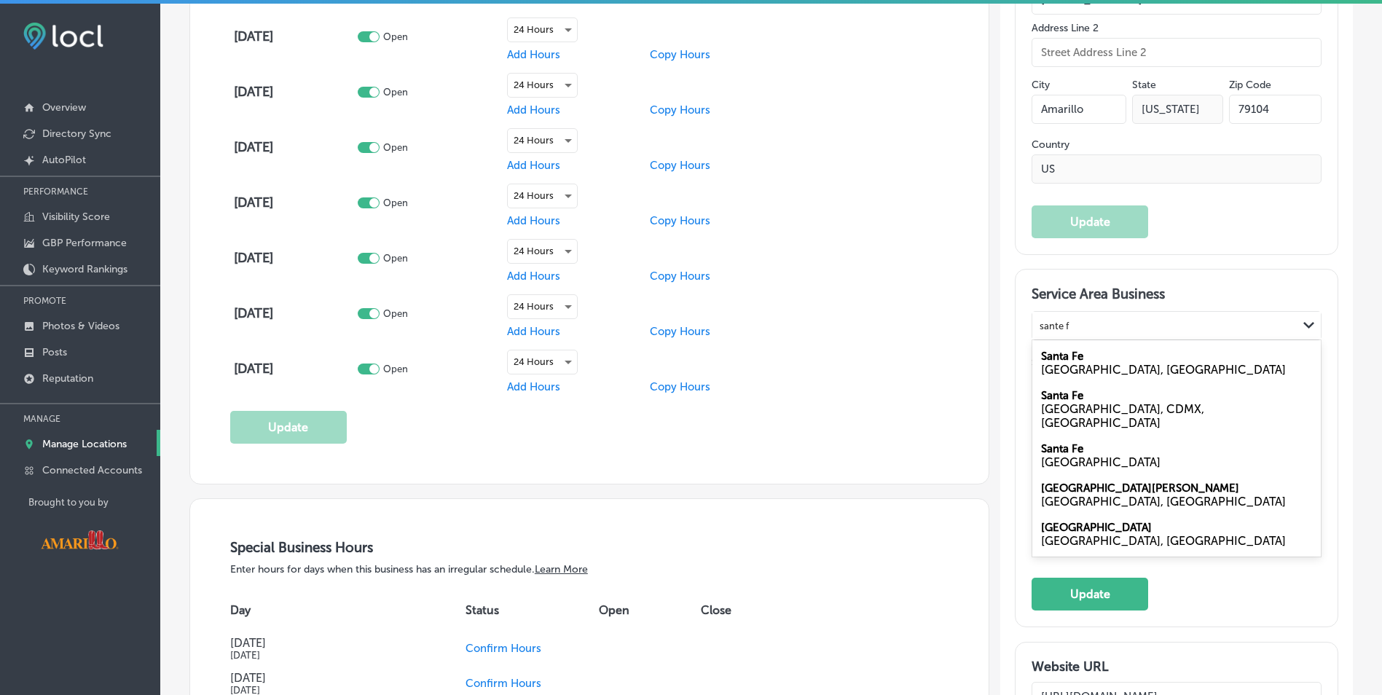
click at [1072, 356] on label "Santa Fe" at bounding box center [1062, 356] width 42 height 13
type input "sante f"
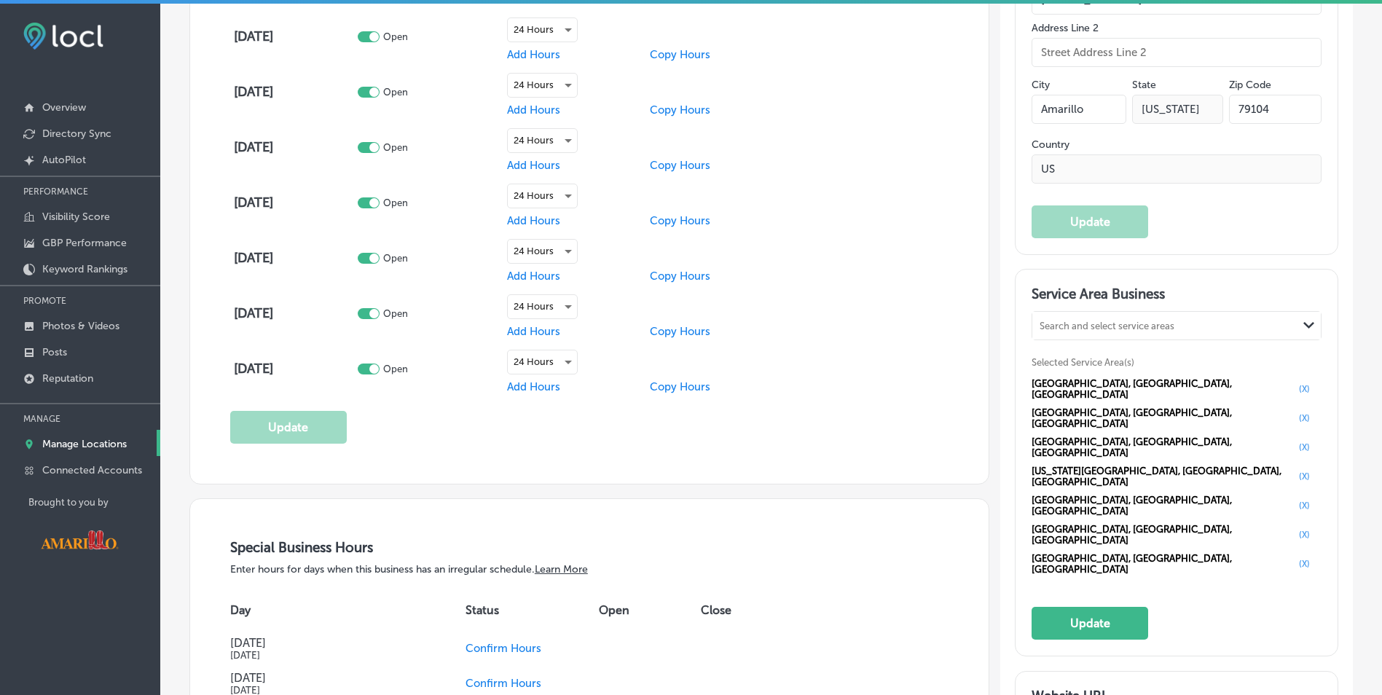
click at [1098, 321] on div "Search and select service areas" at bounding box center [1106, 325] width 135 height 11
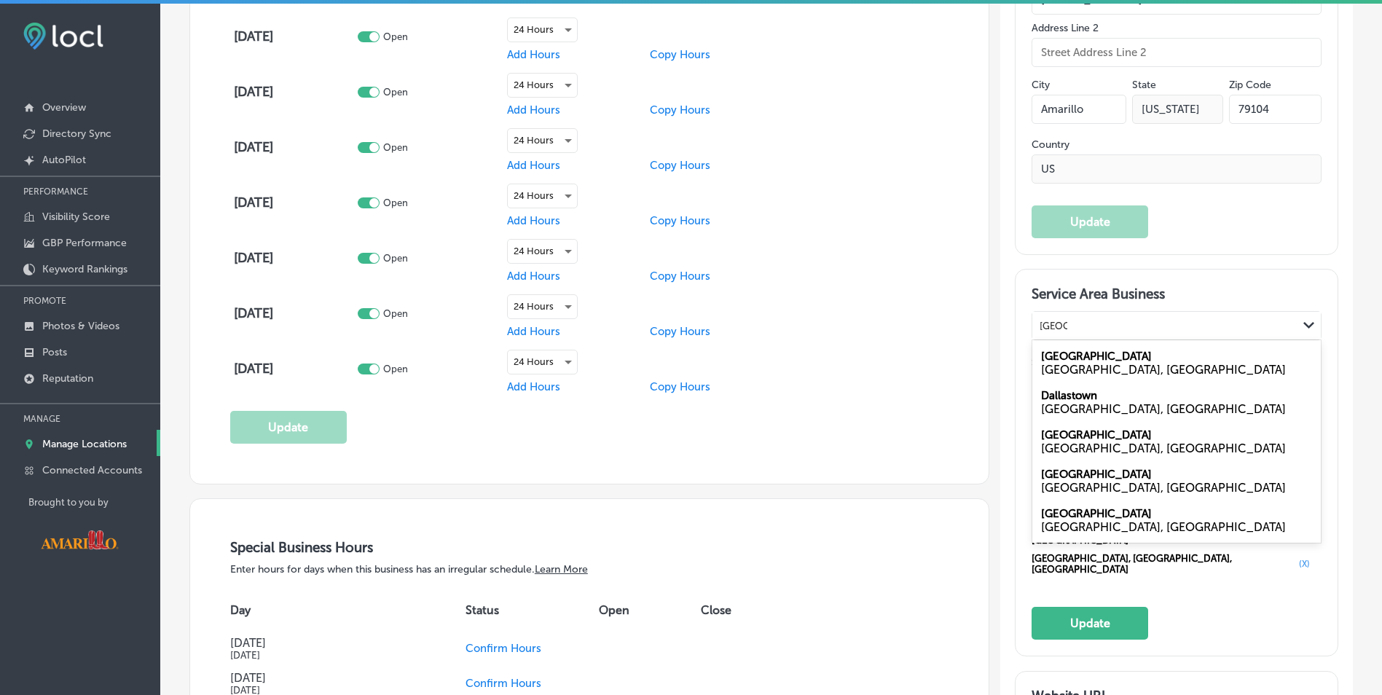
click at [1081, 352] on div "Dallas TX, USA" at bounding box center [1176, 362] width 288 height 39
type input "Dallas"
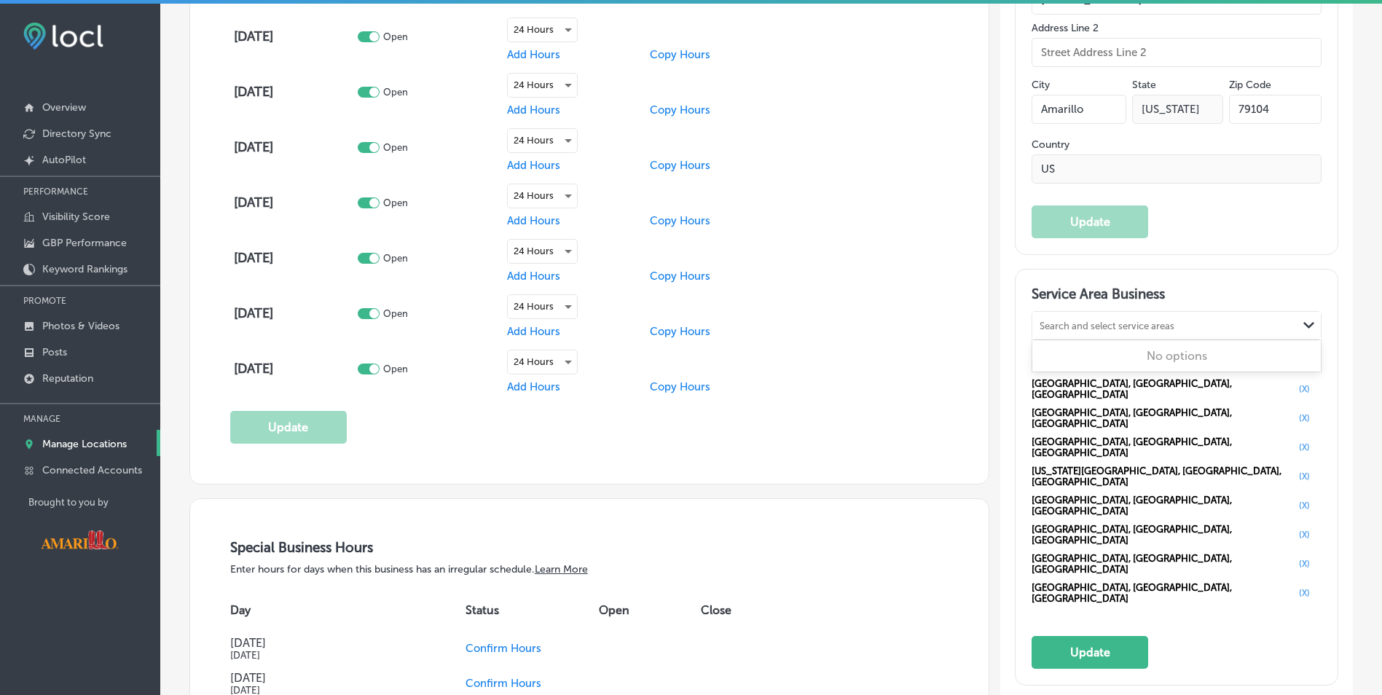
click at [1115, 325] on div "Search and select service areas" at bounding box center [1106, 325] width 135 height 11
click at [1103, 636] on button "Update" at bounding box center [1089, 652] width 117 height 33
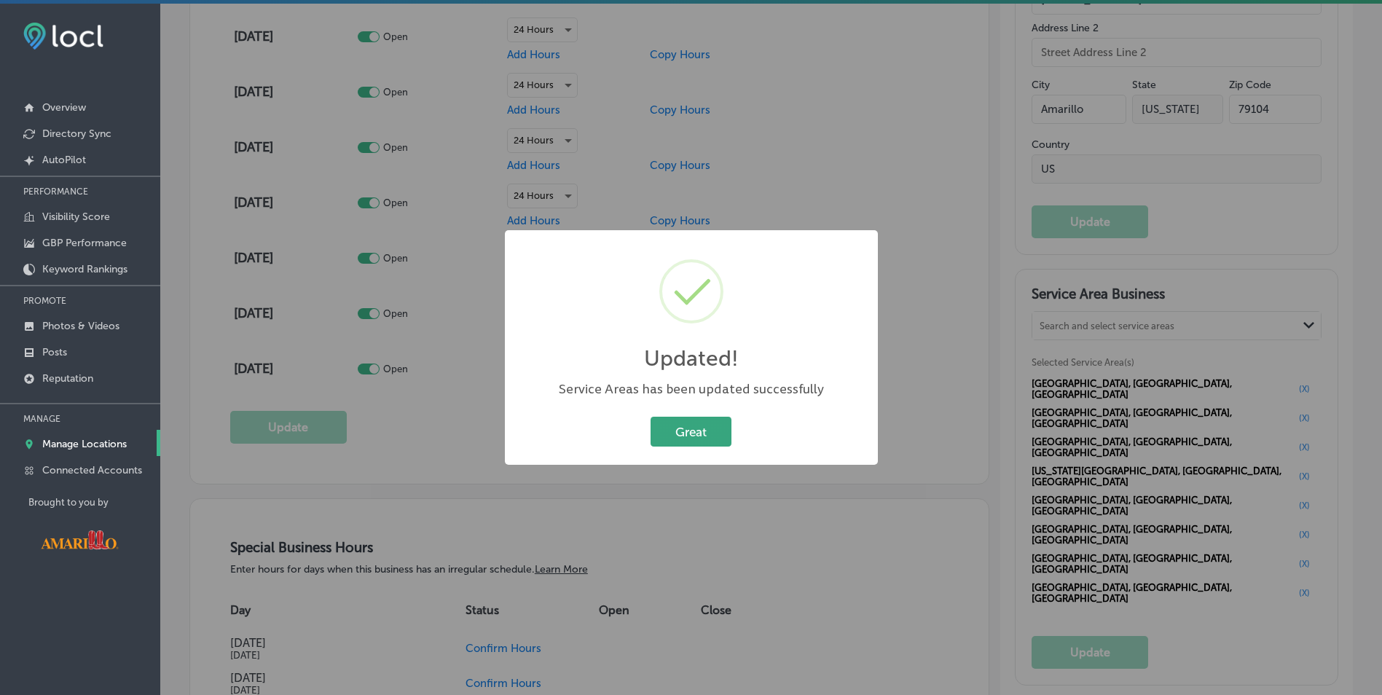
click at [723, 433] on button "Great" at bounding box center [690, 432] width 81 height 30
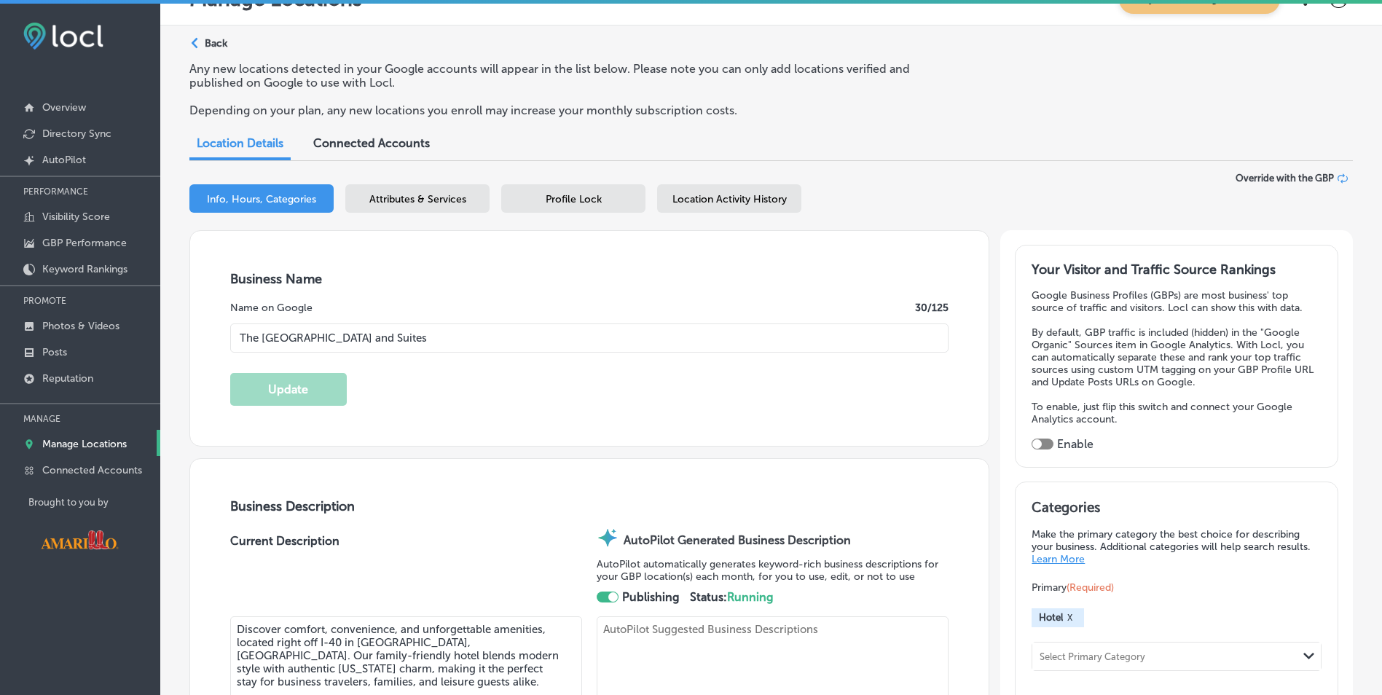
scroll to position [0, 0]
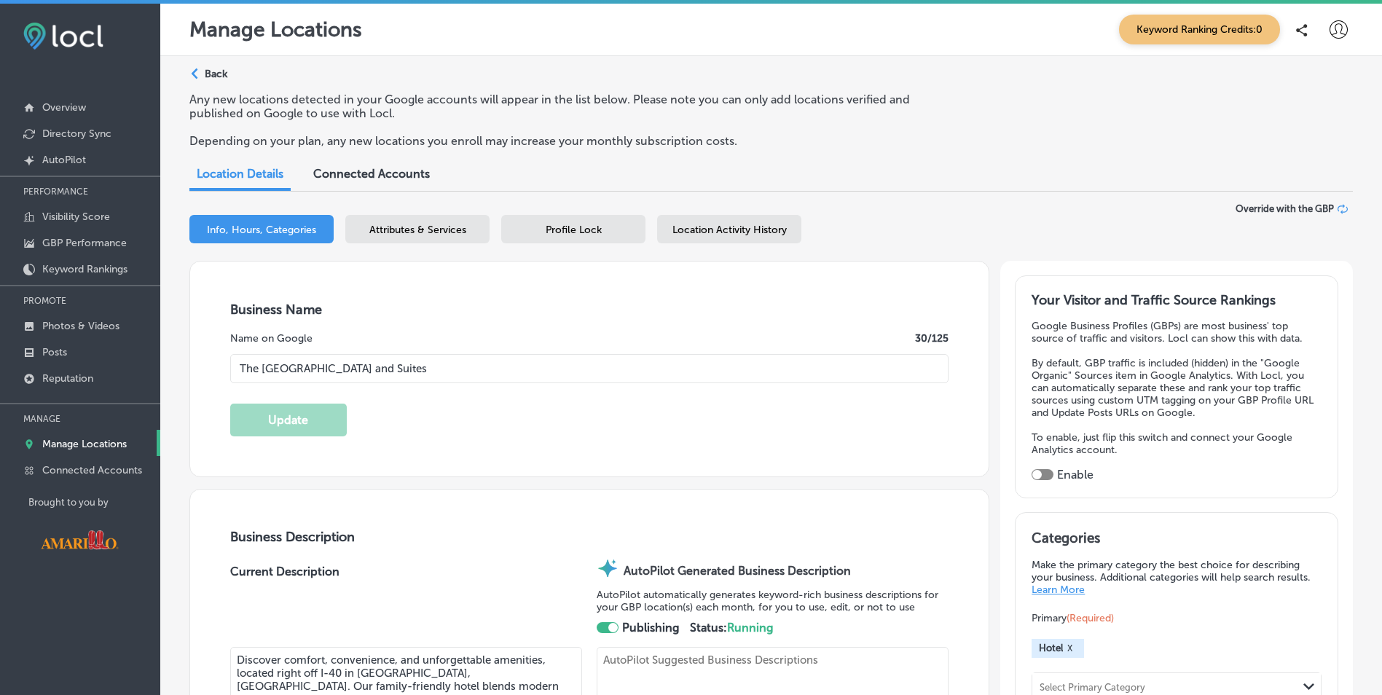
click at [402, 226] on span "Attributes & Services" at bounding box center [417, 230] width 97 height 12
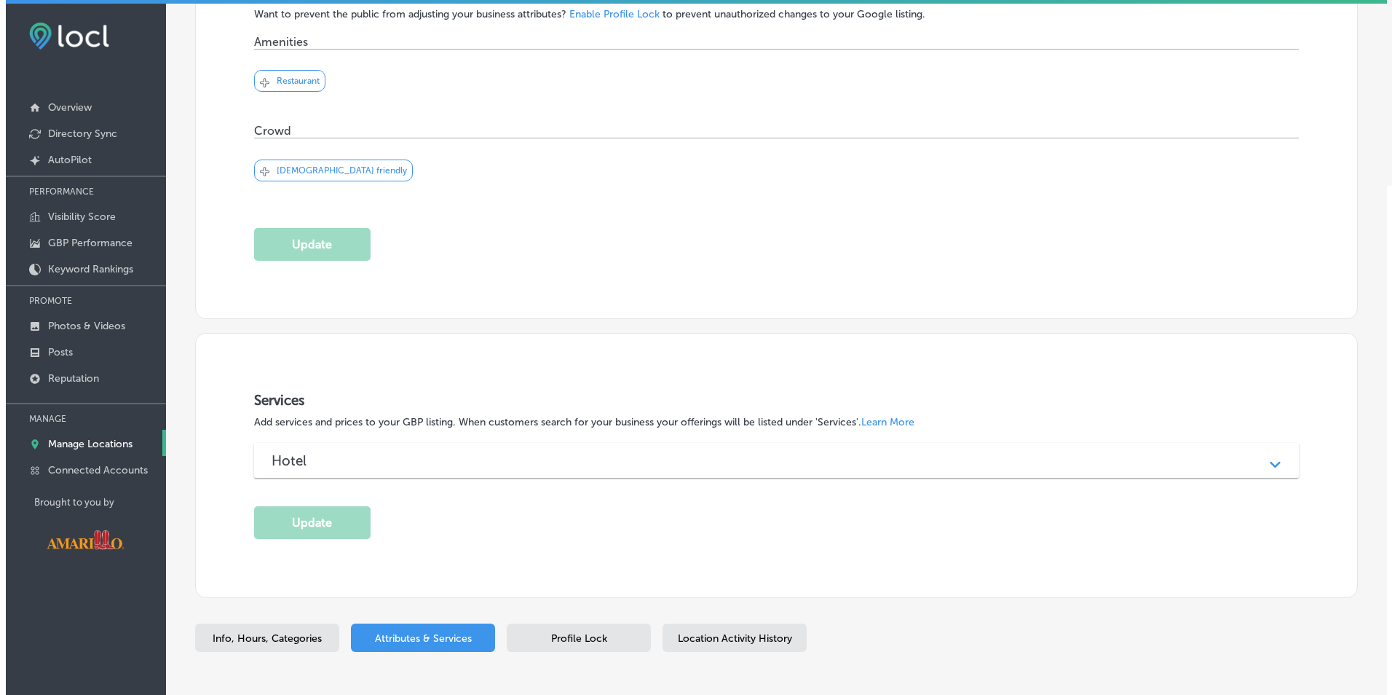
scroll to position [364, 0]
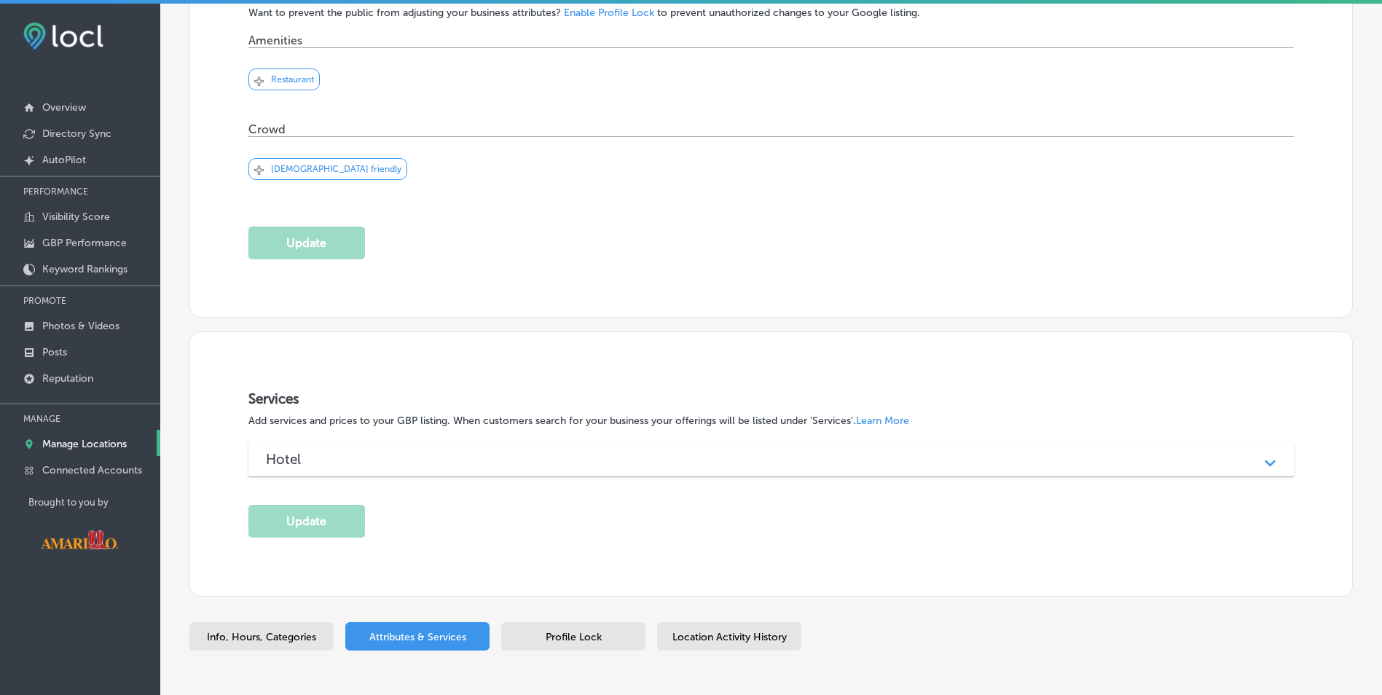
click at [330, 457] on div "Hotel" at bounding box center [771, 459] width 1011 height 17
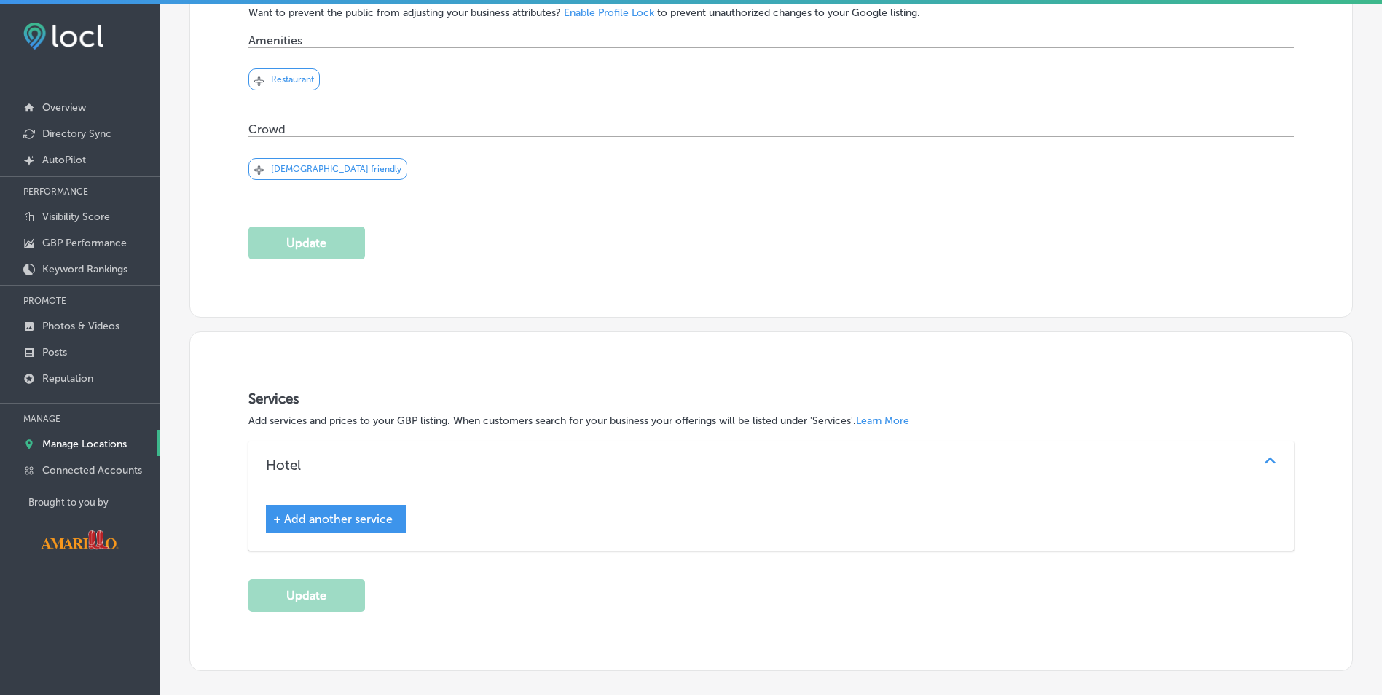
click at [323, 518] on span "+ Add another service" at bounding box center [332, 519] width 119 height 14
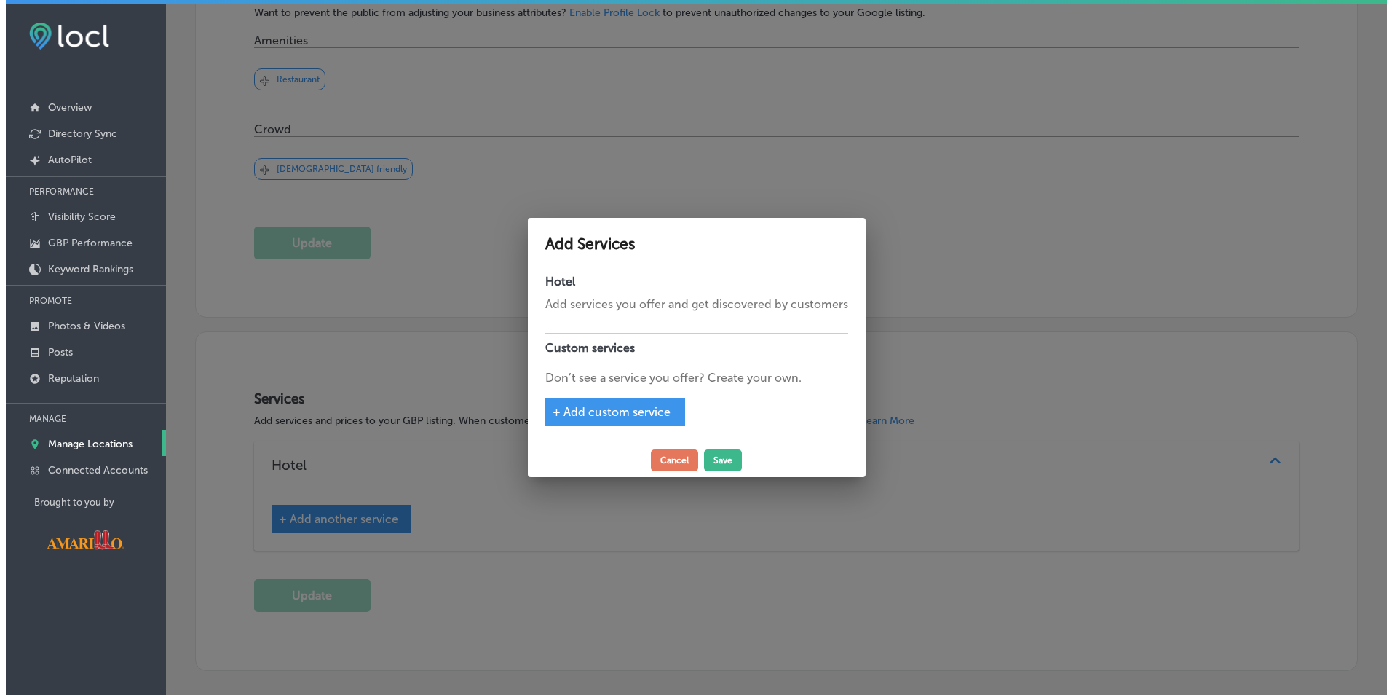
scroll to position [365, 0]
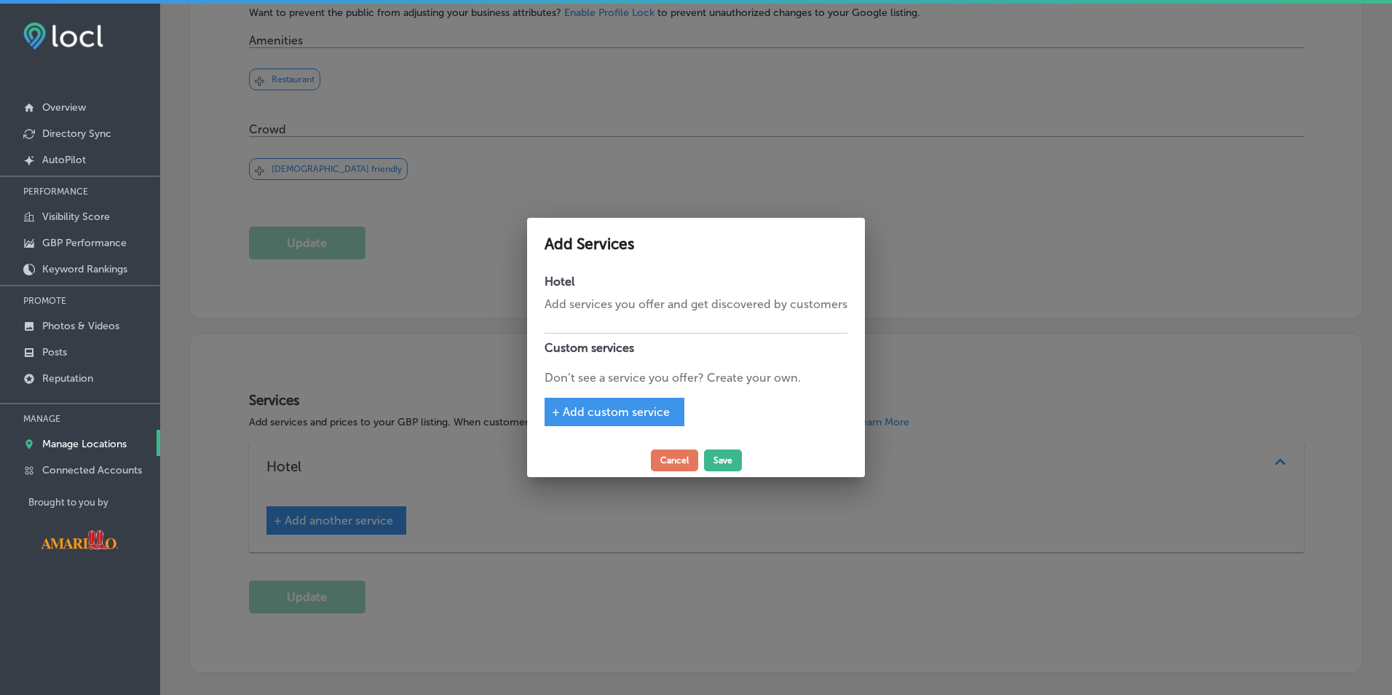
click at [624, 411] on span "+ Add custom service" at bounding box center [611, 412] width 118 height 14
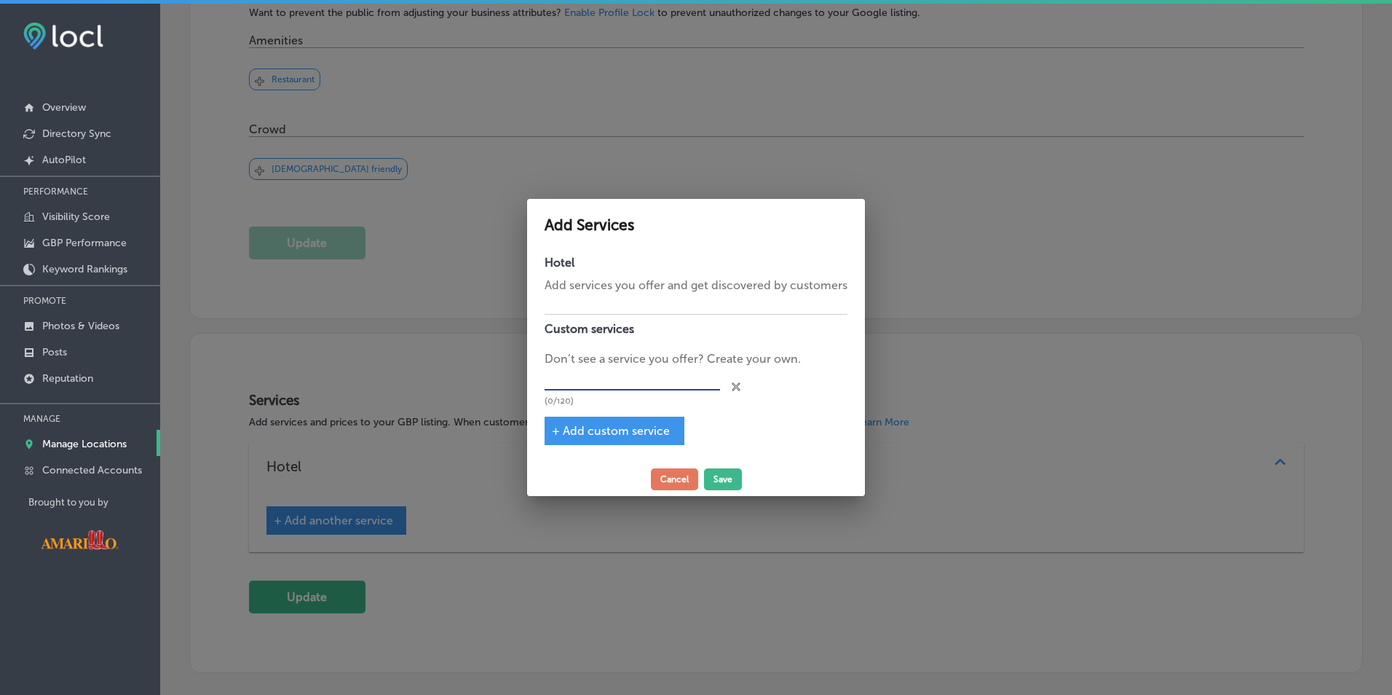
click at [607, 377] on input "text" at bounding box center [633, 379] width 176 height 23
type input "shuttle"
click at [616, 431] on span "+ Add custom service" at bounding box center [611, 431] width 118 height 14
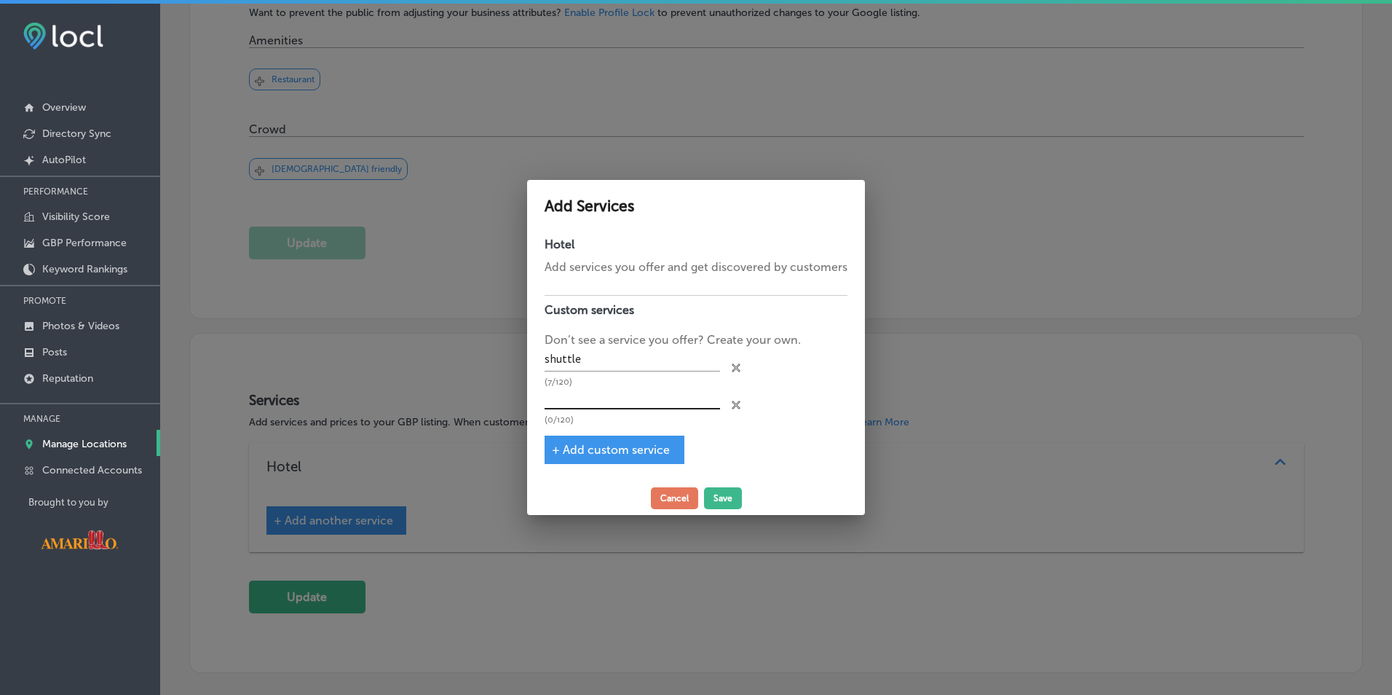
click at [594, 397] on input "text" at bounding box center [633, 398] width 176 height 23
type input "wifi"
click at [543, 358] on div "Hotel Add services you offer and get discovered by customers Custom services Do…" at bounding box center [696, 355] width 338 height 251
click at [548, 360] on input "shuttle" at bounding box center [633, 360] width 176 height 23
type input "Free Shuttle"
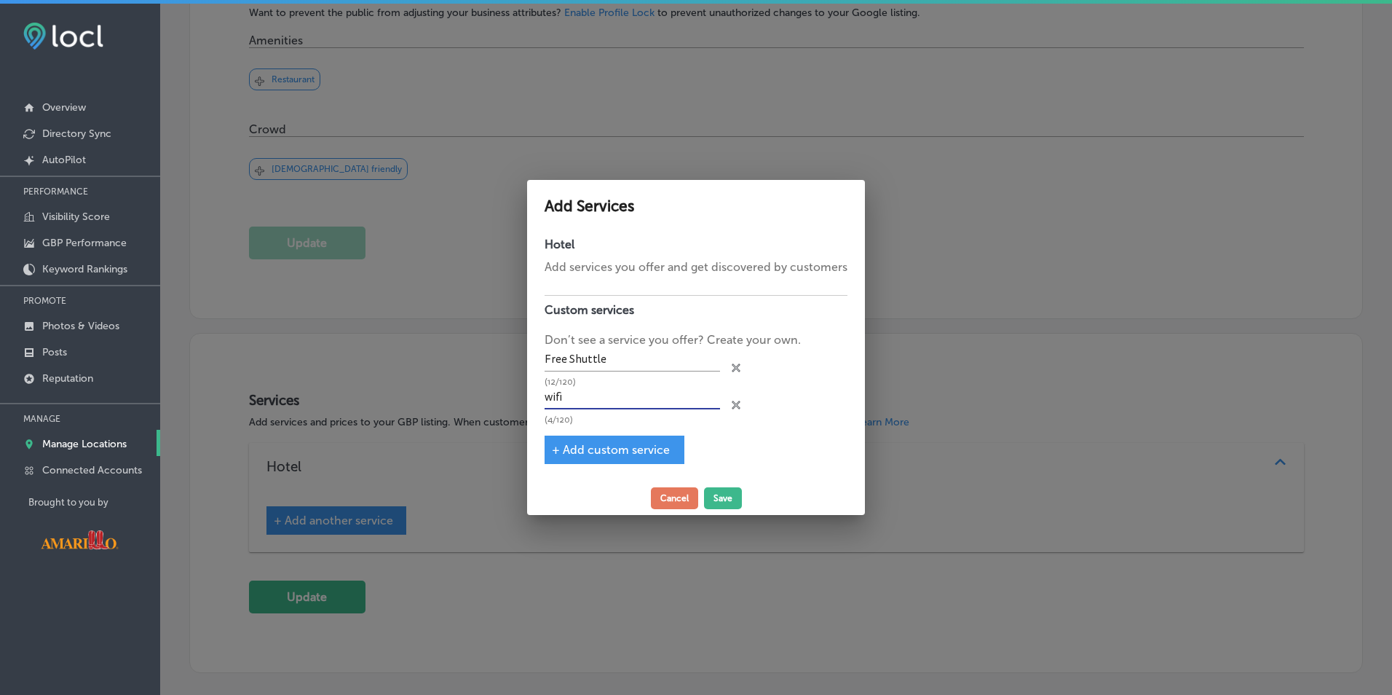
click at [553, 399] on input "wifi" at bounding box center [633, 398] width 176 height 23
type input "Wifi"
click at [612, 446] on span "+ Add custom service" at bounding box center [611, 450] width 118 height 14
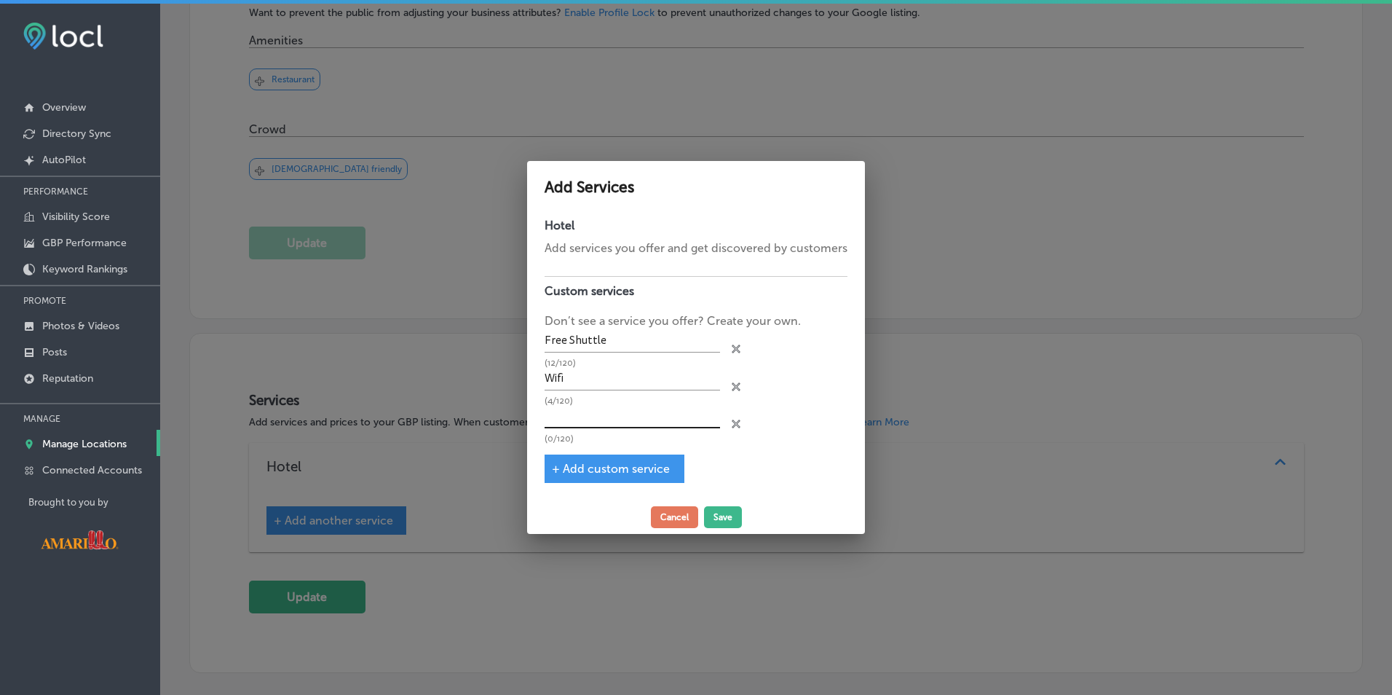
click at [610, 419] on input "text" at bounding box center [633, 417] width 176 height 23
click at [610, 470] on span "+ Add custom service" at bounding box center [611, 469] width 118 height 14
type input "Indoor Heated Pool"
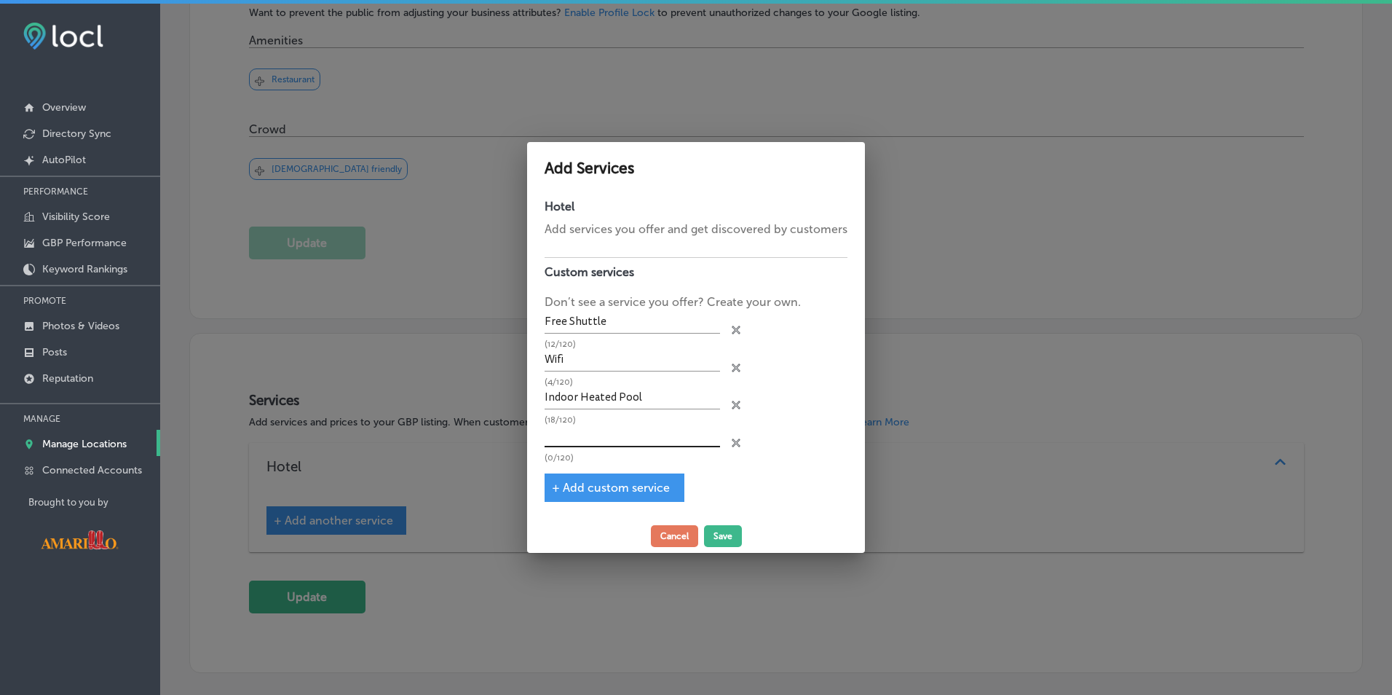
click at [602, 438] on input "text" at bounding box center [633, 436] width 176 height 23
click at [603, 476] on div "+ Add custom service" at bounding box center [615, 487] width 140 height 28
click at [605, 484] on span "+ Add custom service" at bounding box center [611, 488] width 118 height 14
type input "Indoor Playground"
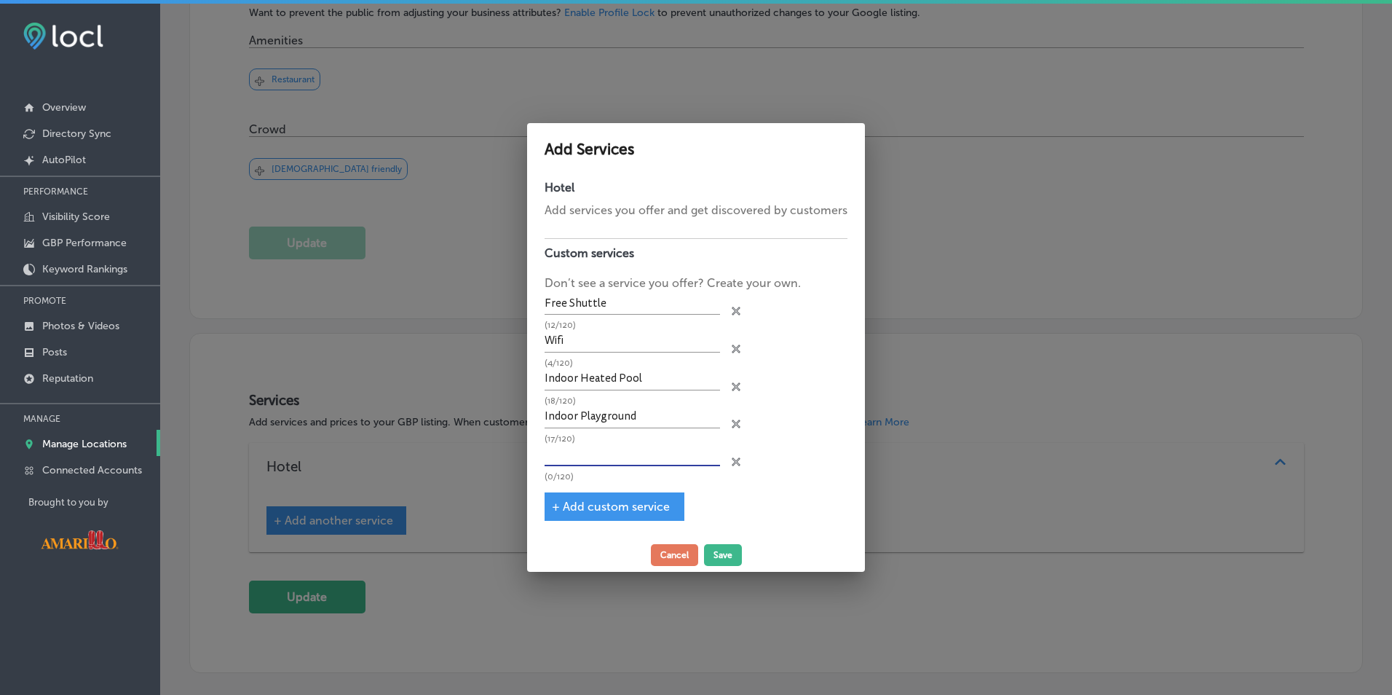
click at [594, 452] on input "text" at bounding box center [633, 455] width 176 height 23
type input "Indoor Putting Green"
click at [596, 511] on span "+ Add custom service" at bounding box center [611, 507] width 118 height 14
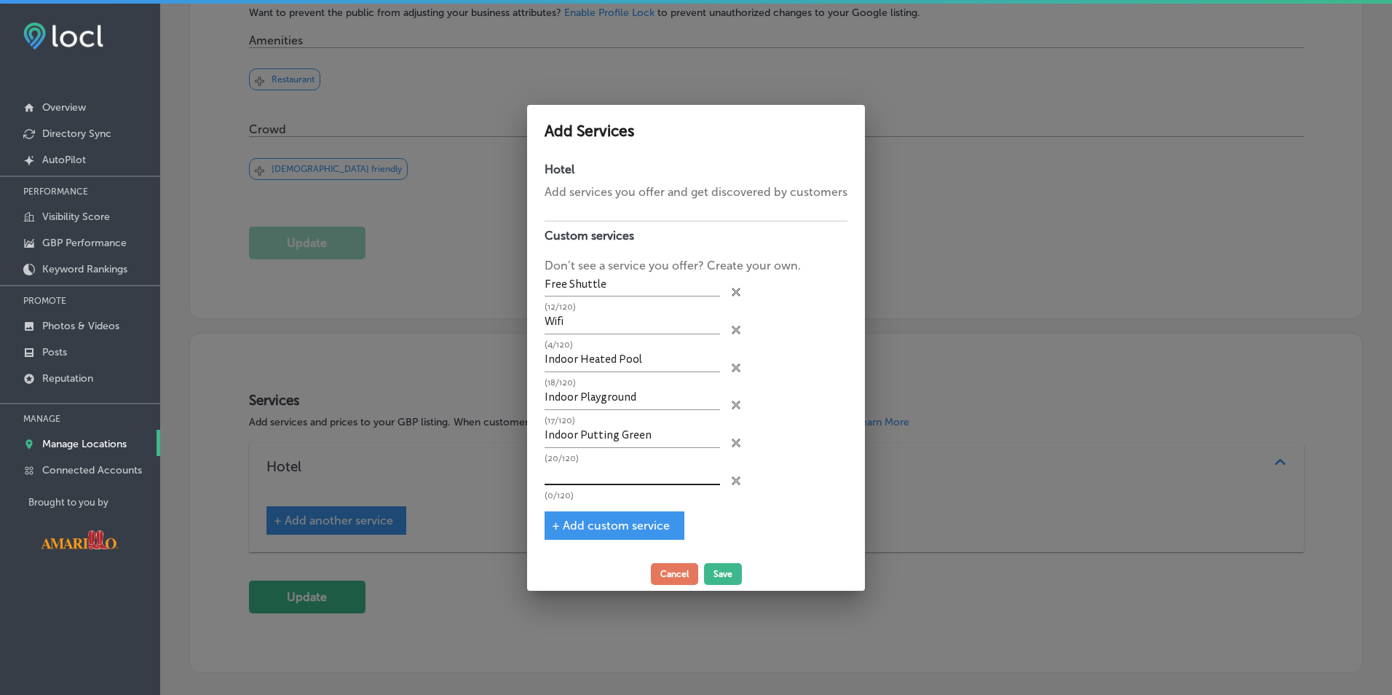
click at [596, 473] on input "text" at bounding box center [633, 473] width 176 height 23
drag, startPoint x: 620, startPoint y: 470, endPoint x: 602, endPoint y: 457, distance: 22.6
click at [598, 457] on p "(20/120)" at bounding box center [633, 457] width 176 height 9
click at [610, 470] on input "Massage Theripist" at bounding box center [633, 473] width 176 height 23
click at [685, 473] on input "Massage Theripist" at bounding box center [633, 473] width 176 height 23
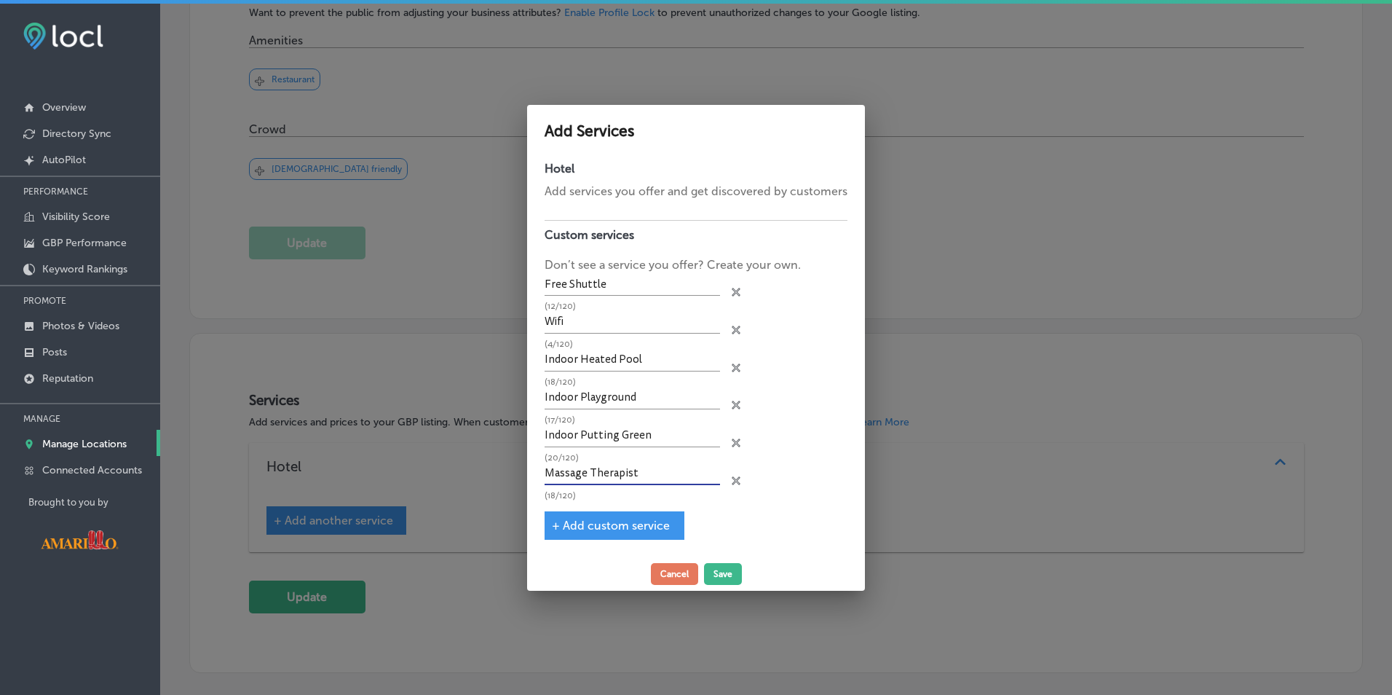
click at [637, 527] on span "+ Add custom service" at bounding box center [611, 526] width 118 height 14
type input "Massage Therapist"
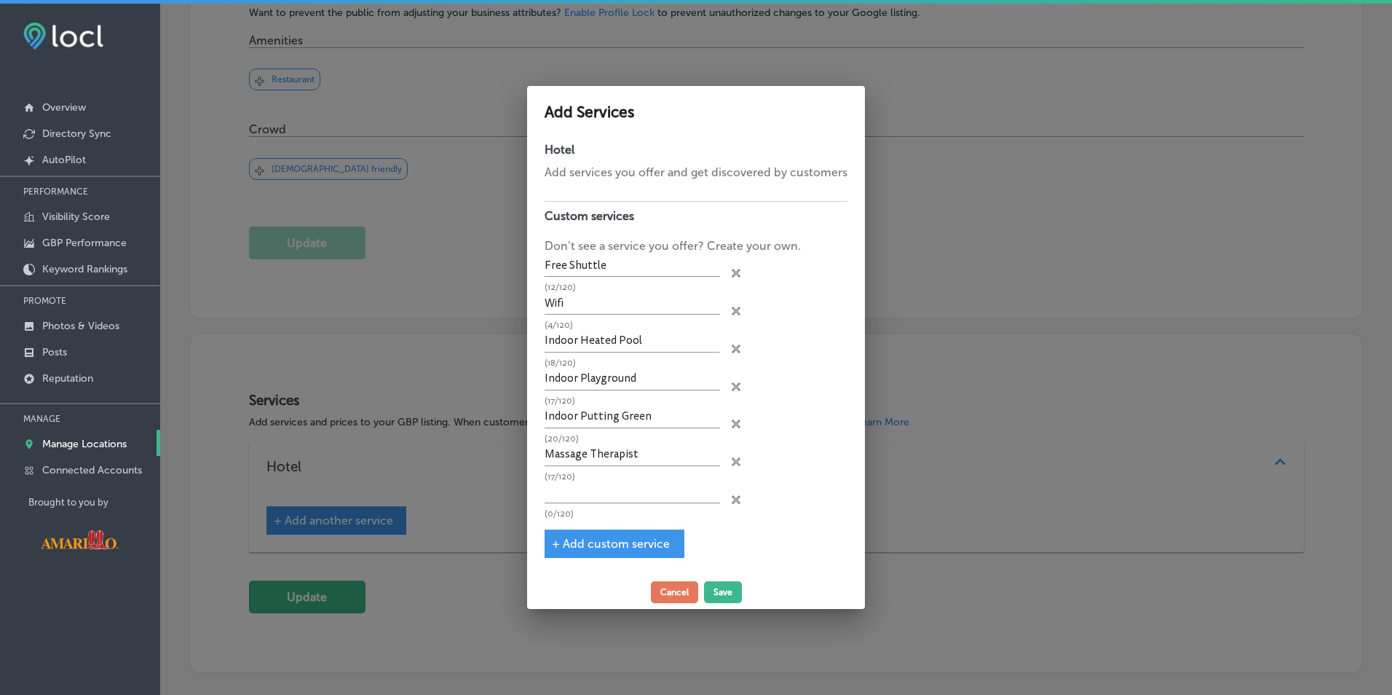
click at [624, 508] on div "(0/120)" at bounding box center [633, 500] width 176 height 38
click at [620, 494] on input "text" at bounding box center [633, 492] width 176 height 23
type input "F"
type input "r"
click at [631, 542] on span "+ Add custom service" at bounding box center [611, 544] width 118 height 14
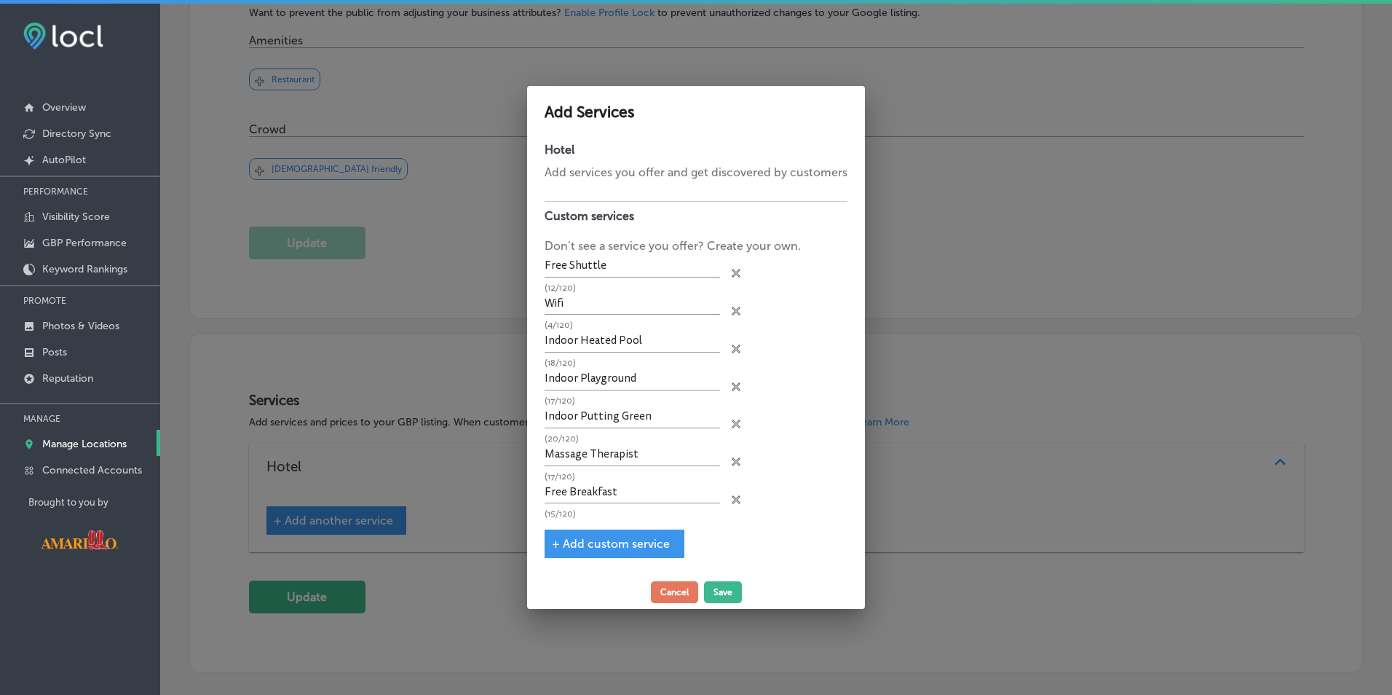
type input "Free Breakfast"
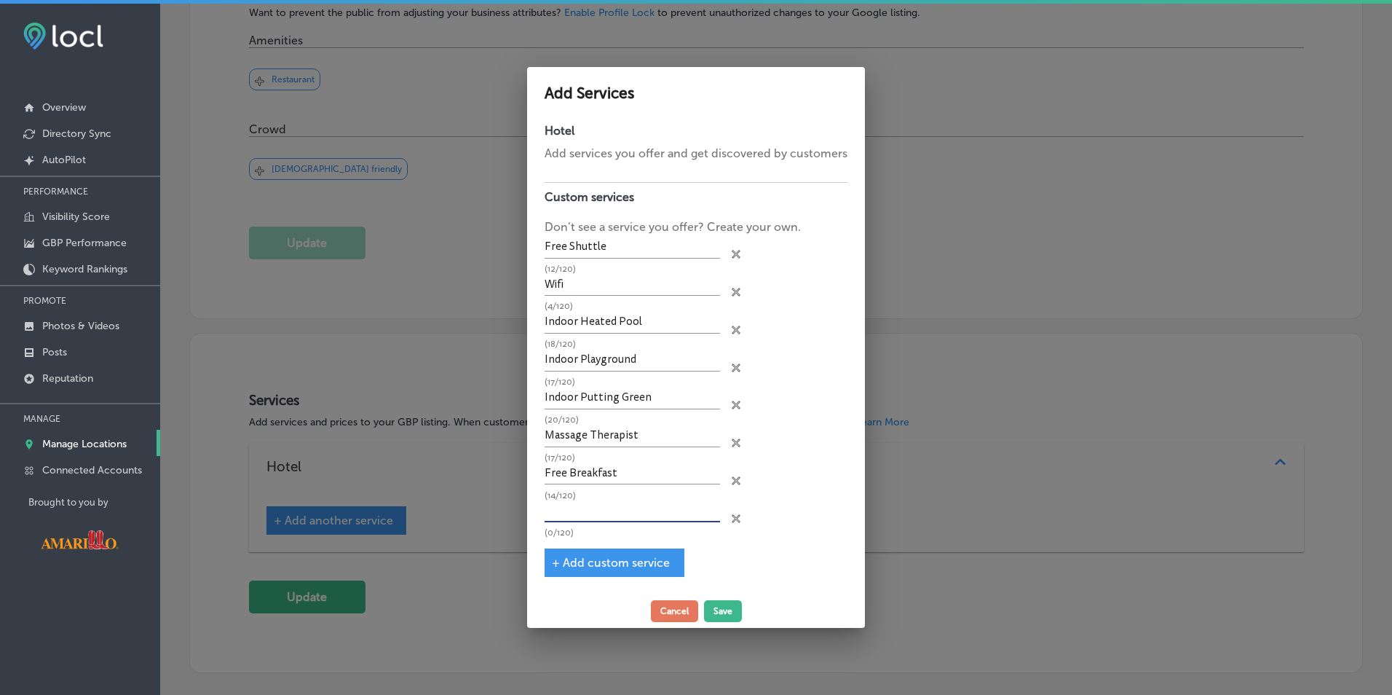
click at [594, 503] on input "text" at bounding box center [633, 511] width 176 height 23
type input "Pickleball Court"
click at [590, 562] on span "+ Add custom service" at bounding box center [611, 563] width 118 height 14
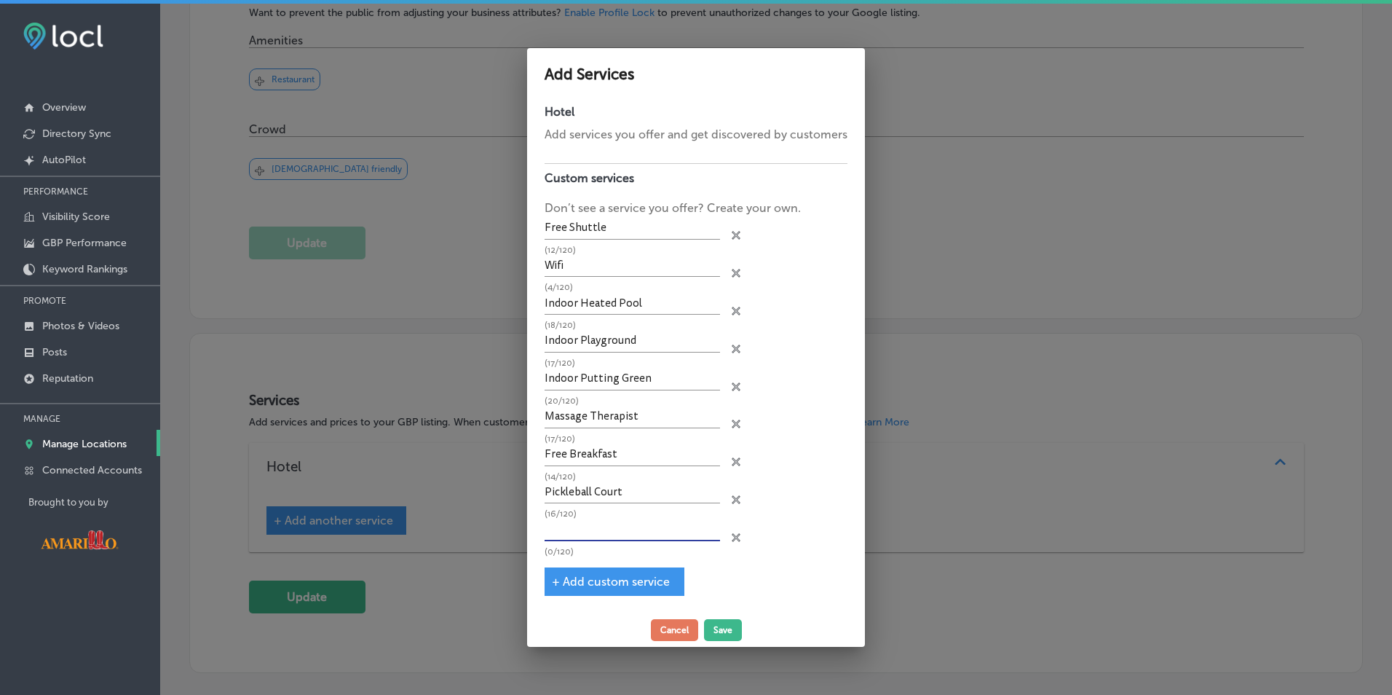
click at [580, 529] on input "text" at bounding box center [633, 530] width 176 height 23
click at [594, 577] on span "+ Add custom service" at bounding box center [611, 582] width 118 height 14
type input "Banquet Hall"
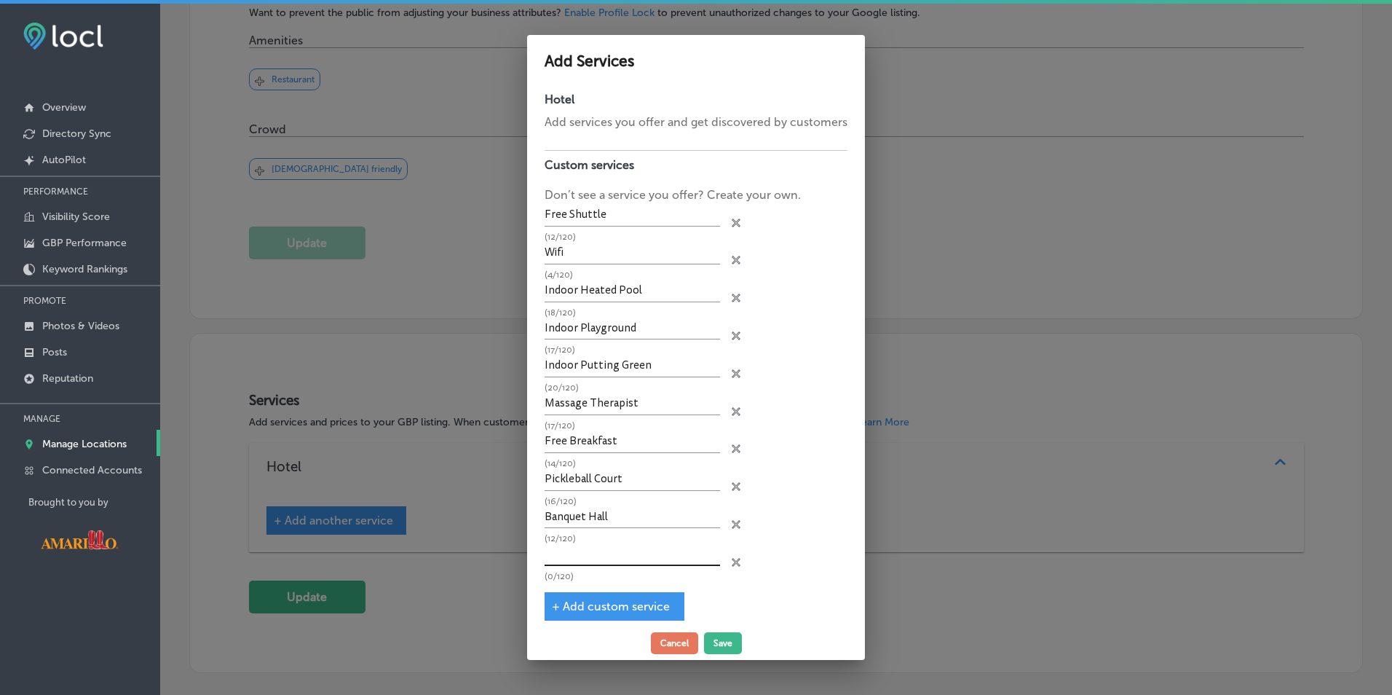
click at [592, 560] on input "text" at bounding box center [633, 554] width 176 height 23
click at [596, 611] on span "+ Add custom service" at bounding box center [611, 606] width 118 height 14
type input "Meeting Space"
click at [583, 592] on input "text" at bounding box center [633, 592] width 176 height 23
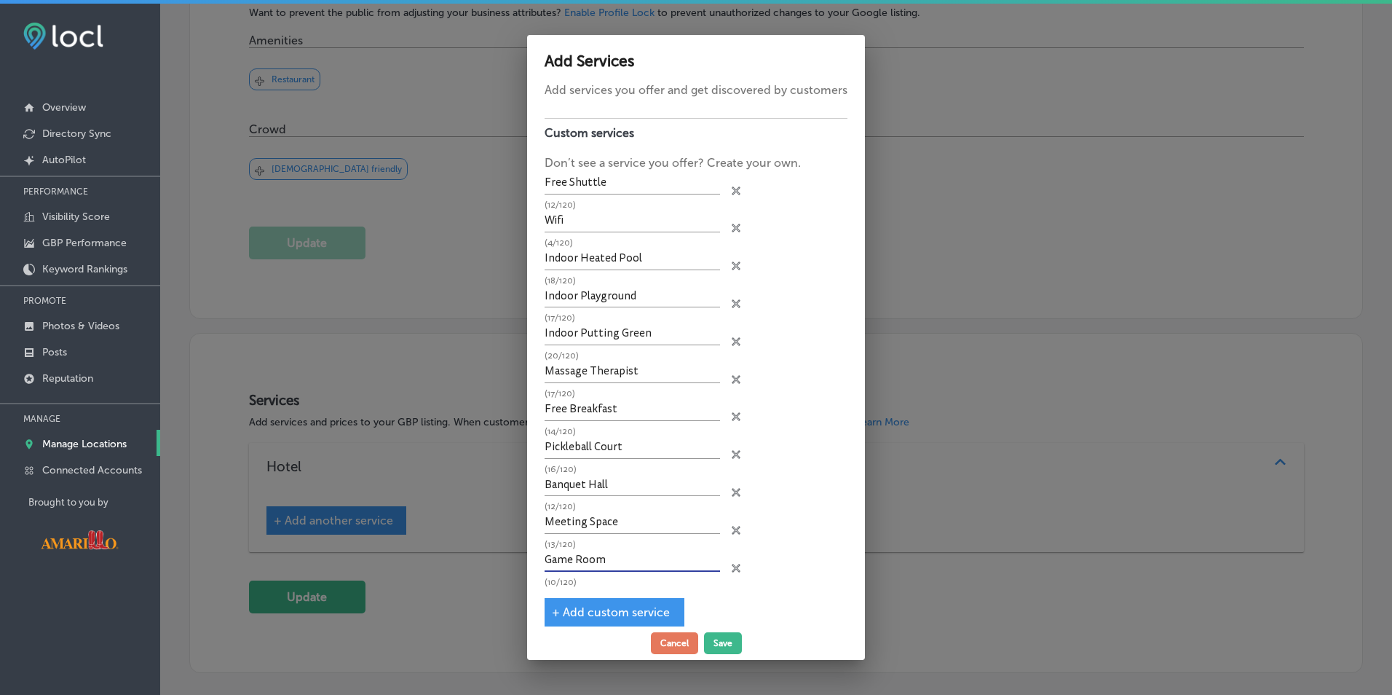
scroll to position [49, 0]
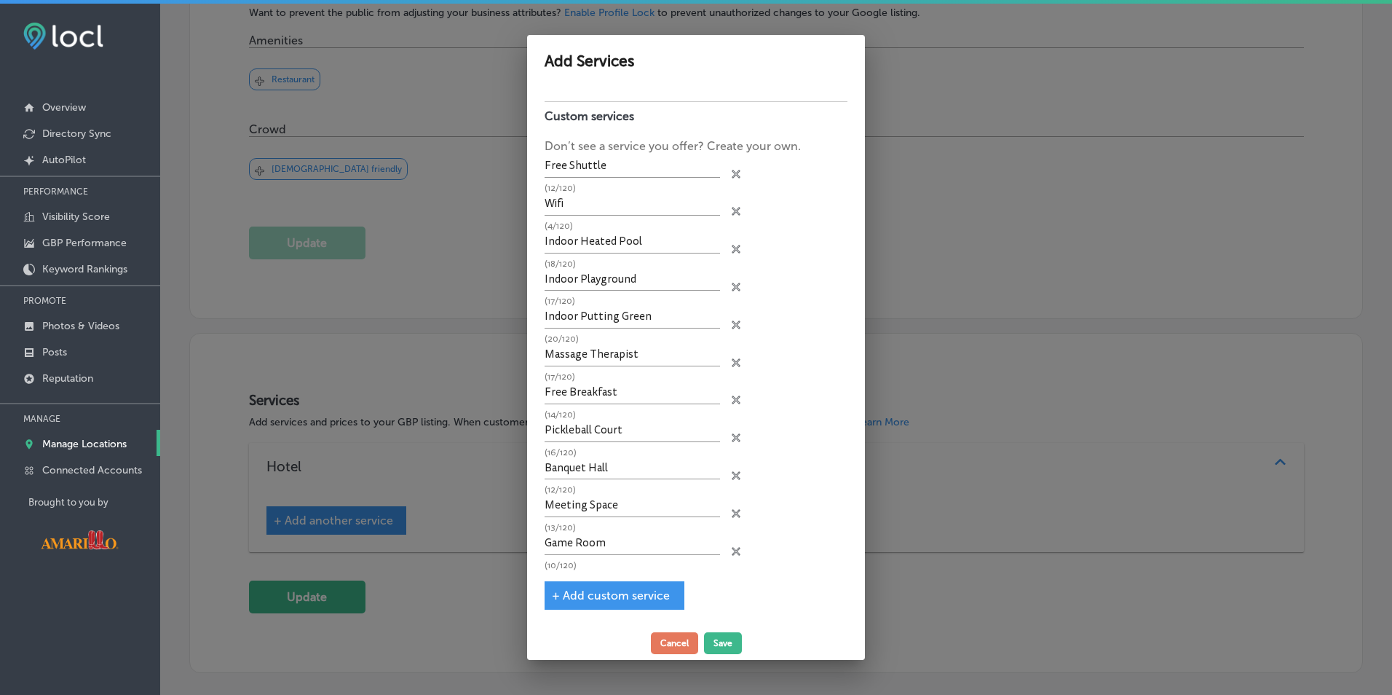
click at [592, 594] on span "+ Add custom service" at bounding box center [611, 595] width 118 height 14
type input "Game Room"
click at [591, 578] on input "text" at bounding box center [633, 581] width 176 height 23
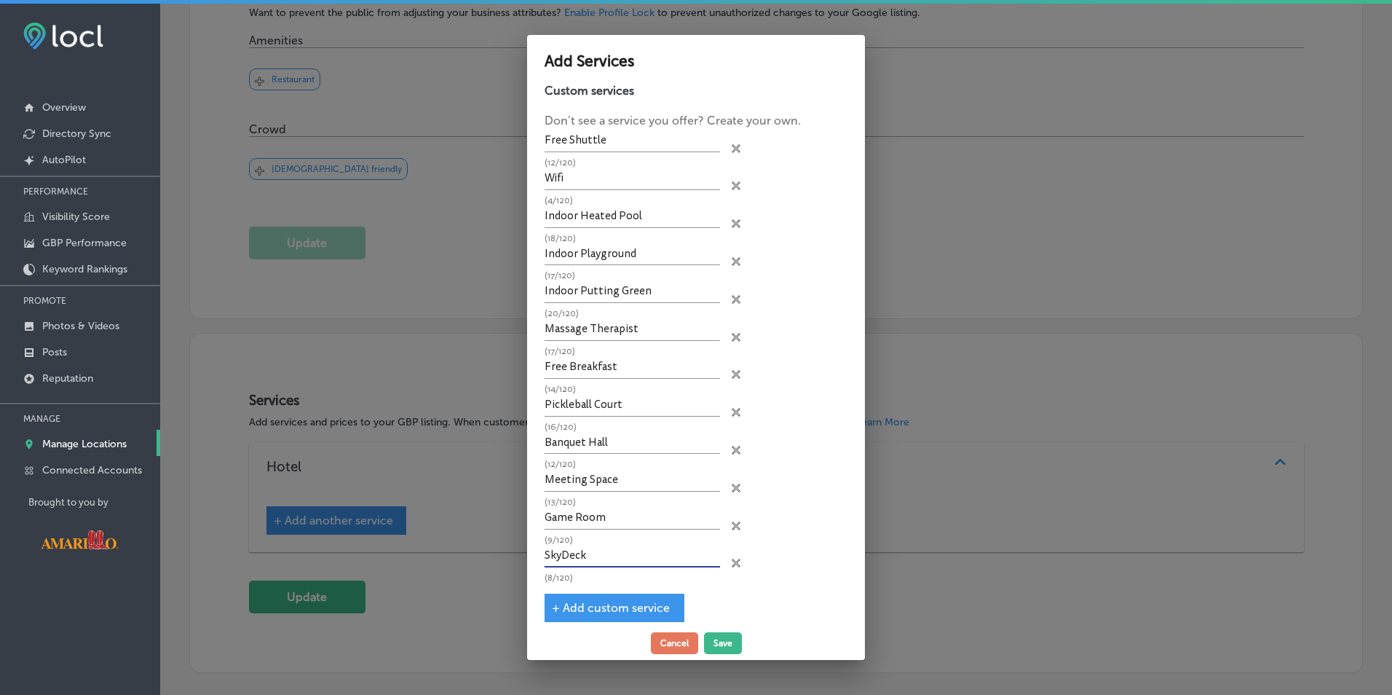
scroll to position [87, 0]
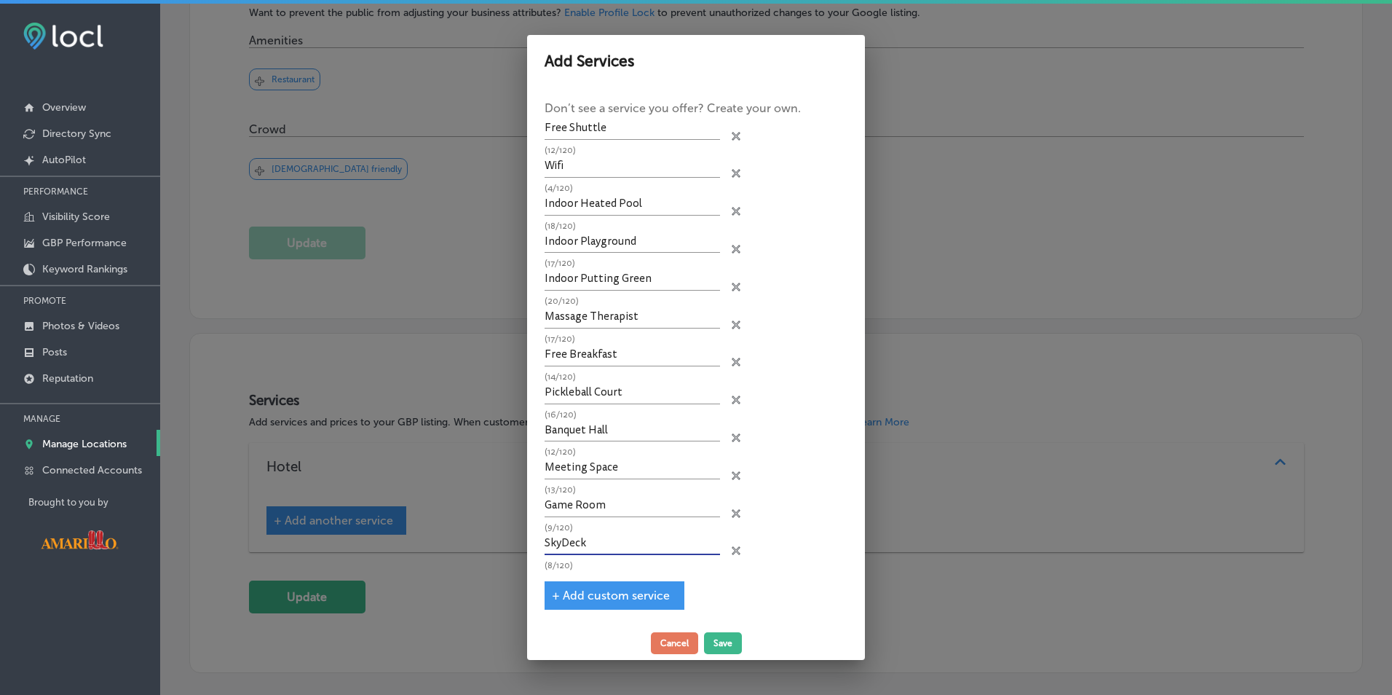
click at [602, 590] on span "+ Add custom service" at bounding box center [611, 595] width 118 height 14
type input "SkyDeck"
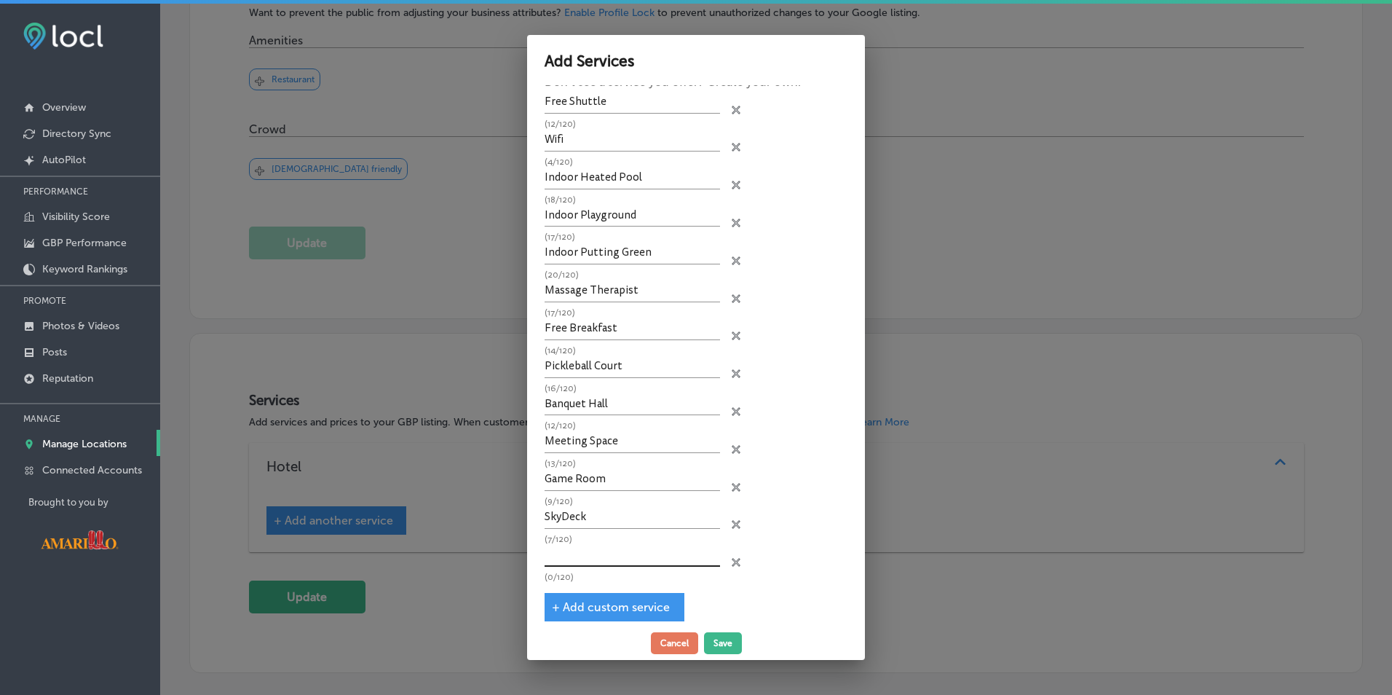
scroll to position [125, 0]
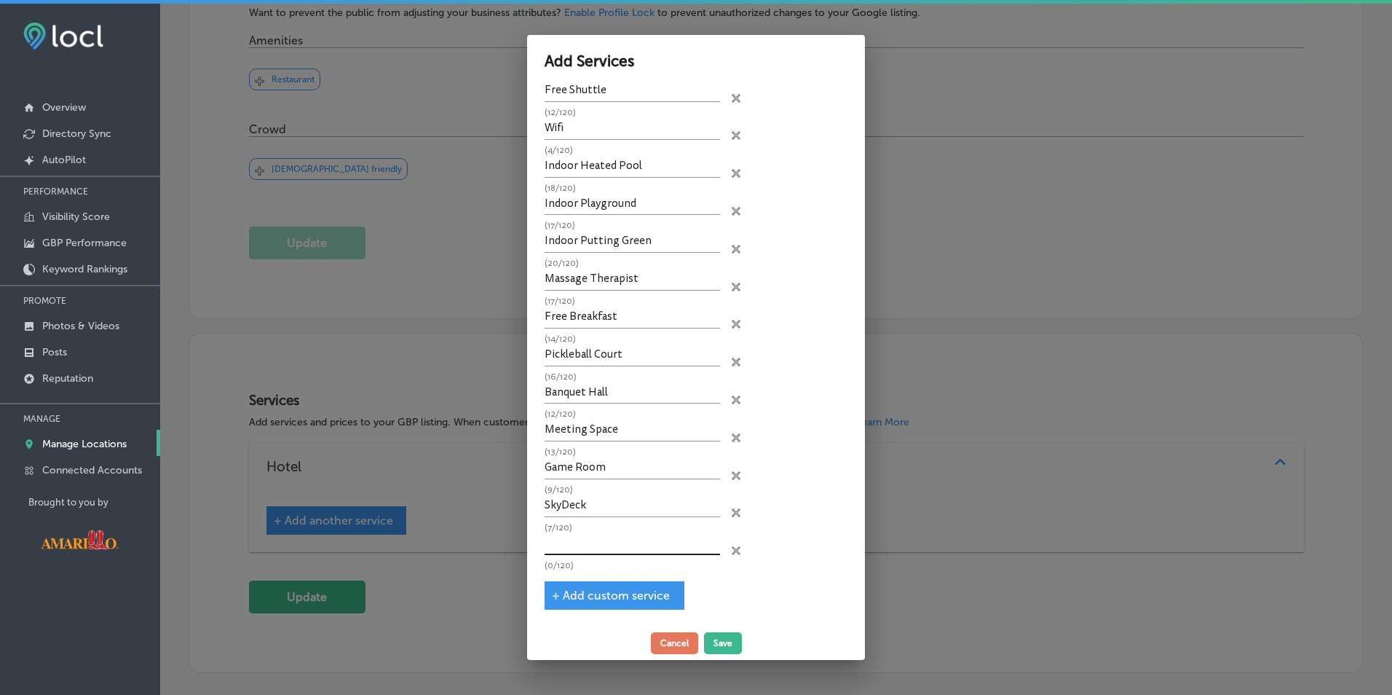
click at [575, 541] on input "text" at bounding box center [633, 543] width 176 height 23
click at [591, 602] on span "+ Add custom service" at bounding box center [611, 595] width 118 height 14
type input "Tesla Chargers"
click at [591, 582] on input "text" at bounding box center [633, 581] width 176 height 23
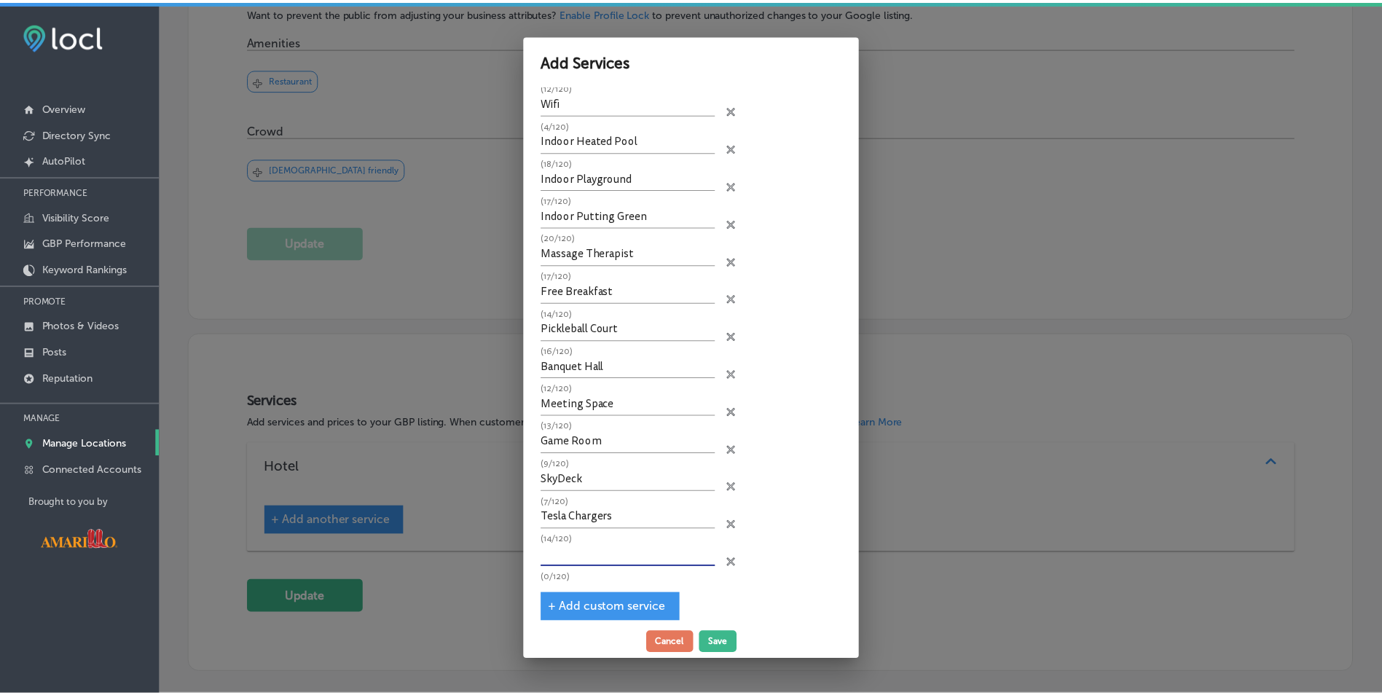
scroll to position [162, 0]
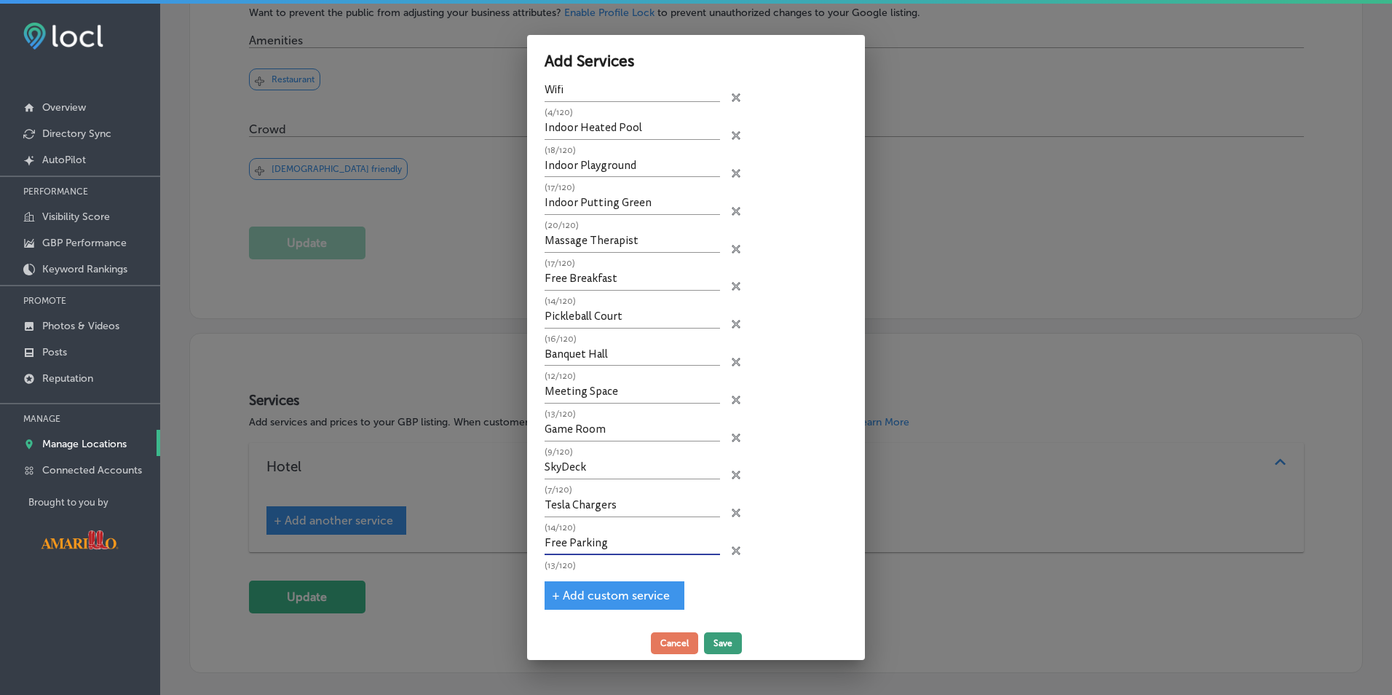
type input "Free Parking"
click at [725, 639] on button "Save" at bounding box center [723, 643] width 38 height 22
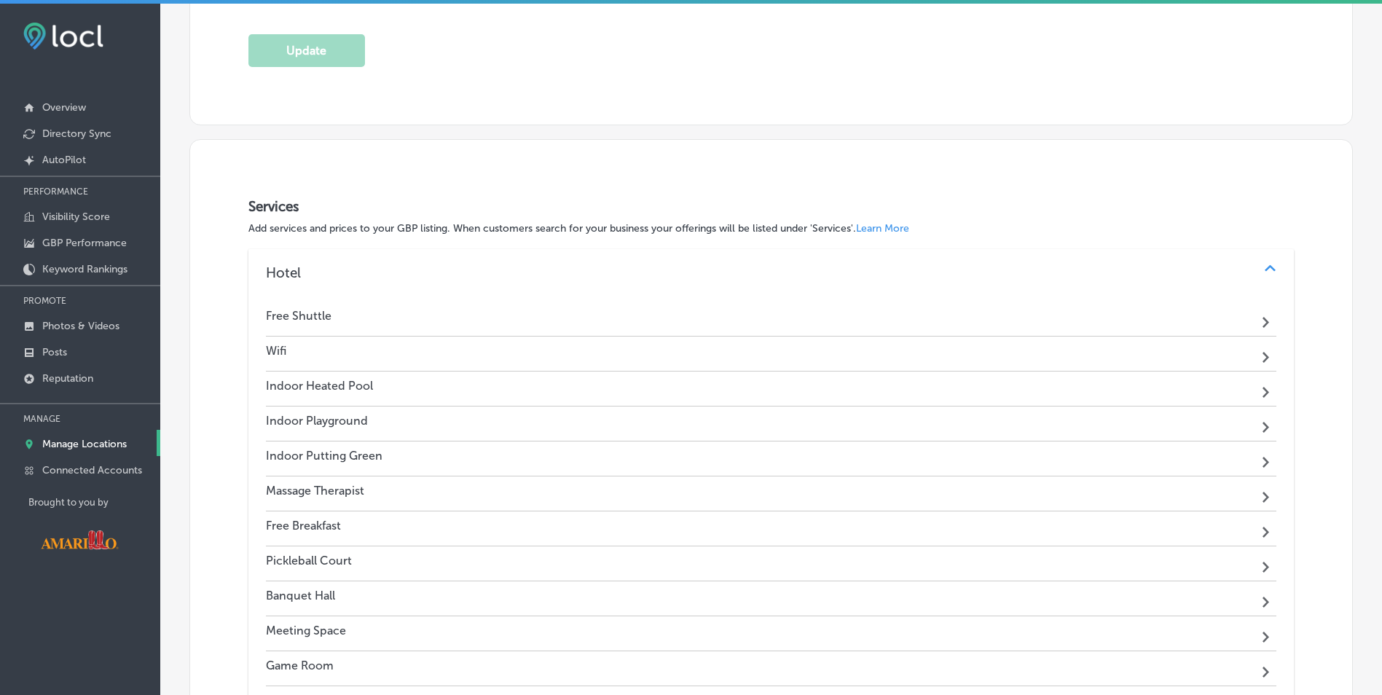
scroll to position [119, 0]
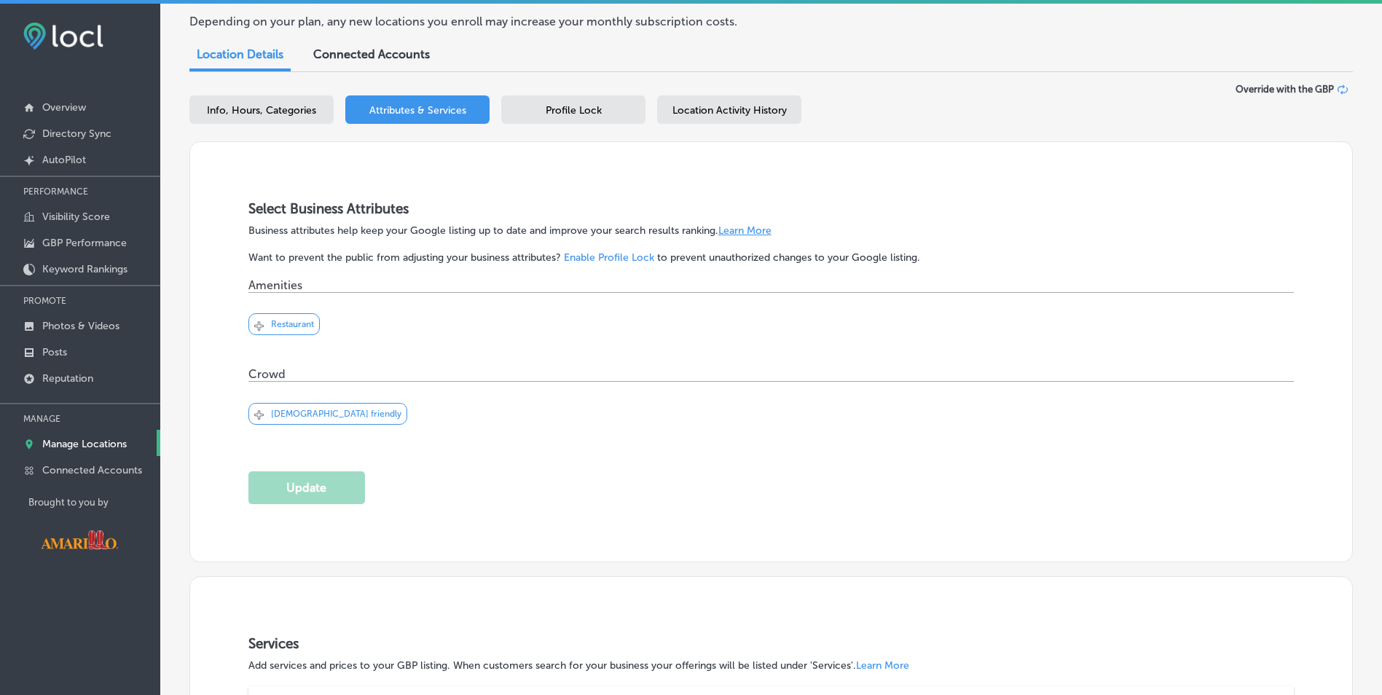
click at [88, 436] on link "Manage Locations" at bounding box center [80, 443] width 160 height 26
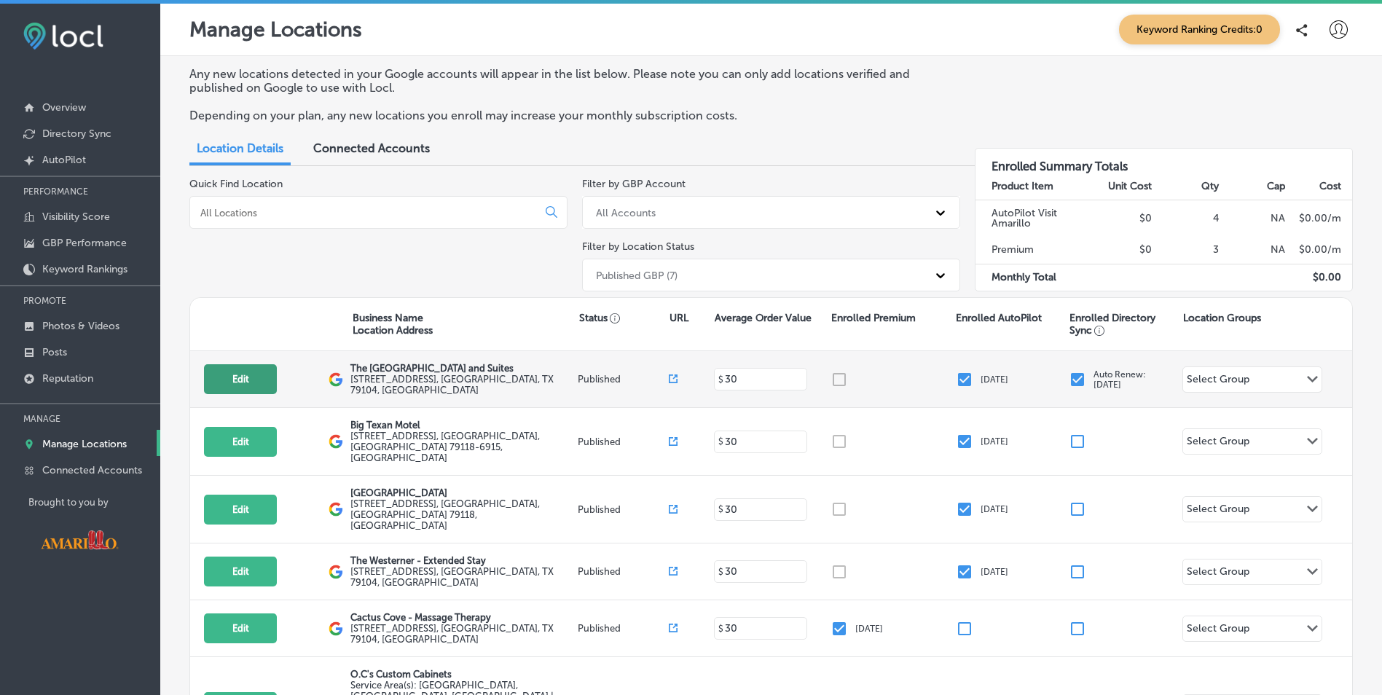
click at [259, 386] on button "Edit" at bounding box center [240, 379] width 73 height 30
select select "US"
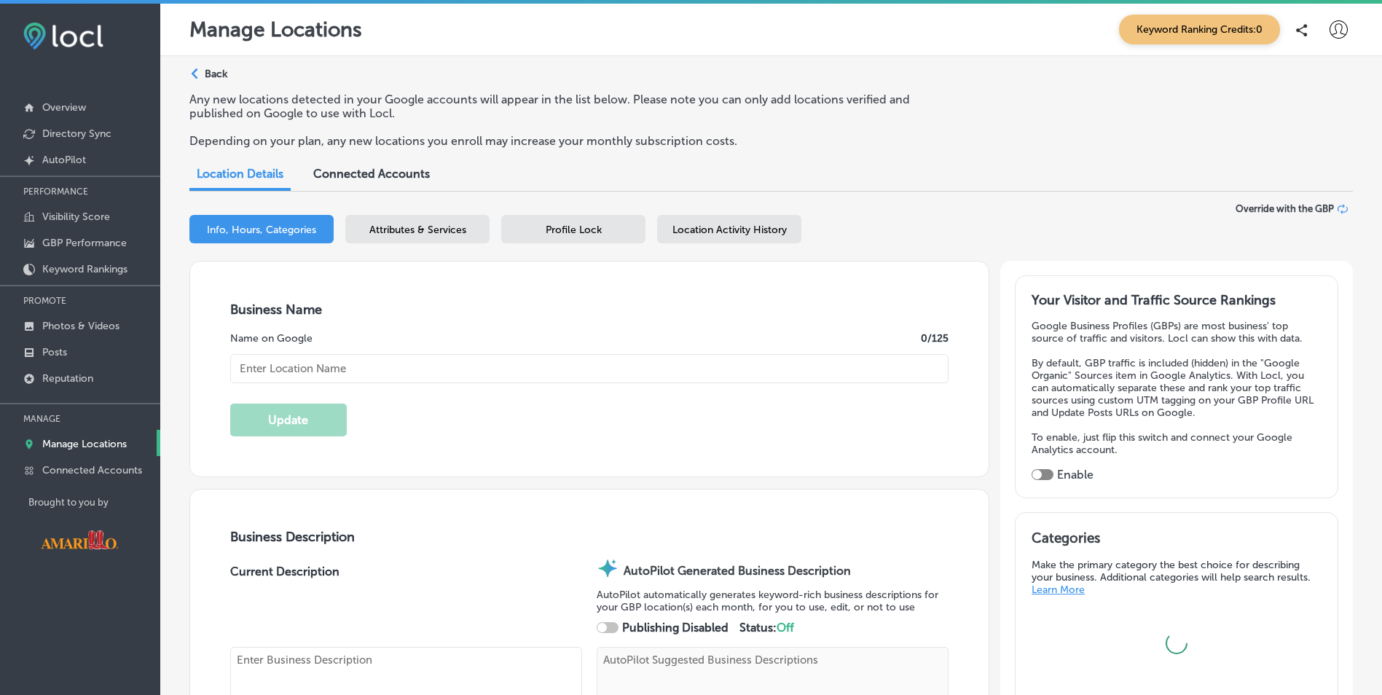
type input "The Cactus Cove Inn and Suites"
type input "2501 E Interstate 40 Dr"
type input "Amarillo"
type input "79104"
type input "US"
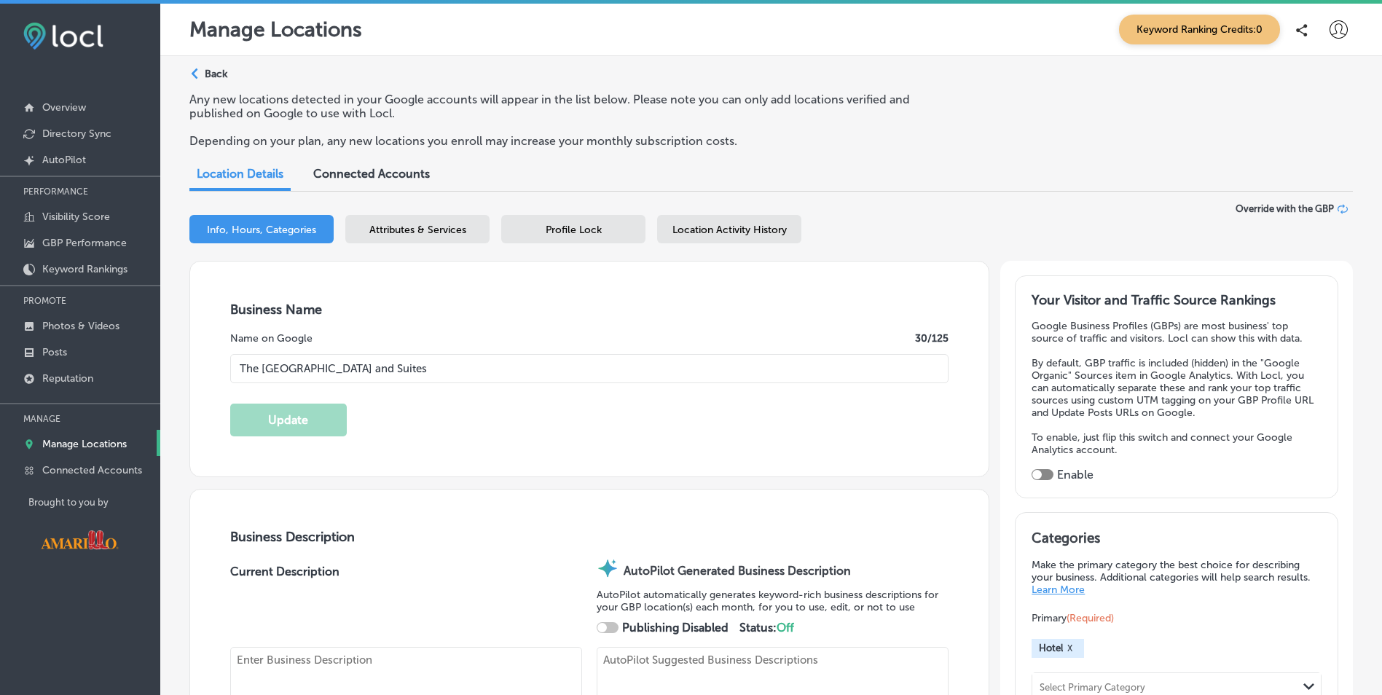
type textarea "Discover comfort, convenience, and unforgettable amenities, located right off I…"
checkbox input "true"
type input "https://www.cactuscoveinn.com/"
type input "+1 806 905 6089"
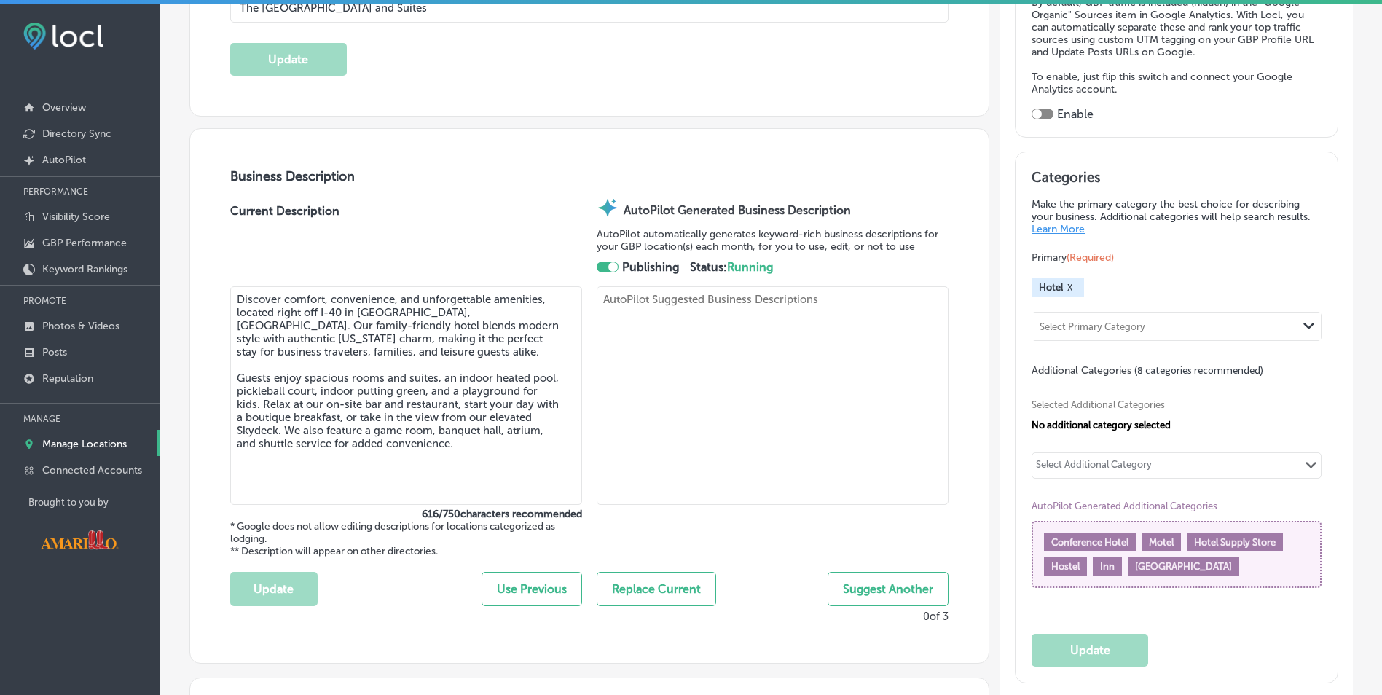
scroll to position [364, 0]
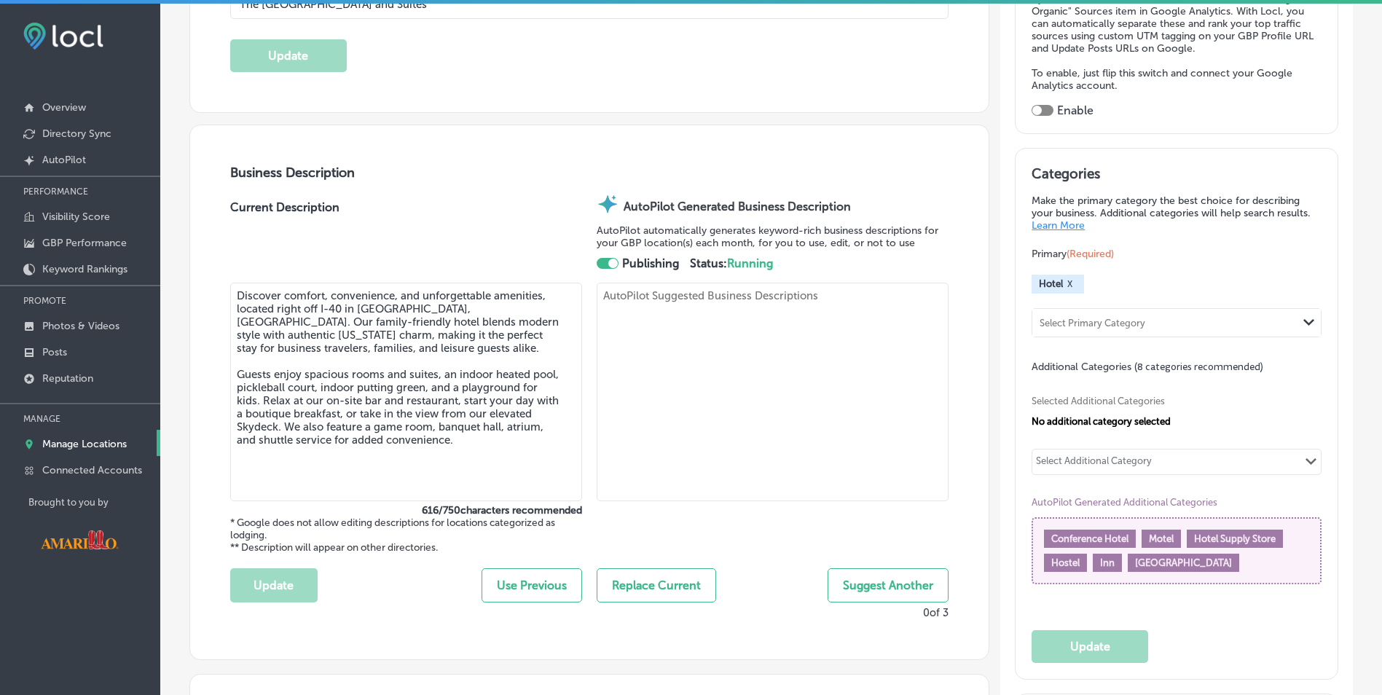
click at [1069, 463] on div "Select Additional Category" at bounding box center [1094, 463] width 116 height 17
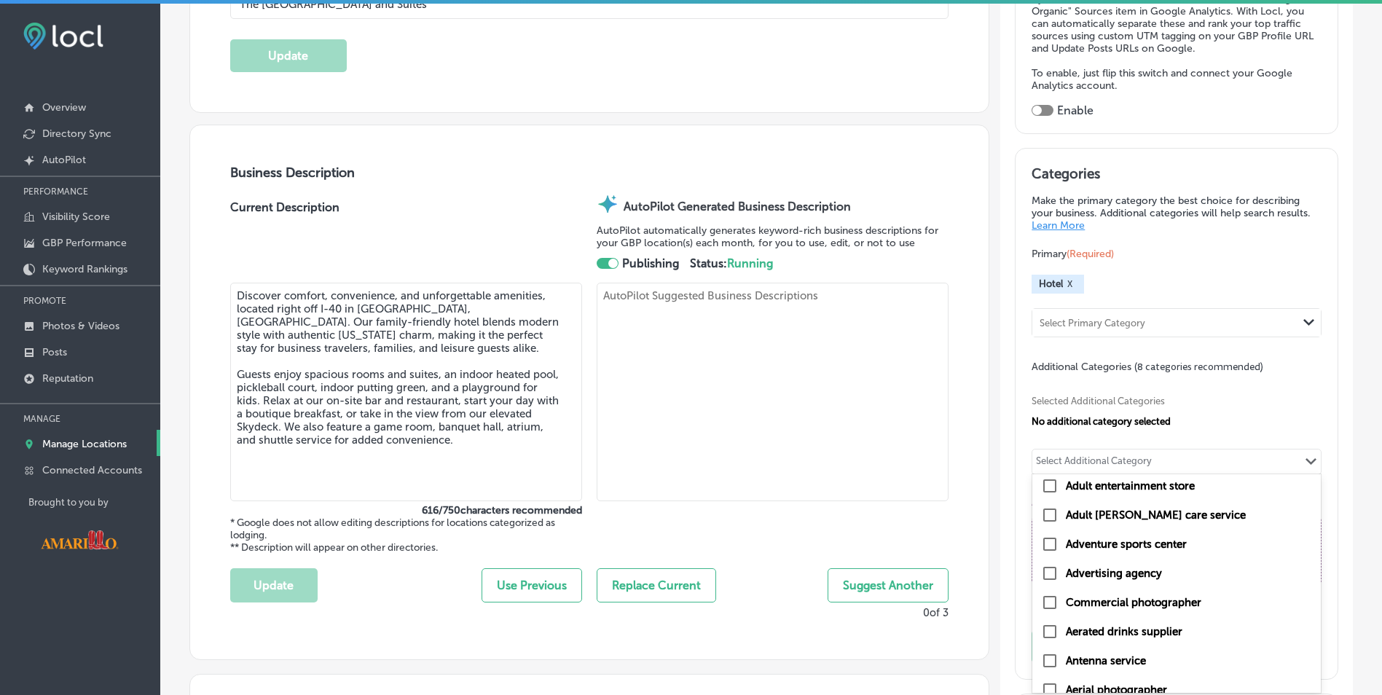
scroll to position [801, 0]
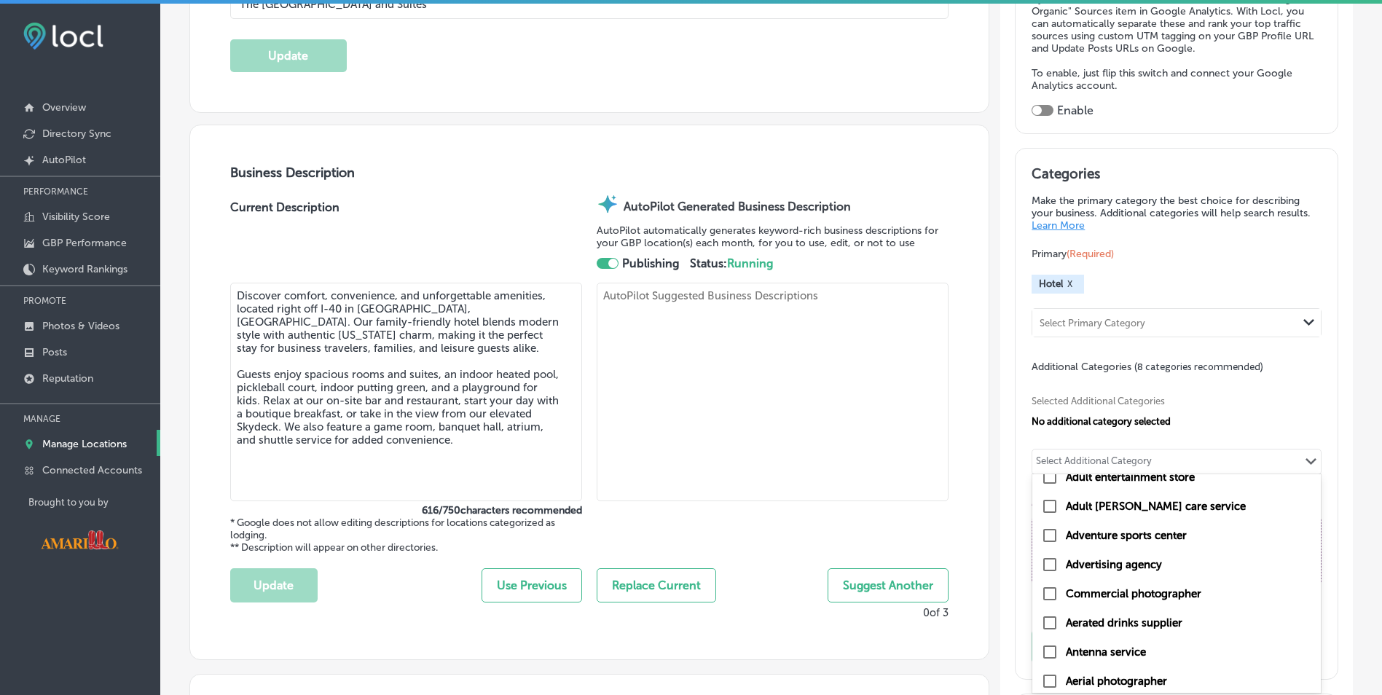
click at [1092, 460] on div "Select Additional Category" at bounding box center [1094, 463] width 116 height 17
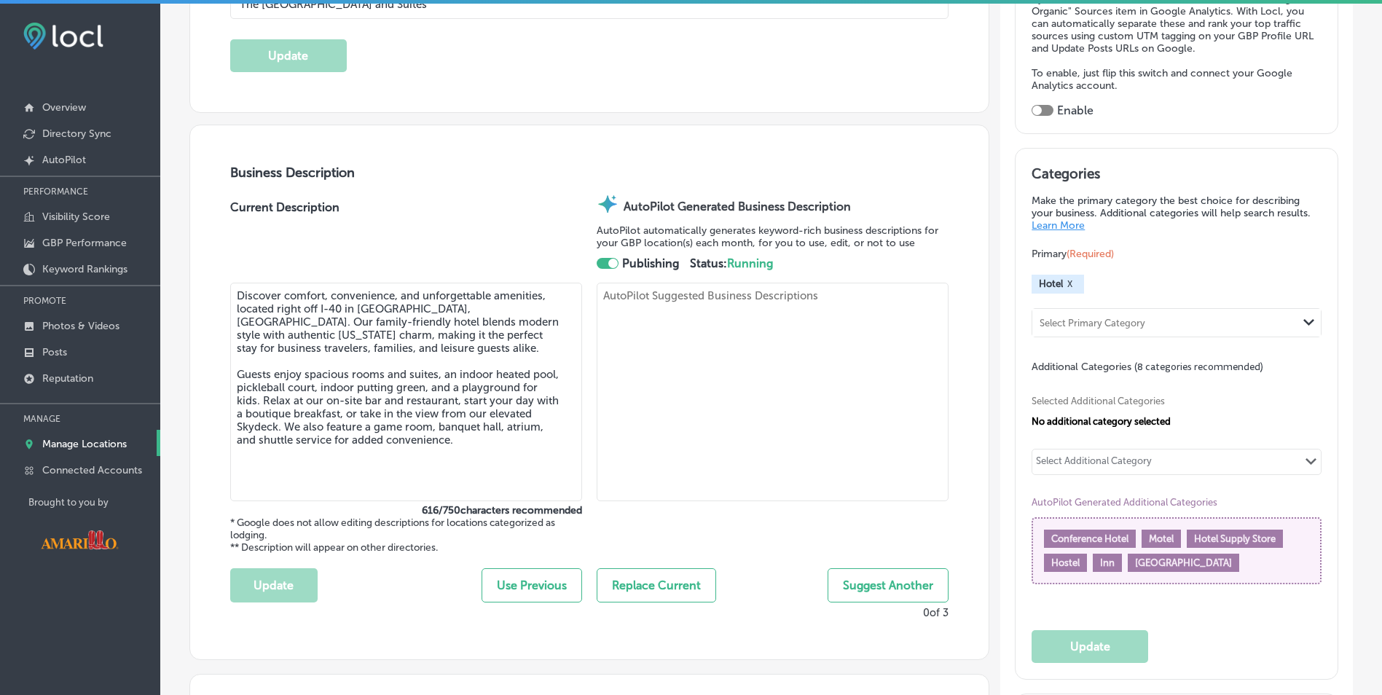
click at [1092, 460] on div "Select Additional Category" at bounding box center [1094, 463] width 116 height 17
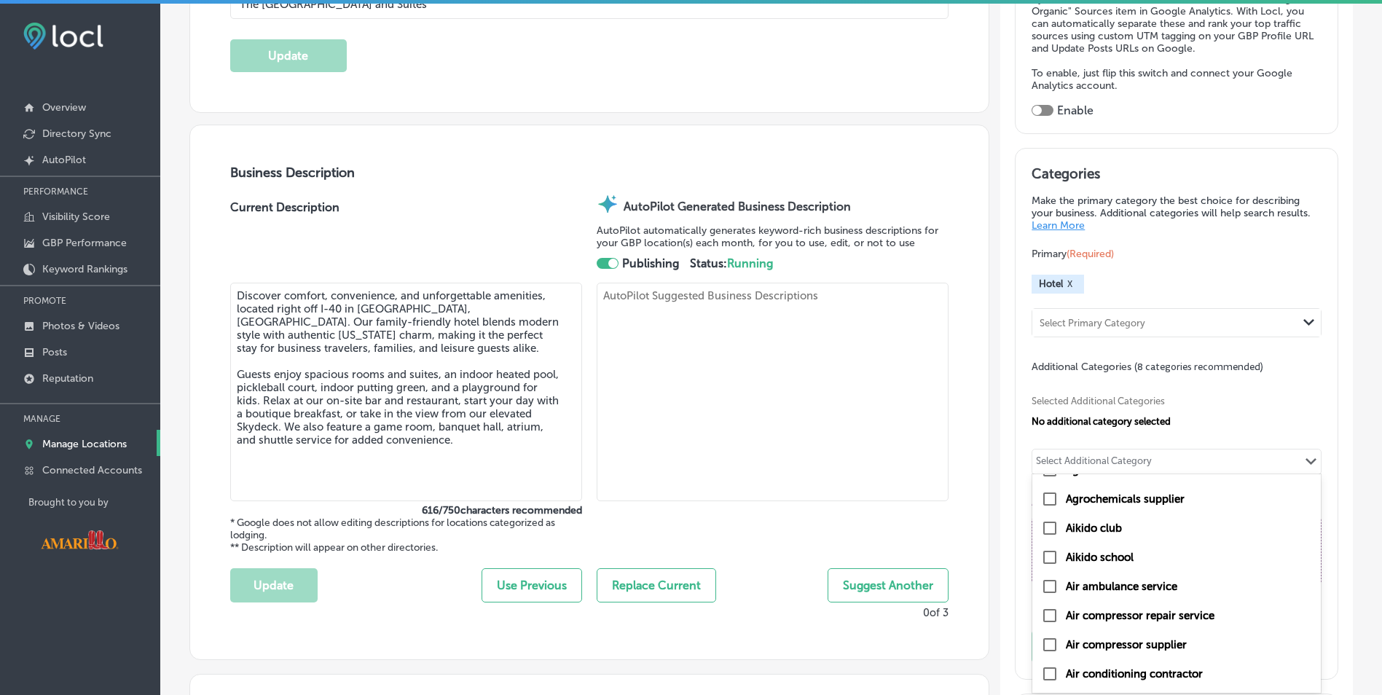
scroll to position [1462, 0]
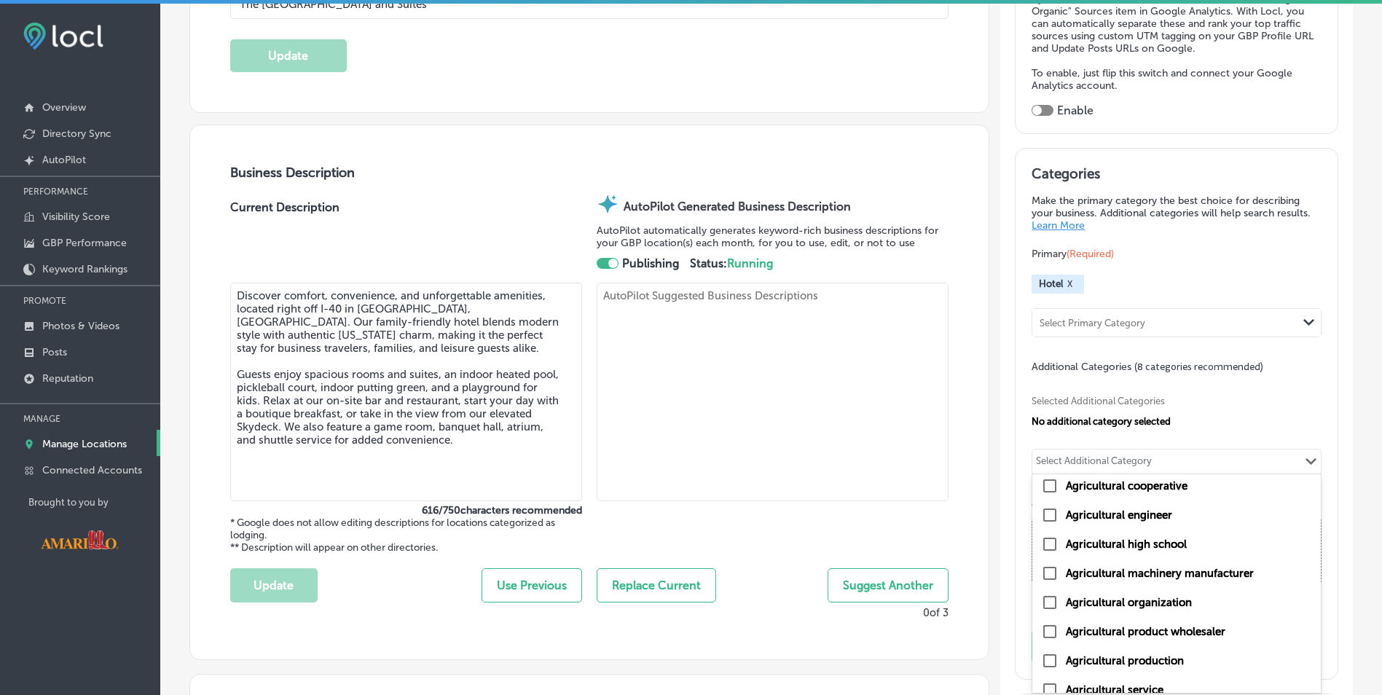
click at [1208, 398] on span "Selected Additional Categories" at bounding box center [1170, 400] width 279 height 11
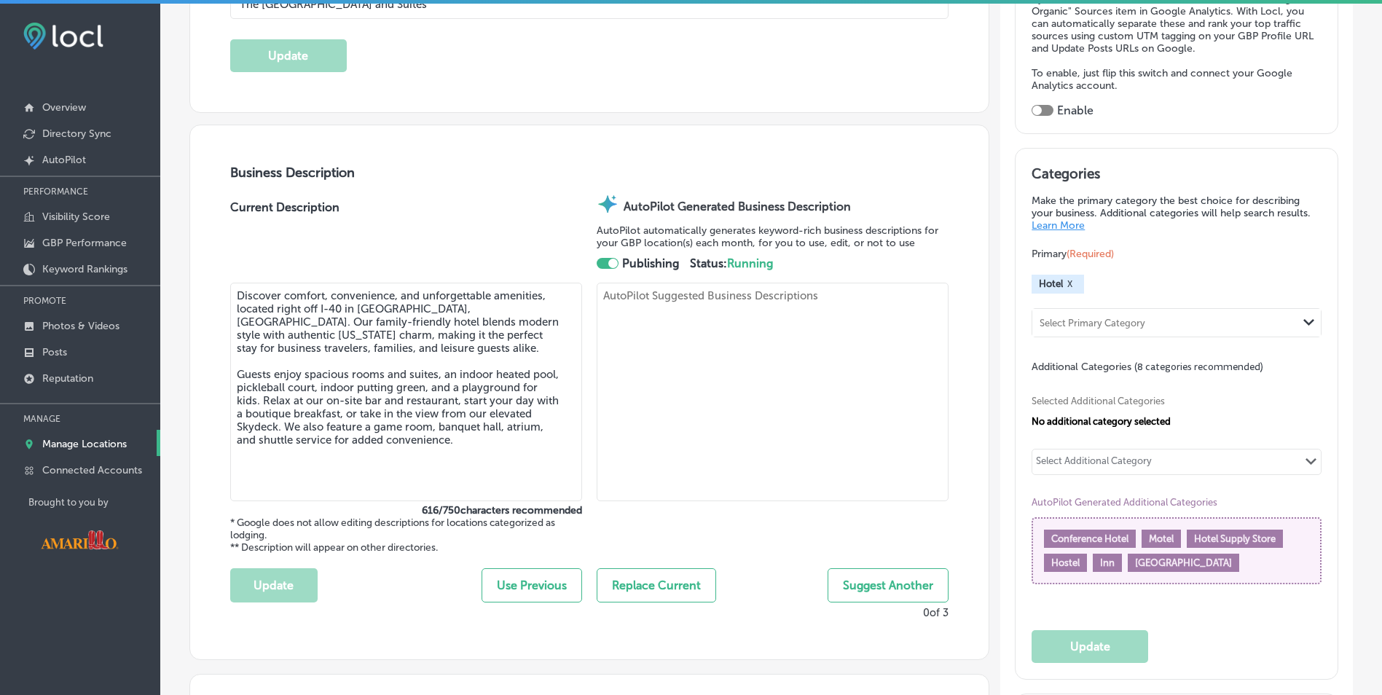
click at [1110, 458] on div "Select Additional Category" at bounding box center [1094, 463] width 116 height 17
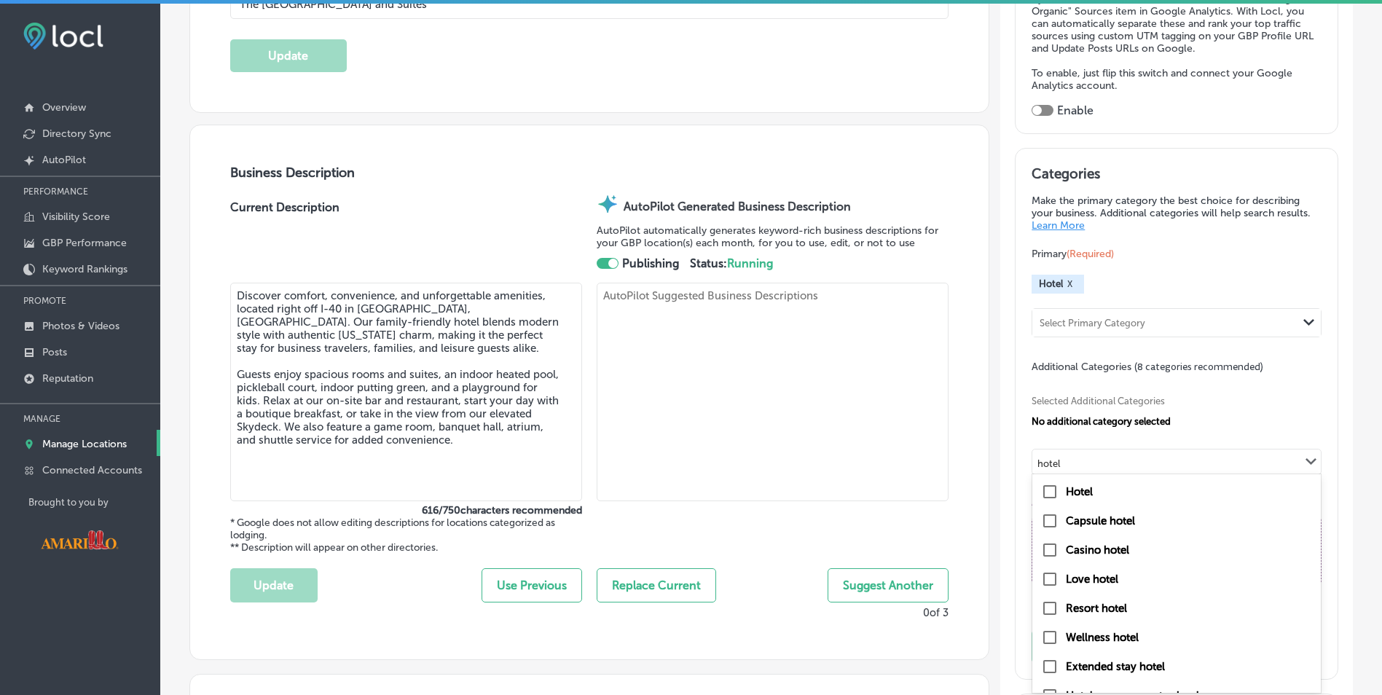
scroll to position [73, 0]
click at [1041, 536] on input "checkbox" at bounding box center [1049, 535] width 17 height 17
type input "hotel"
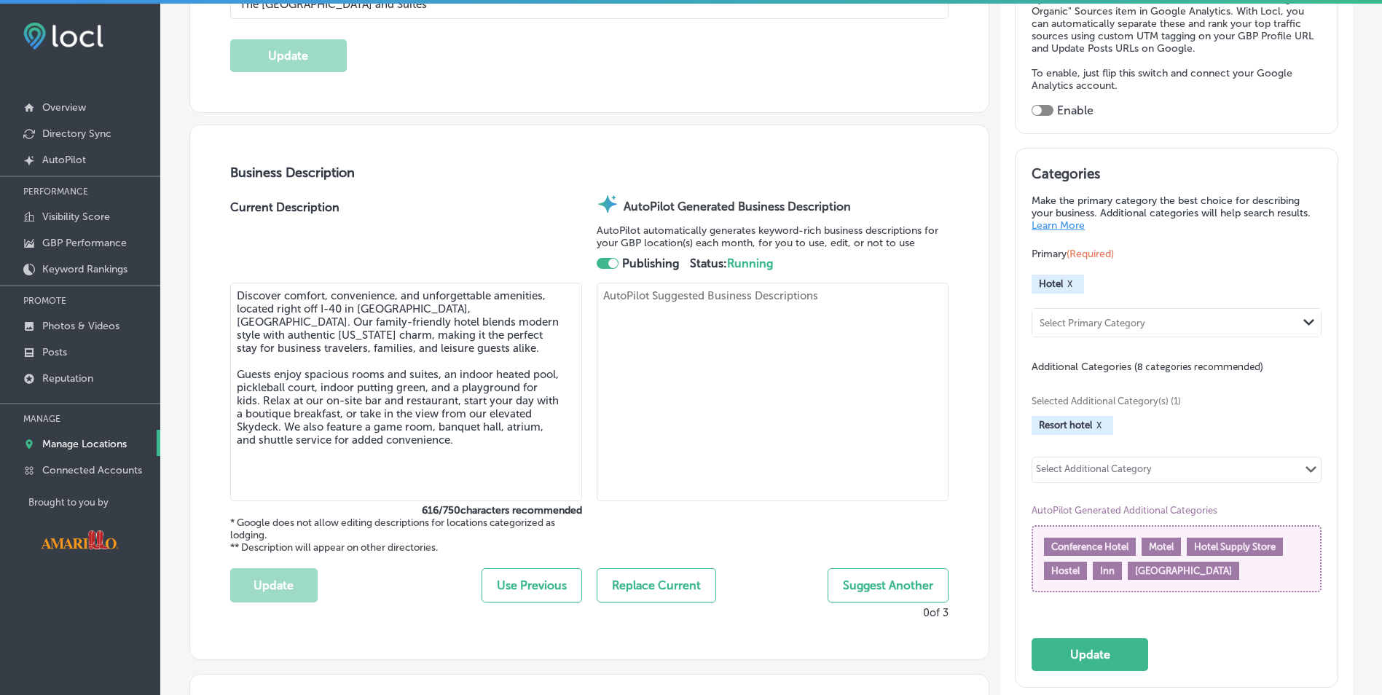
click at [1125, 474] on div "Select Additional Category" at bounding box center [1094, 471] width 116 height 17
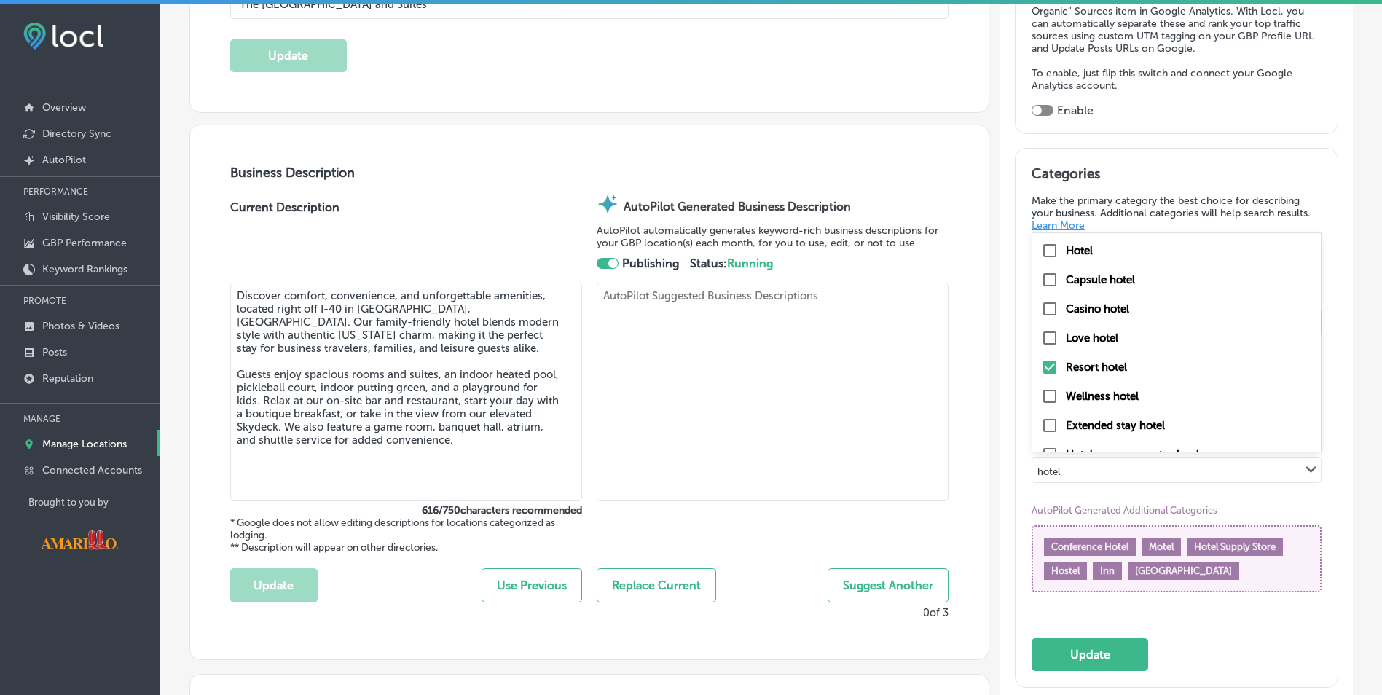
click at [1054, 425] on div "Extended stay hotel" at bounding box center [1176, 425] width 271 height 17
type input "hotel"
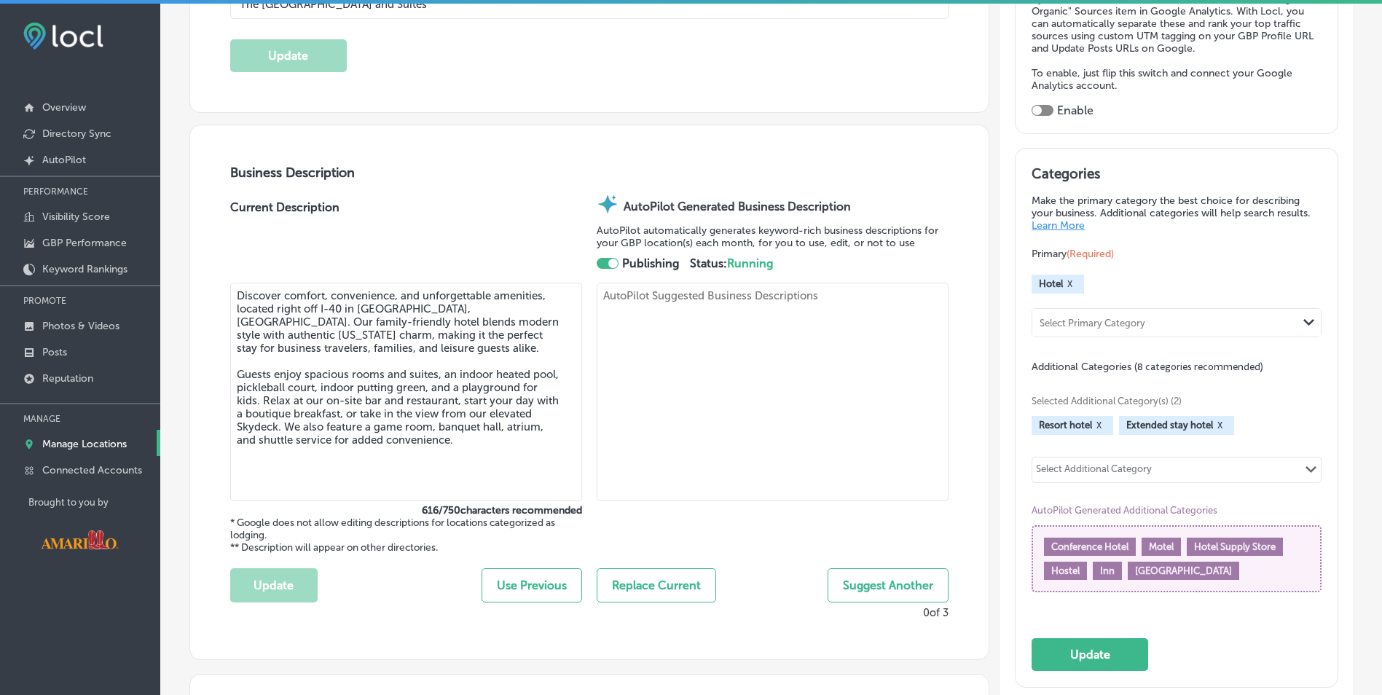
click at [1118, 471] on div "Select Additional Category" at bounding box center [1094, 471] width 116 height 17
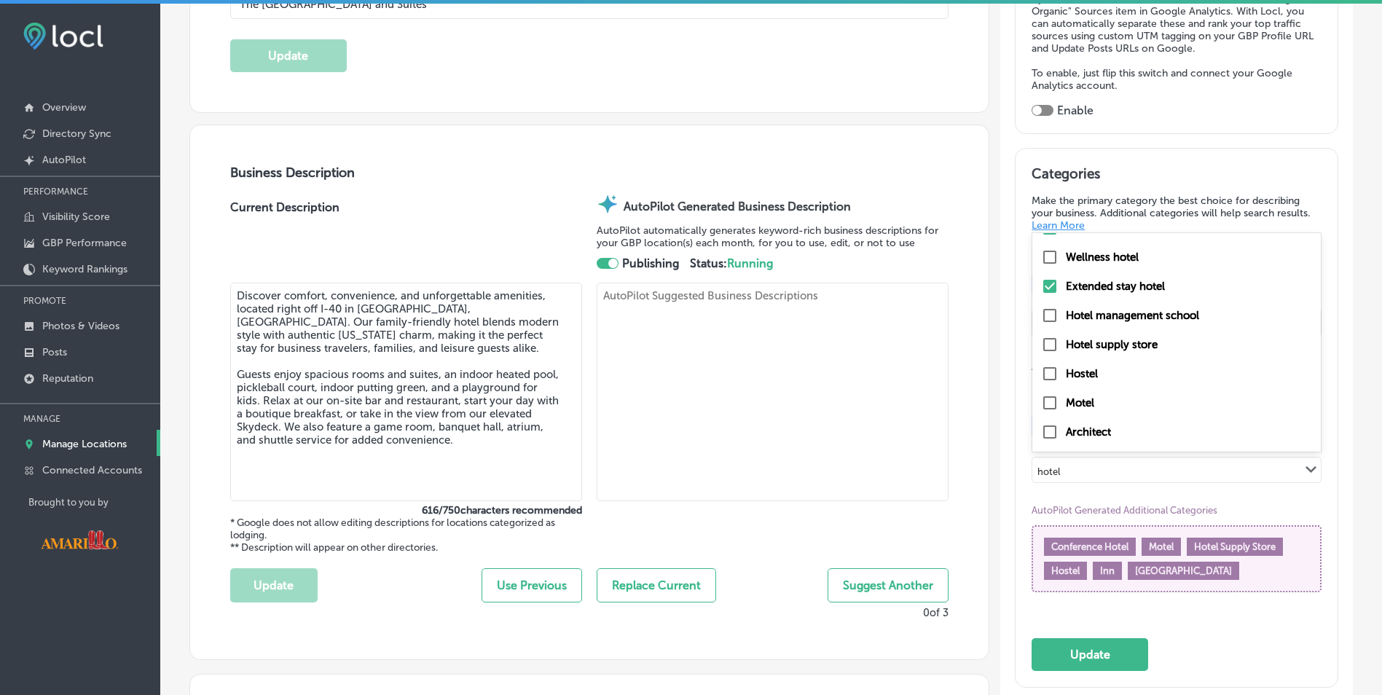
scroll to position [166, 0]
click at [1043, 378] on input "checkbox" at bounding box center [1049, 375] width 17 height 17
type input "hotel"
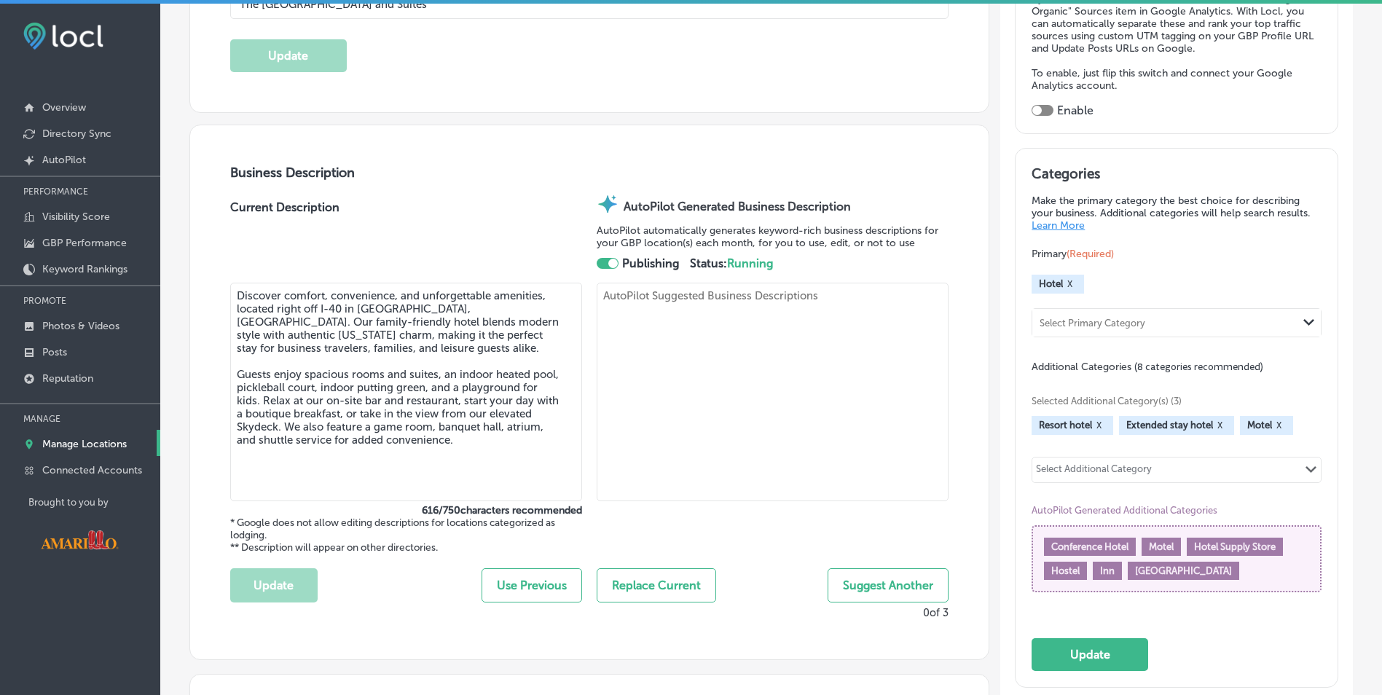
click at [1110, 470] on div "Select Additional Category" at bounding box center [1094, 471] width 116 height 17
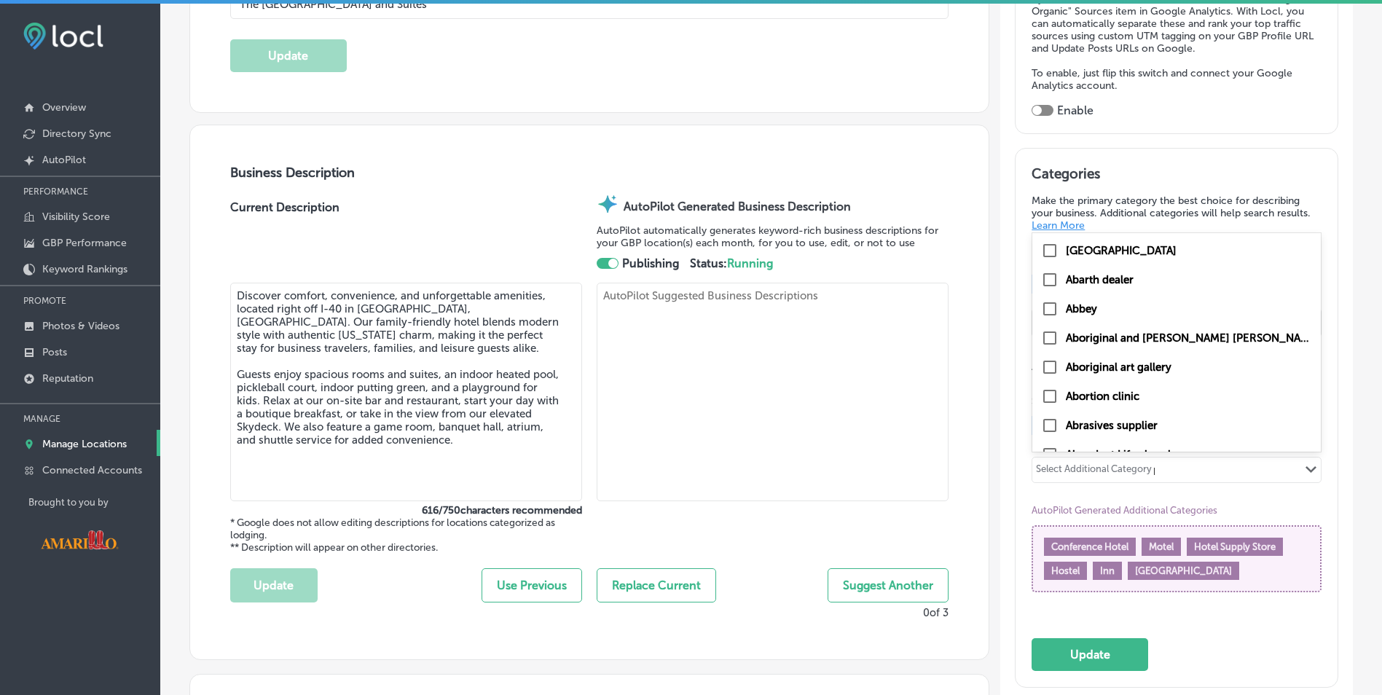
type input "ho"
checkbox input "true"
checkbox input "false"
checkbox input "true"
checkbox input "false"
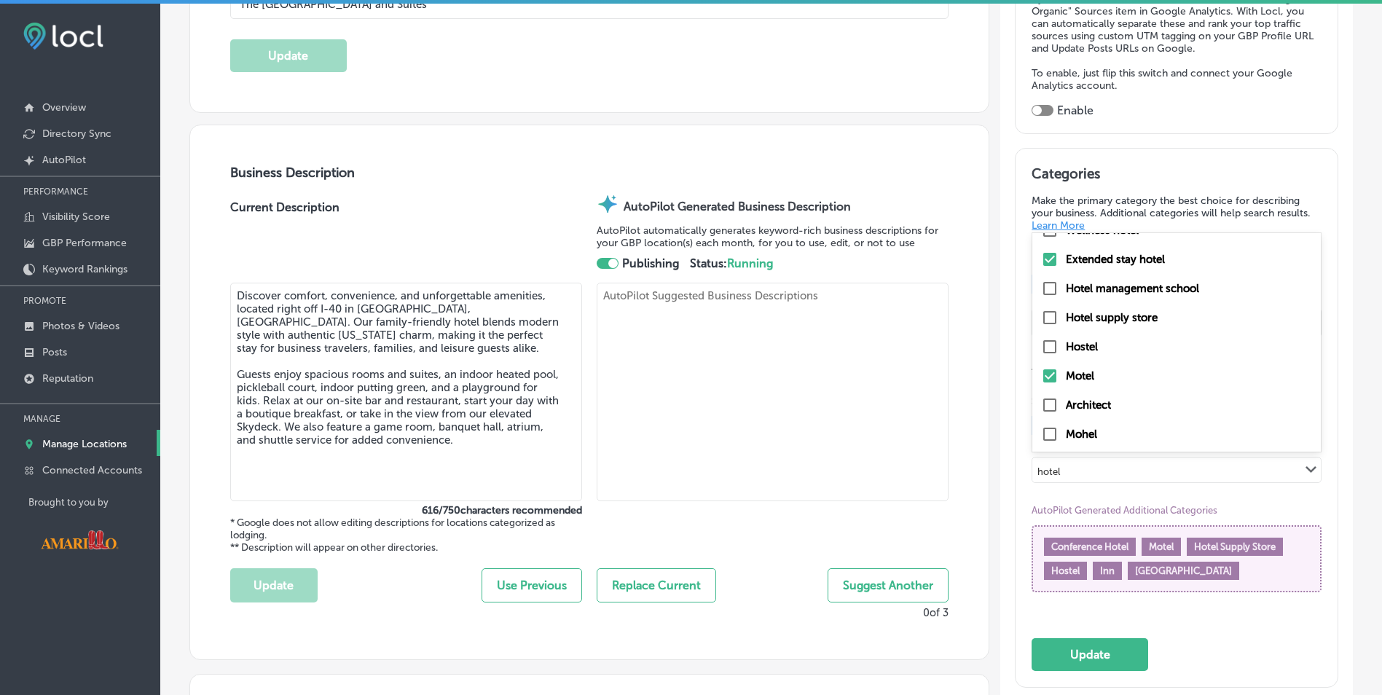
scroll to position [0, 0]
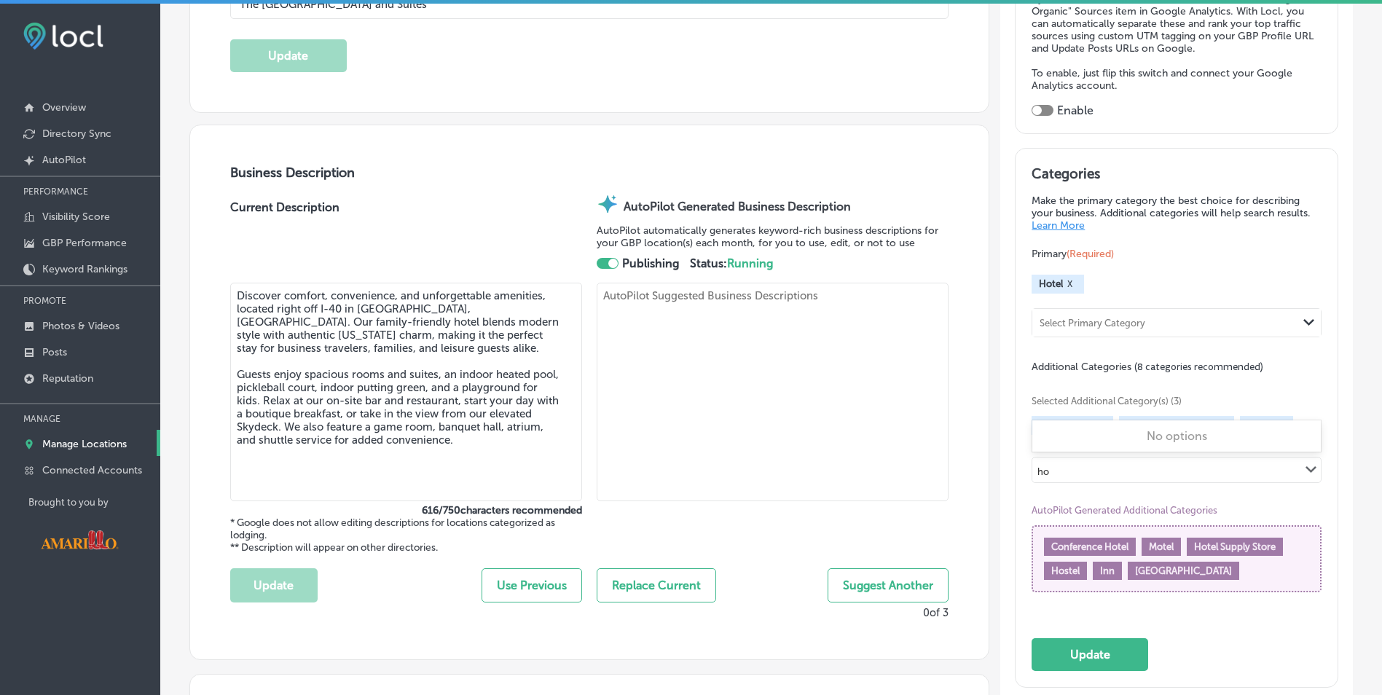
type input "h"
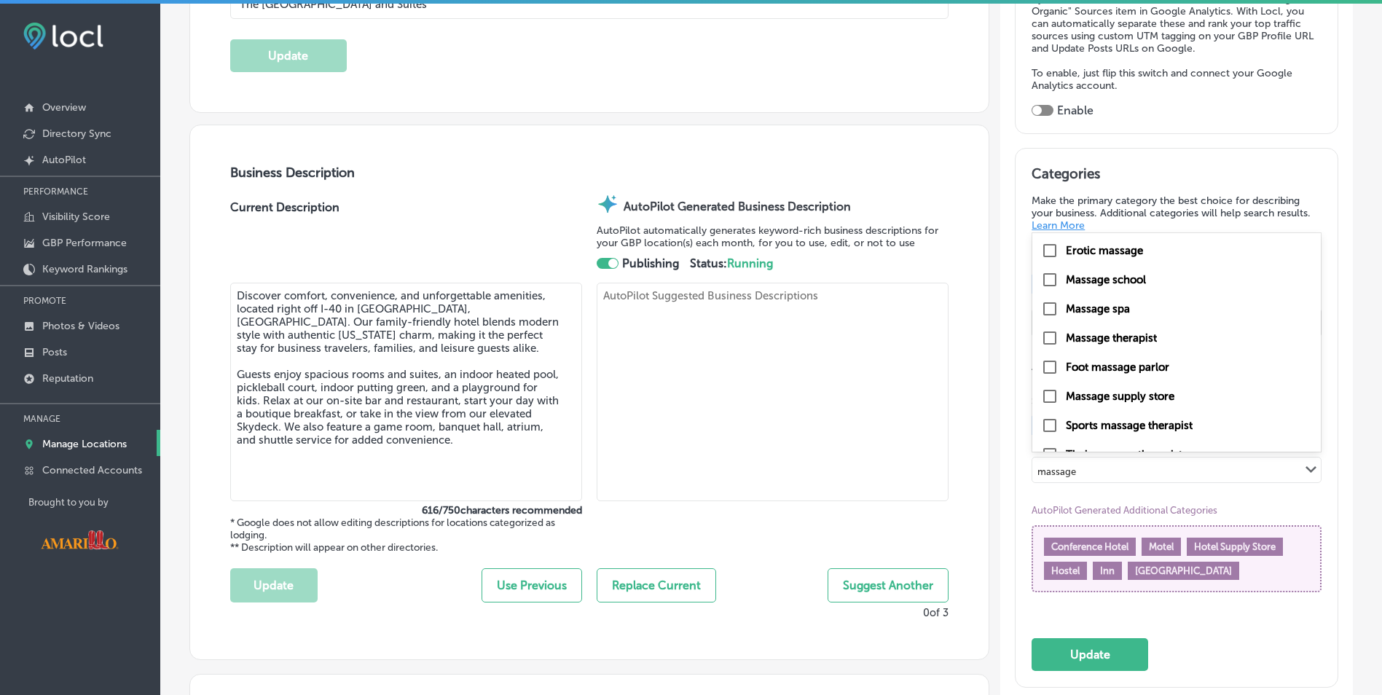
click at [1043, 341] on input "checkbox" at bounding box center [1049, 337] width 17 height 17
type input "massage"
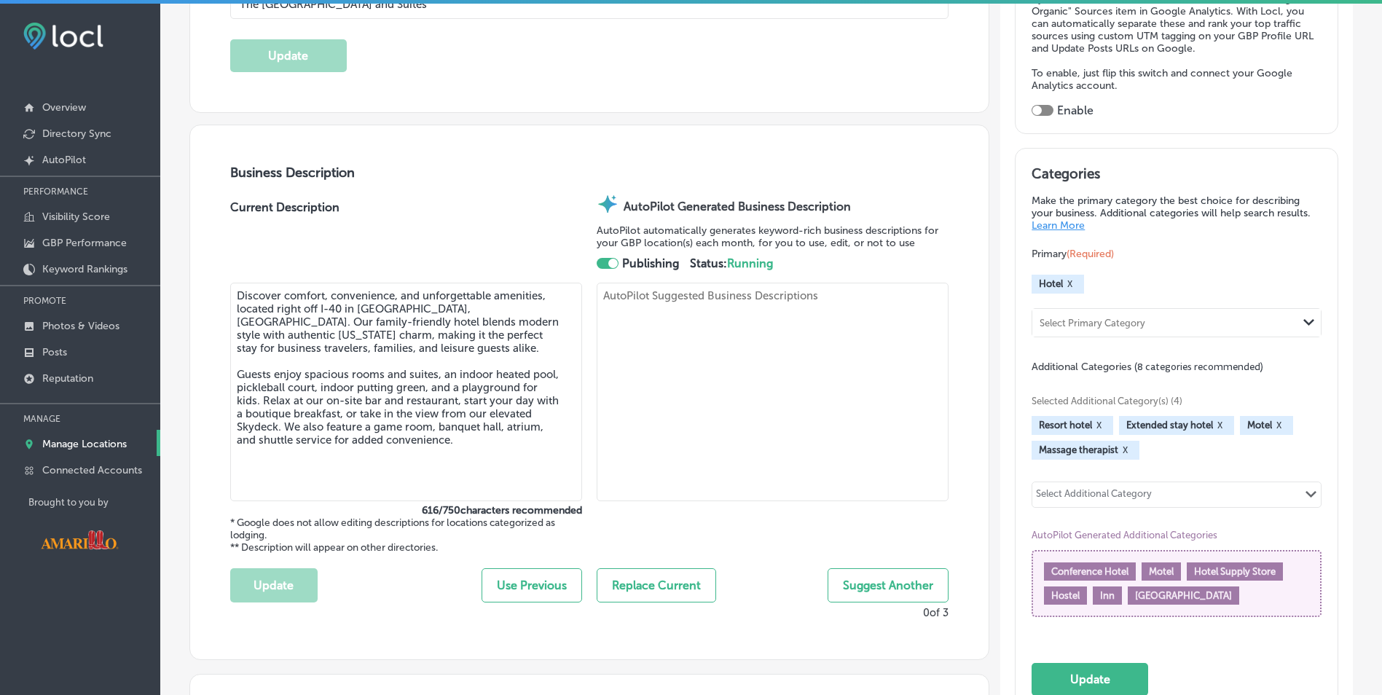
click at [1118, 450] on button "X" at bounding box center [1125, 450] width 14 height 12
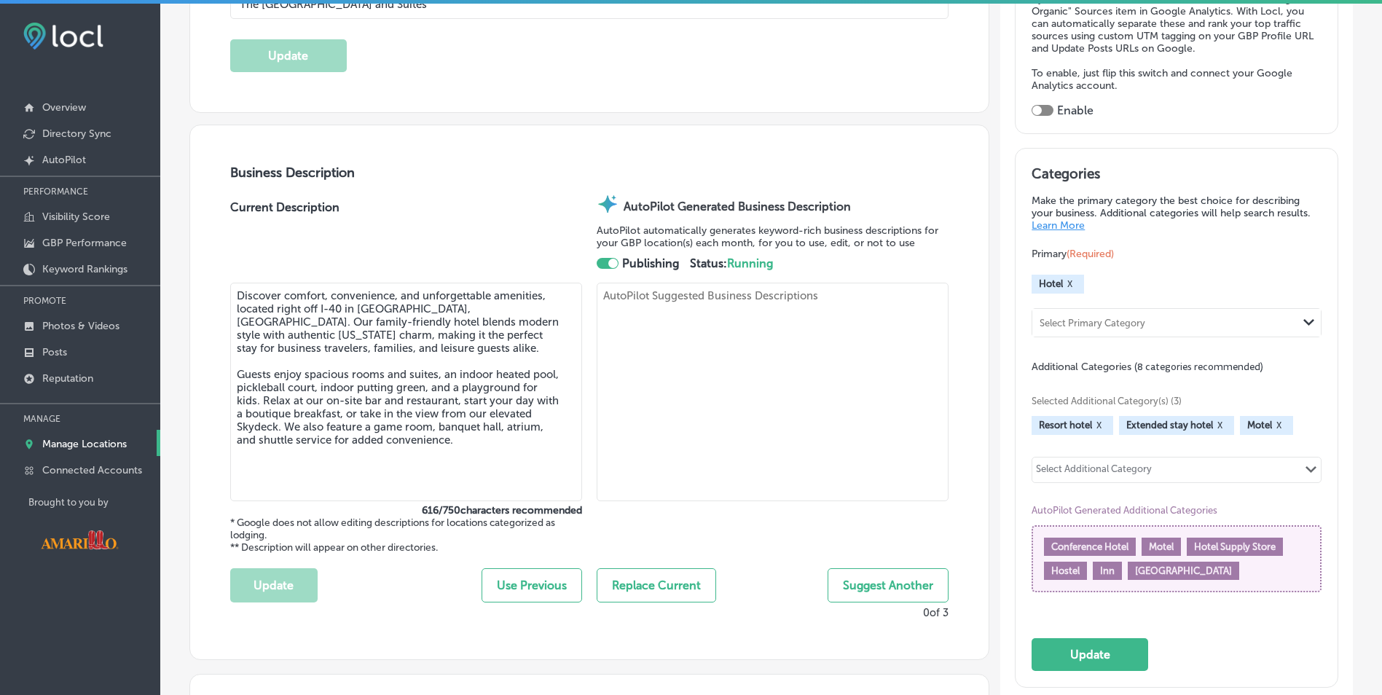
scroll to position [437, 0]
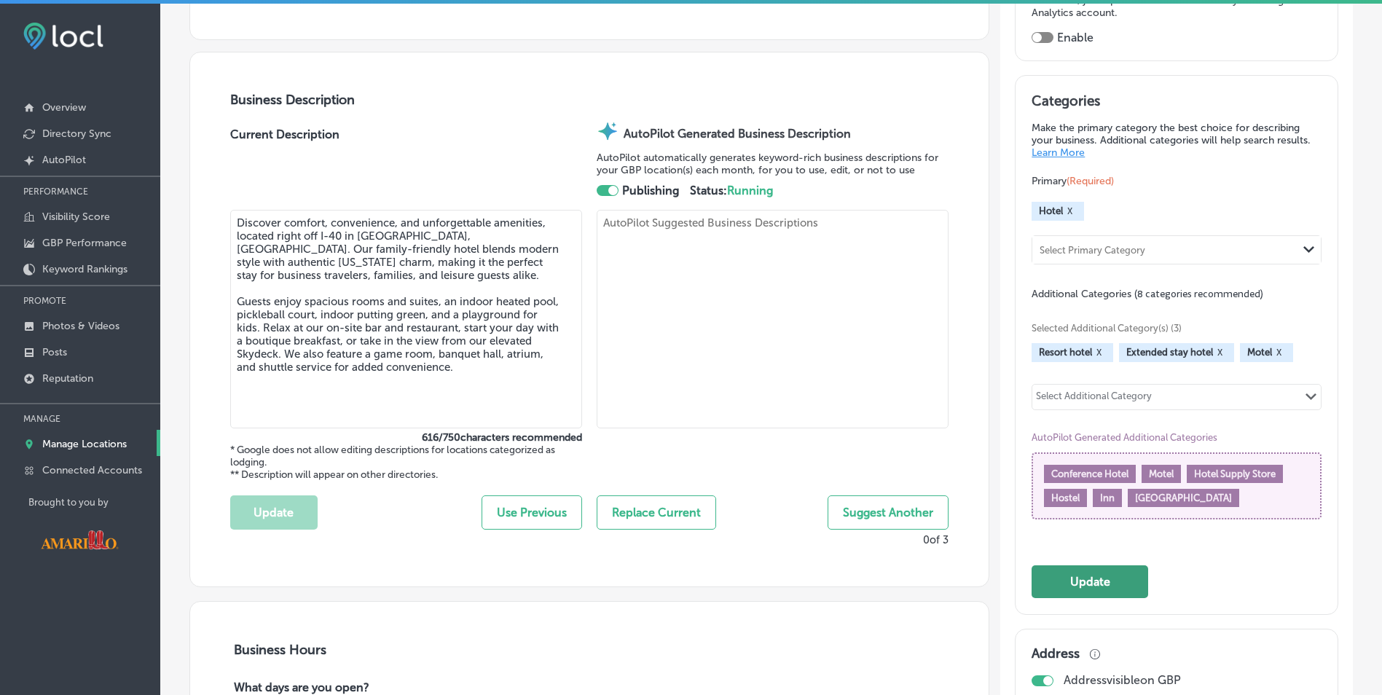
click at [1071, 574] on button "Update" at bounding box center [1089, 581] width 117 height 33
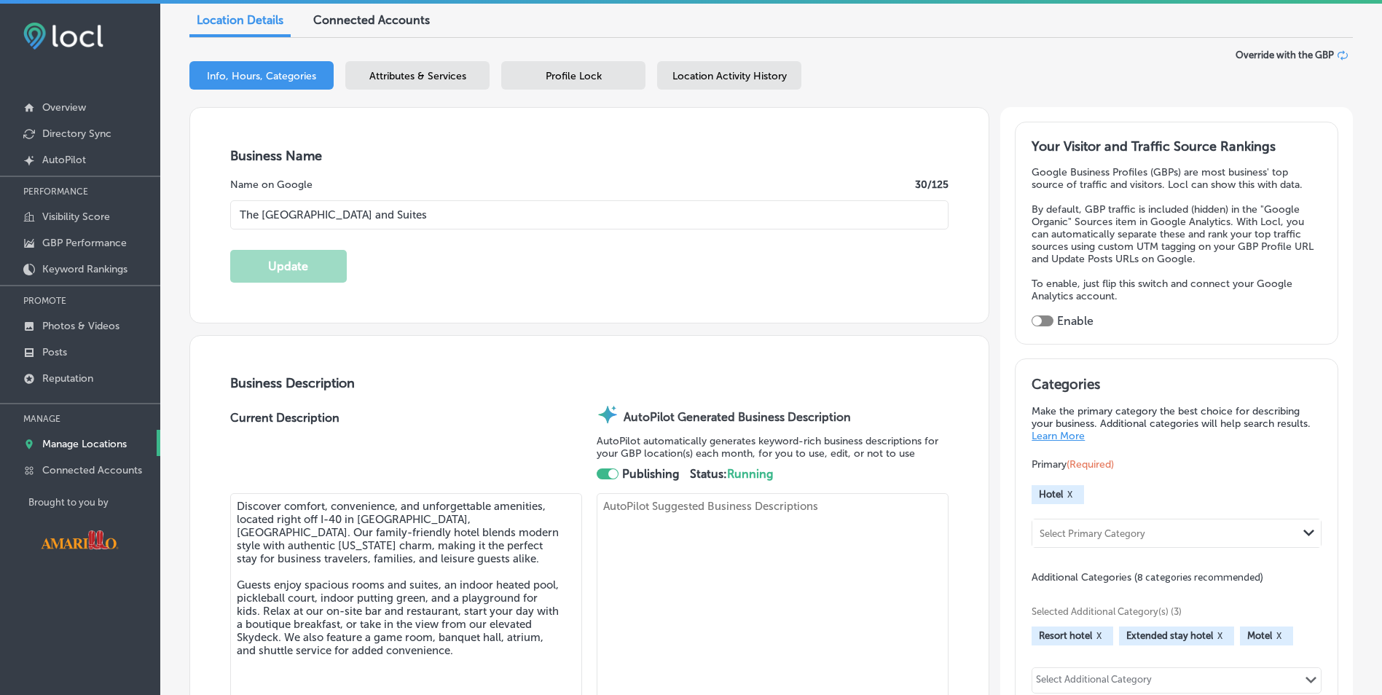
scroll to position [146, 0]
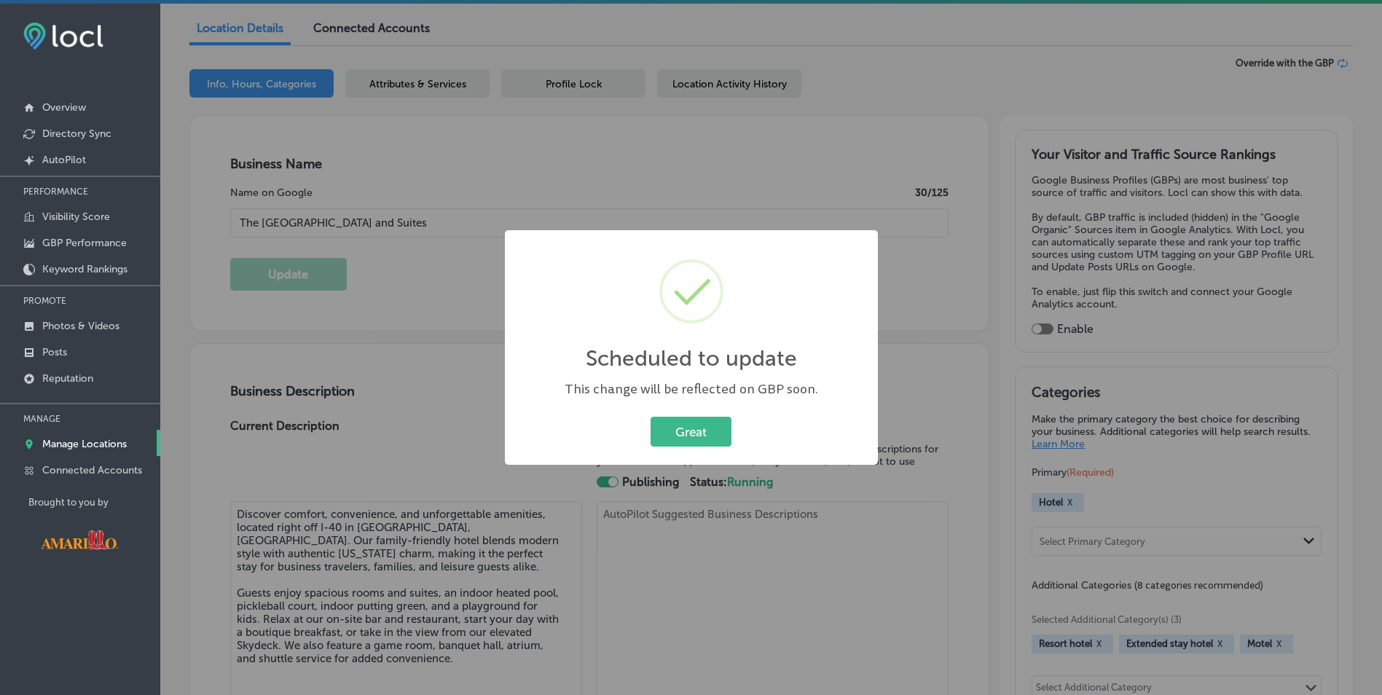
click at [704, 432] on button "Great" at bounding box center [690, 432] width 81 height 30
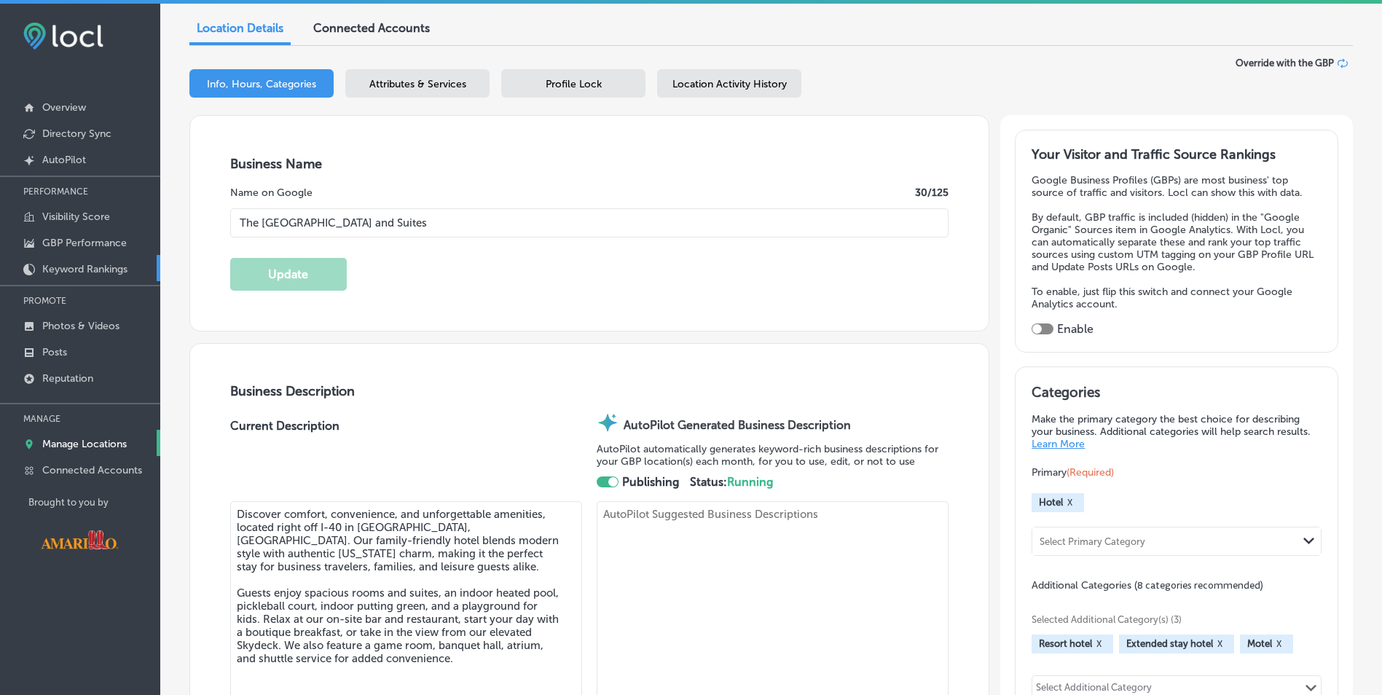
click at [97, 270] on p "Keyword Rankings" at bounding box center [84, 269] width 85 height 12
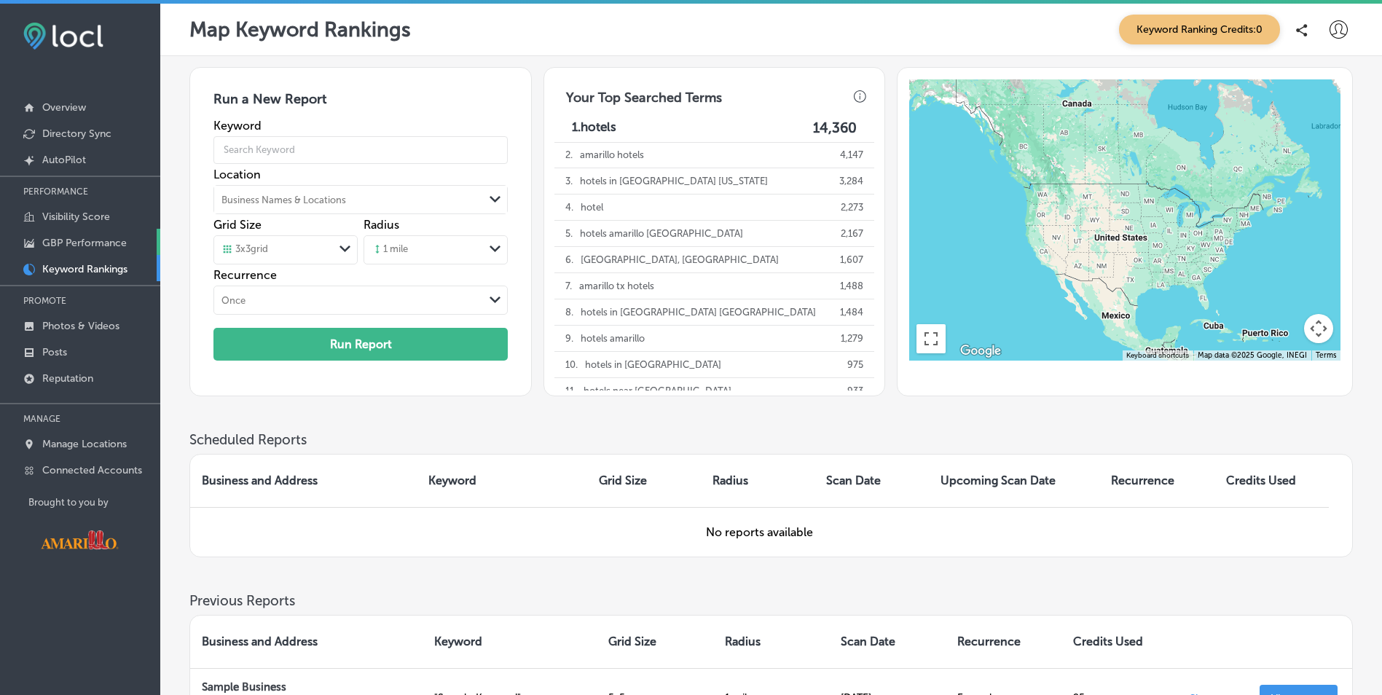
click at [85, 245] on p "GBP Performance" at bounding box center [84, 243] width 84 height 12
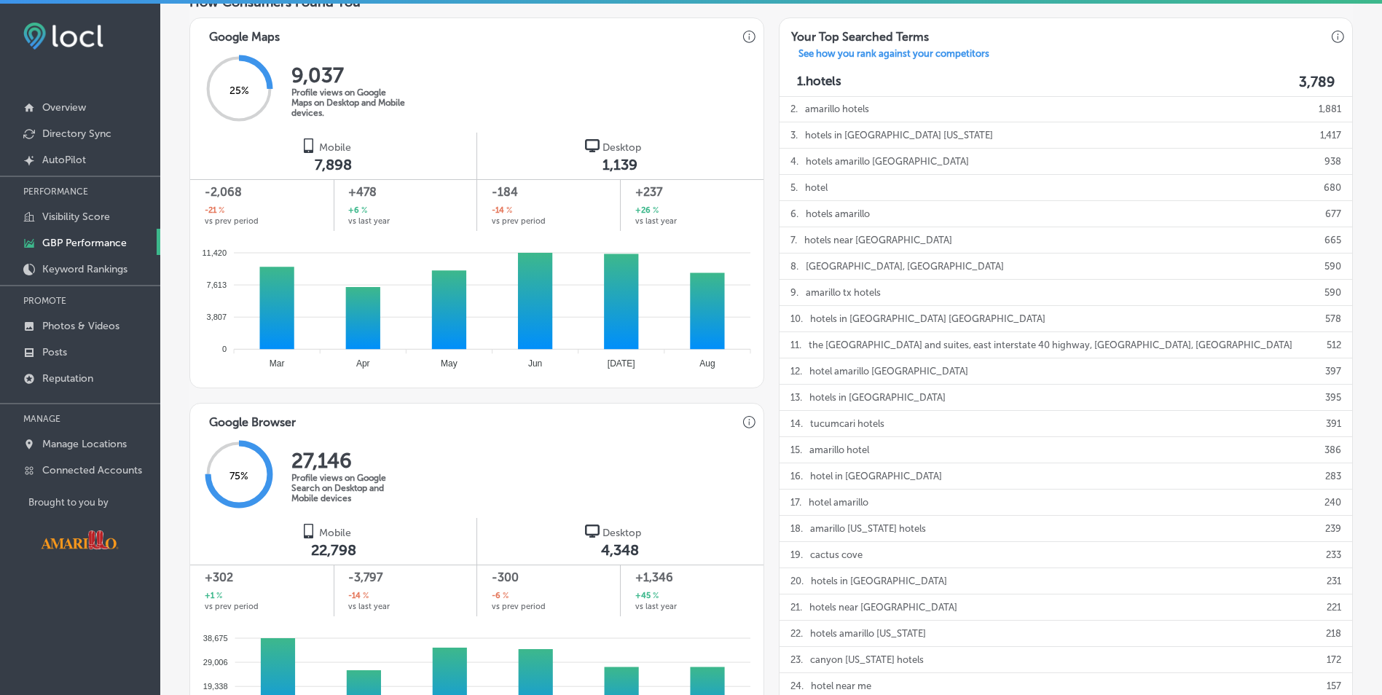
scroll to position [583, 0]
